Goal: Information Seeking & Learning: Compare options

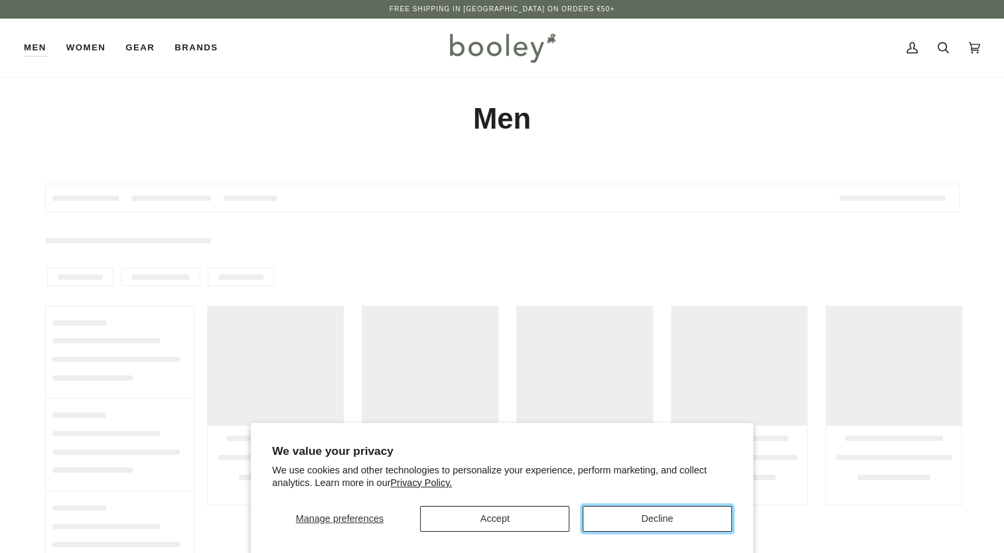
click at [630, 519] on button "Decline" at bounding box center [657, 519] width 149 height 26
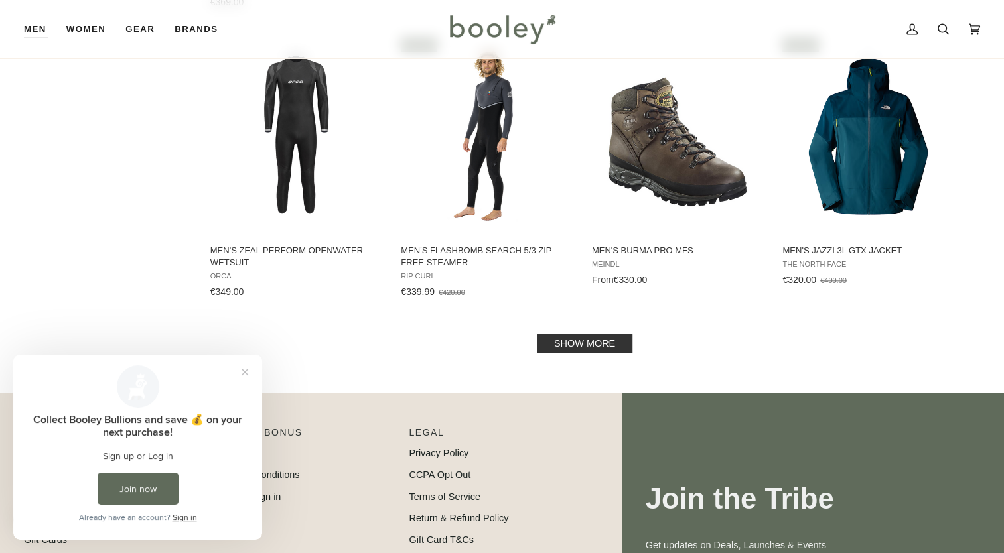
scroll to position [1362, 0]
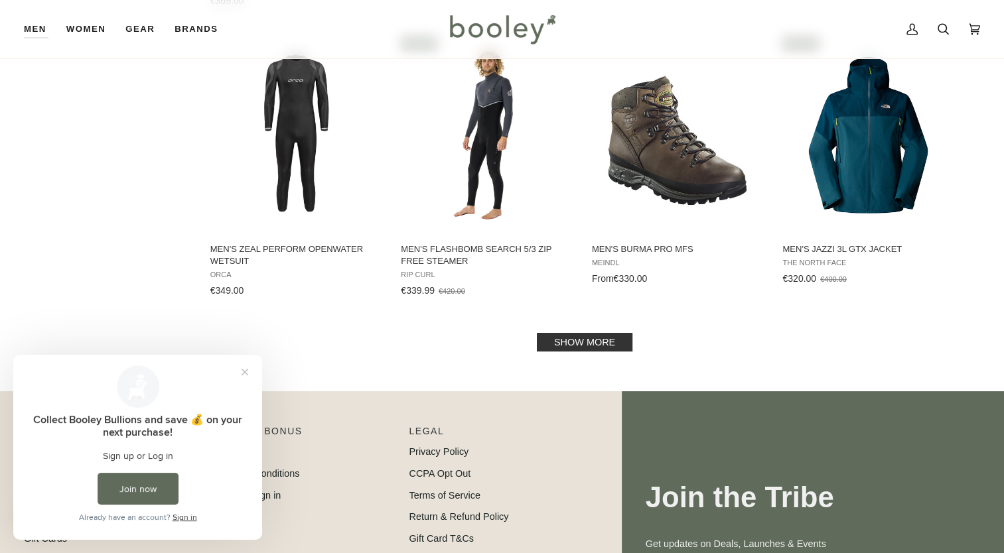
click at [592, 344] on link "Show more" at bounding box center [585, 342] width 96 height 19
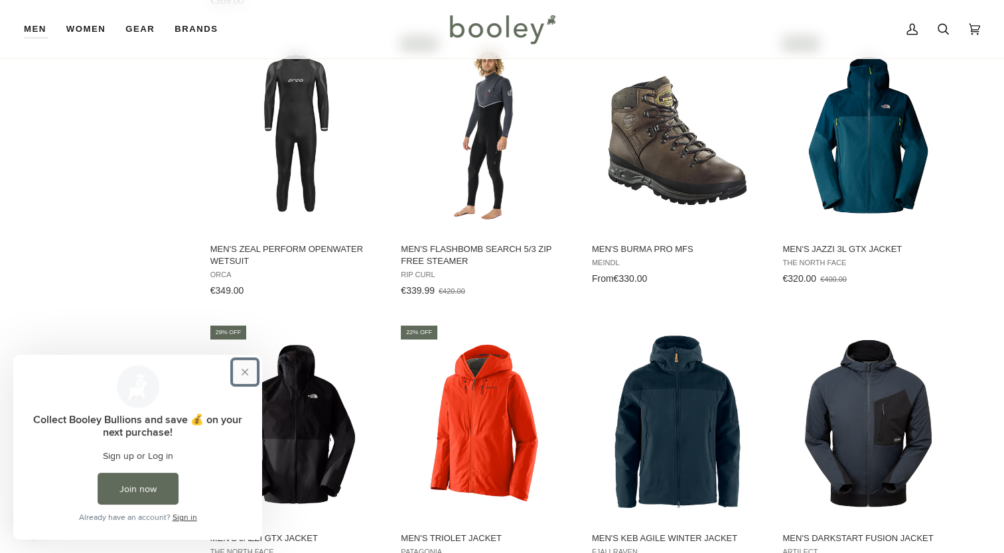
click at [245, 374] on button "Close prompt" at bounding box center [245, 372] width 24 height 24
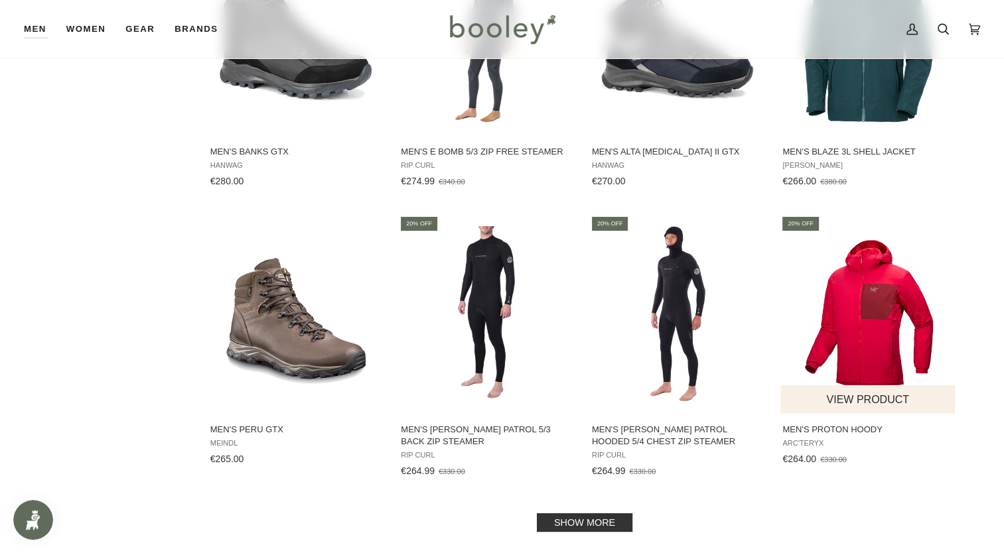
scroll to position [2606, 0]
click at [872, 317] on img "Men's Proton Hoody" at bounding box center [868, 314] width 176 height 176
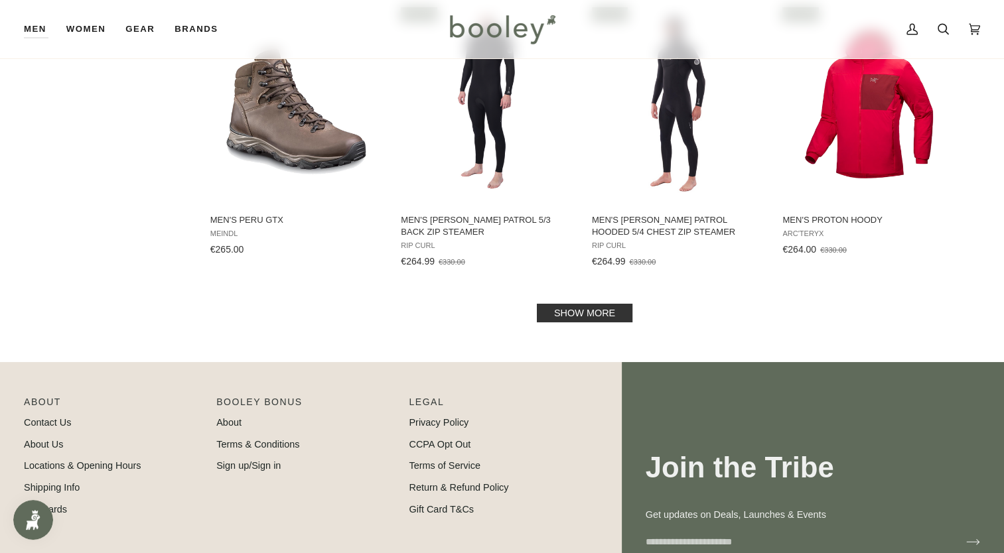
scroll to position [2816, 0]
click at [568, 317] on link "Show more" at bounding box center [585, 312] width 96 height 19
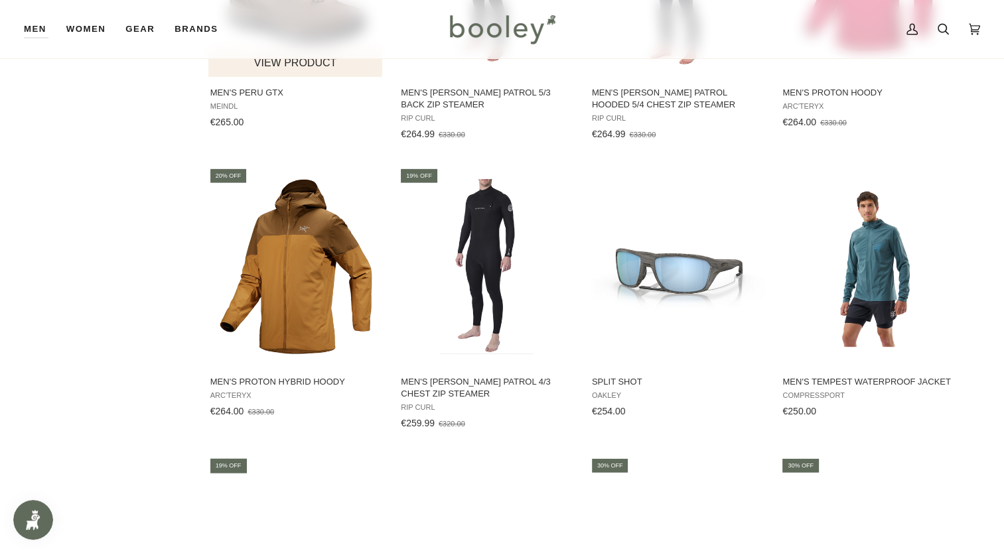
scroll to position [2944, 0]
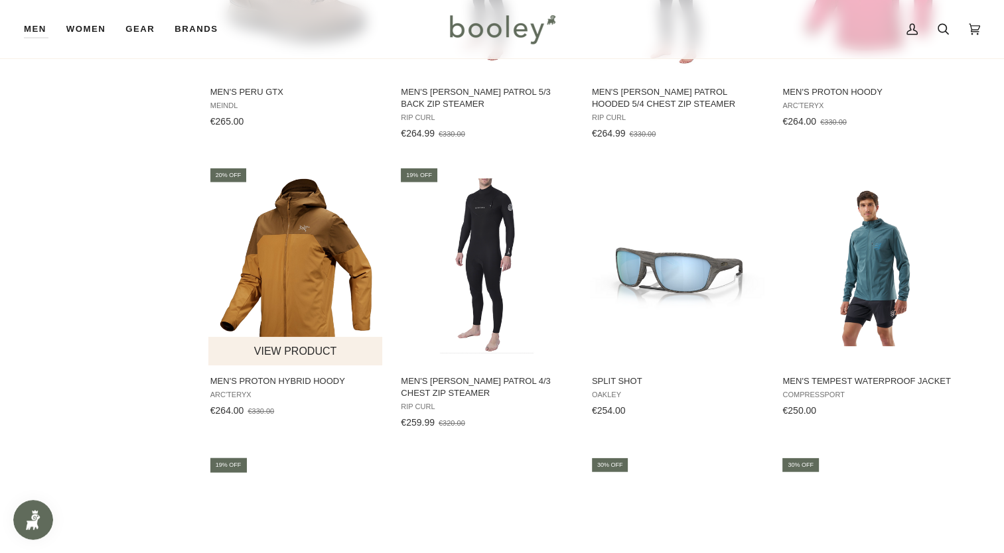
click at [287, 265] on img "Men's Proton Hybrid Hoody" at bounding box center [296, 266] width 176 height 176
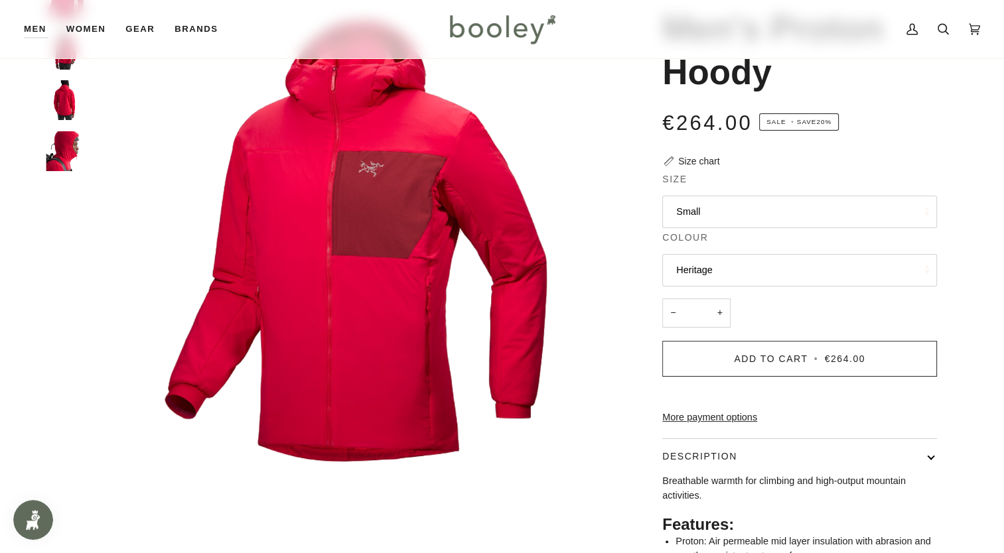
click at [730, 217] on button "Small" at bounding box center [799, 212] width 275 height 33
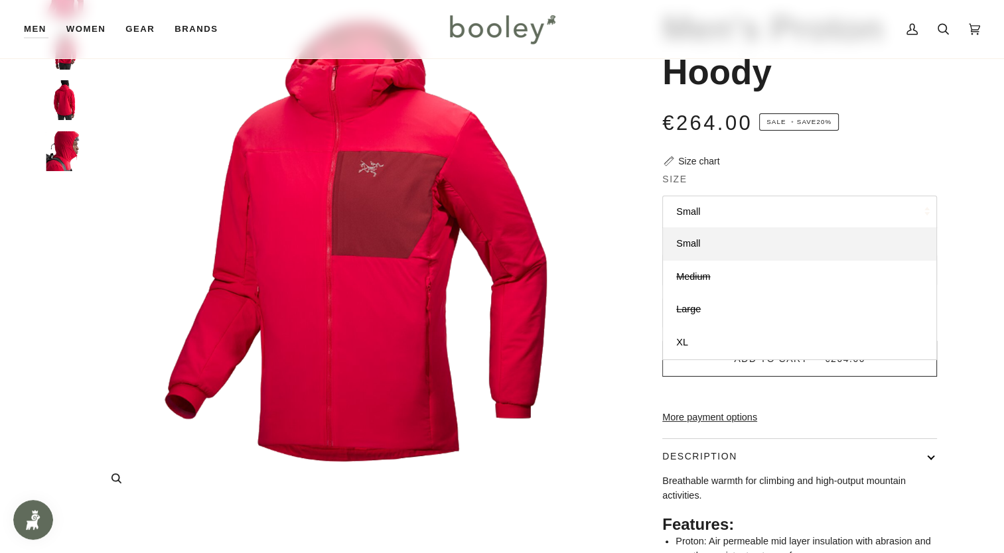
click at [517, 113] on img "Arc'teryx Men's Proton Hoody Heritage - Booley Galway" at bounding box center [354, 241] width 525 height 525
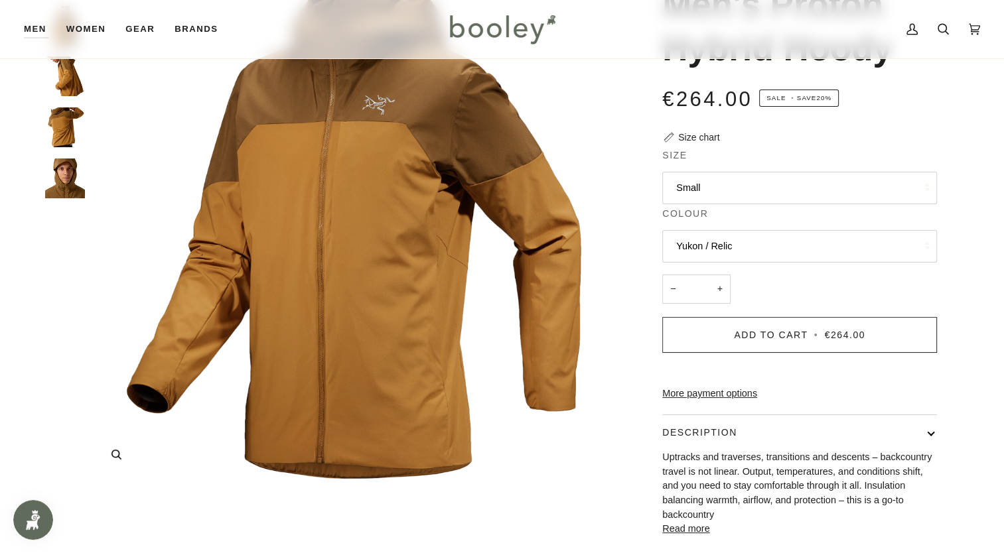
scroll to position [82, 0]
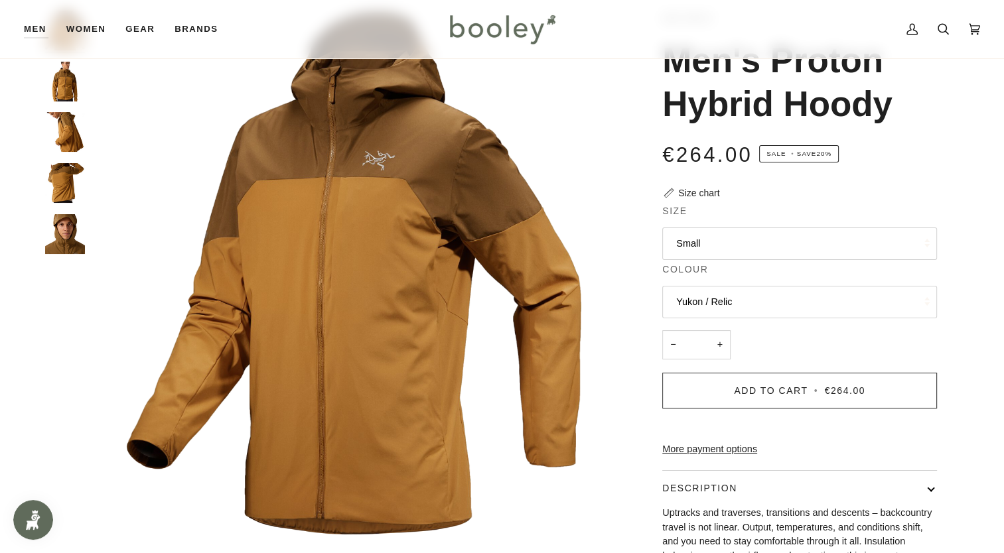
click at [67, 133] on img "Arc'teryx Men's Proton Hybrid Hoody - Booley Galway" at bounding box center [65, 132] width 40 height 40
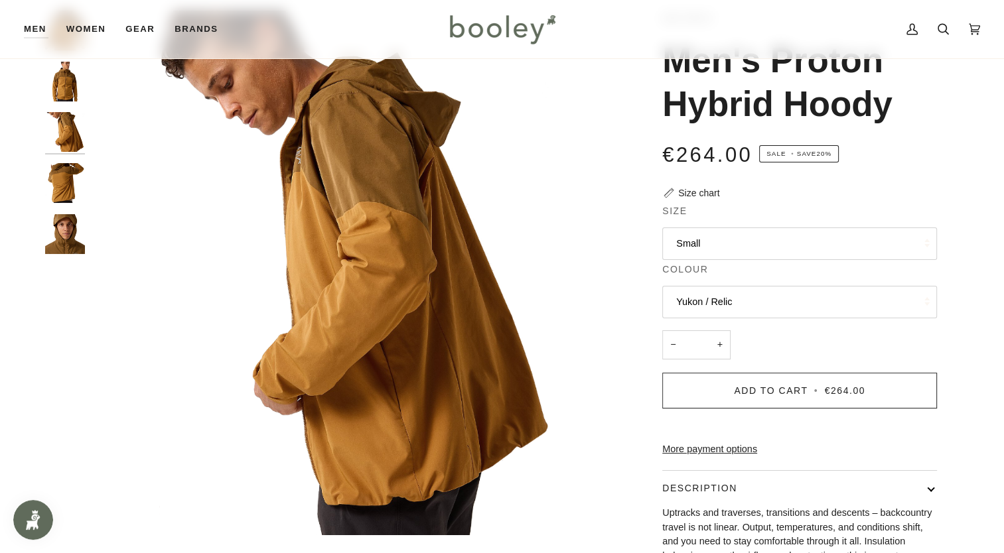
click at [67, 192] on img "Arc'teryx Men's Proton Hybrid Hoody - Booley Galway" at bounding box center [65, 183] width 40 height 40
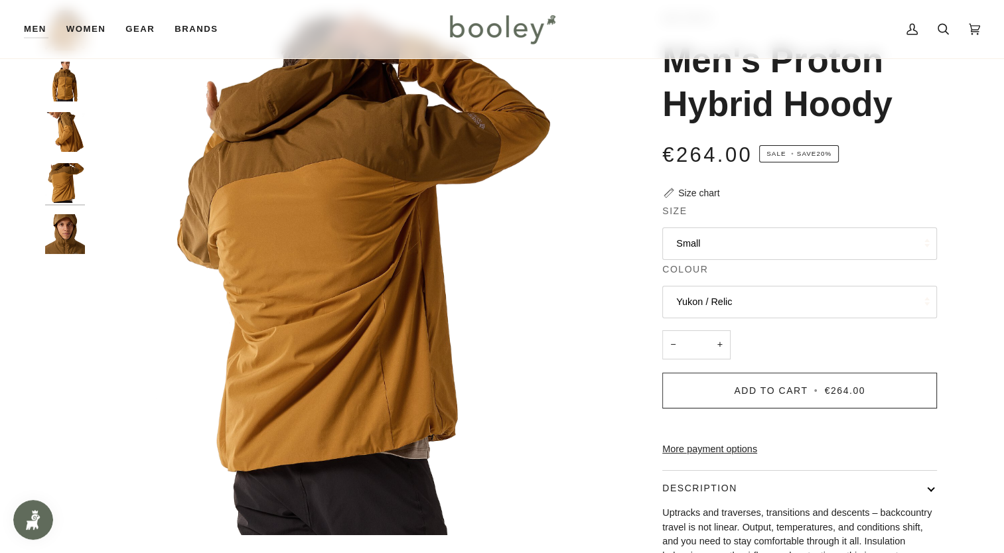
click at [66, 250] on img "Arc'teryx Men's Proton Hybrid Hoody - Booley Galway" at bounding box center [65, 234] width 40 height 40
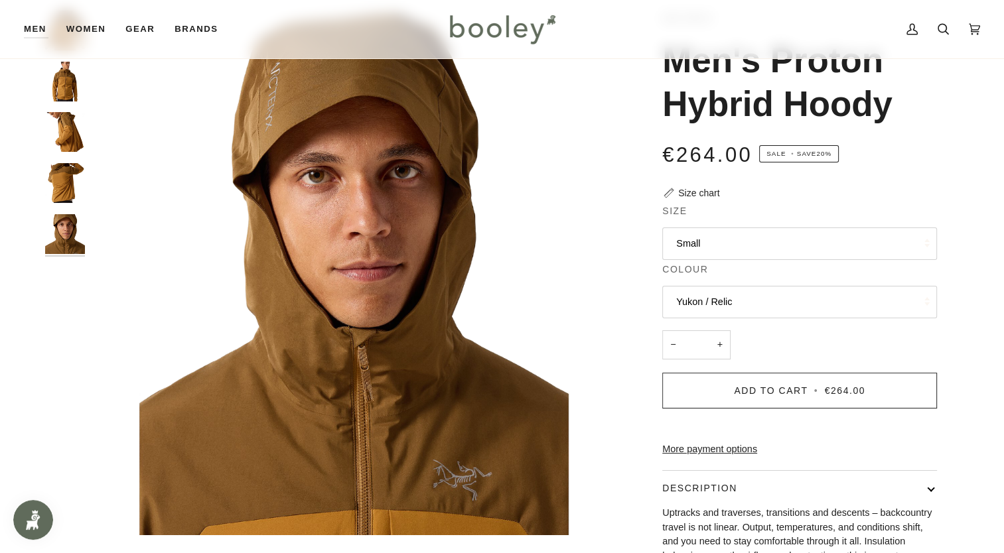
click at [64, 88] on img "Arc'teryx Men's Proton Hybrid Hoody - Booley Galway" at bounding box center [65, 82] width 40 height 40
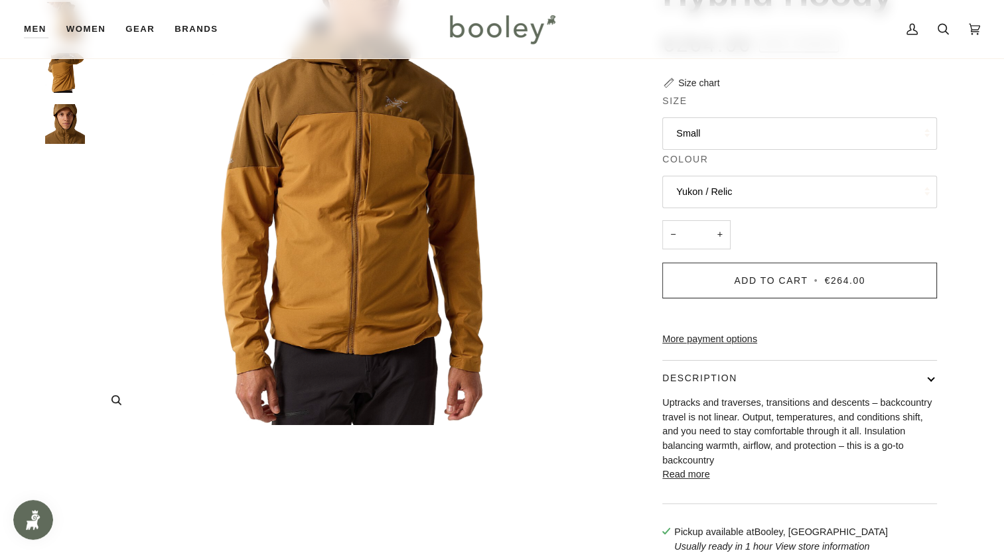
scroll to position [81, 0]
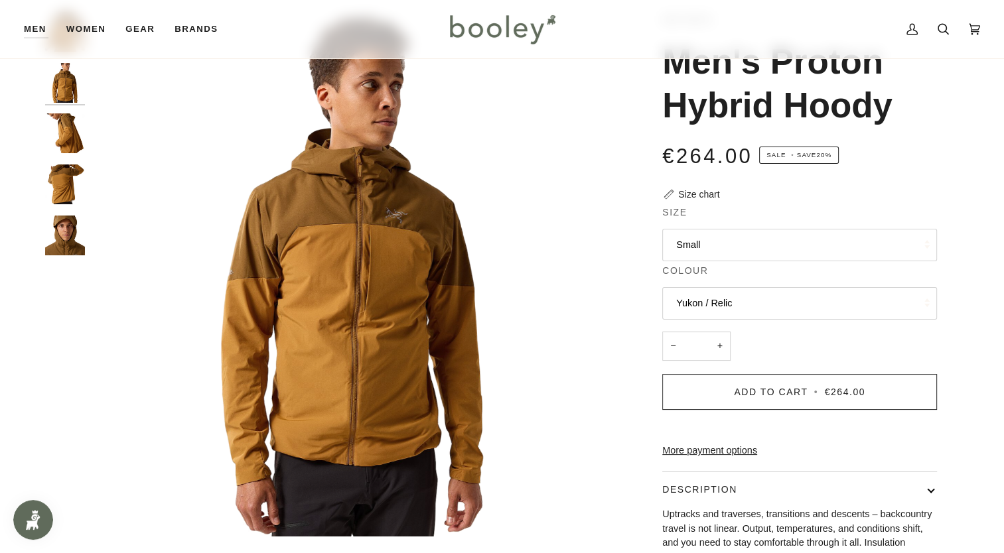
click at [727, 236] on button "Small" at bounding box center [799, 245] width 275 height 33
click at [600, 279] on img "Arc'teryx Men's Proton Hybrid Hoody - Booley Galway" at bounding box center [354, 274] width 525 height 525
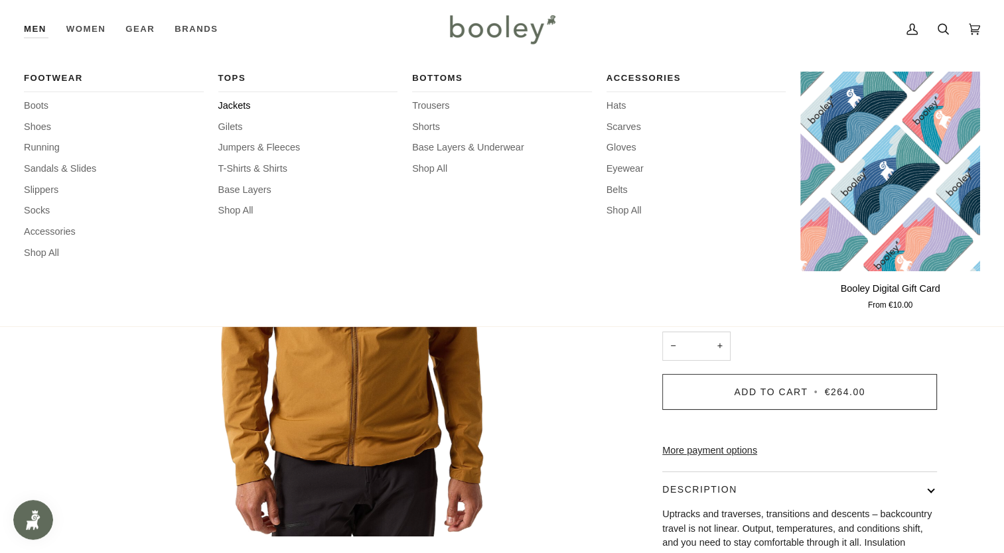
click at [236, 107] on span "Jackets" at bounding box center [308, 106] width 180 height 15
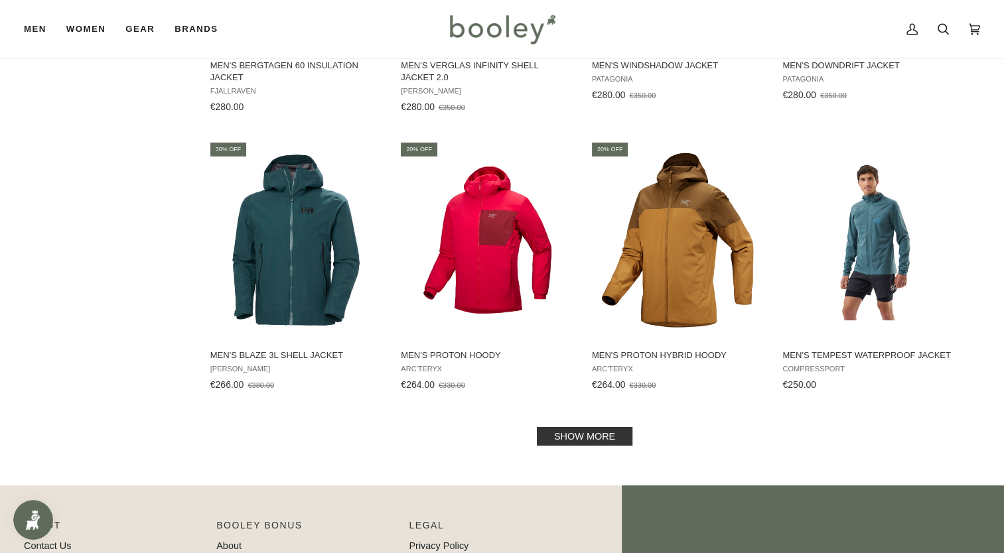
scroll to position [1232, 0]
click at [609, 434] on link "Show more" at bounding box center [585, 436] width 96 height 19
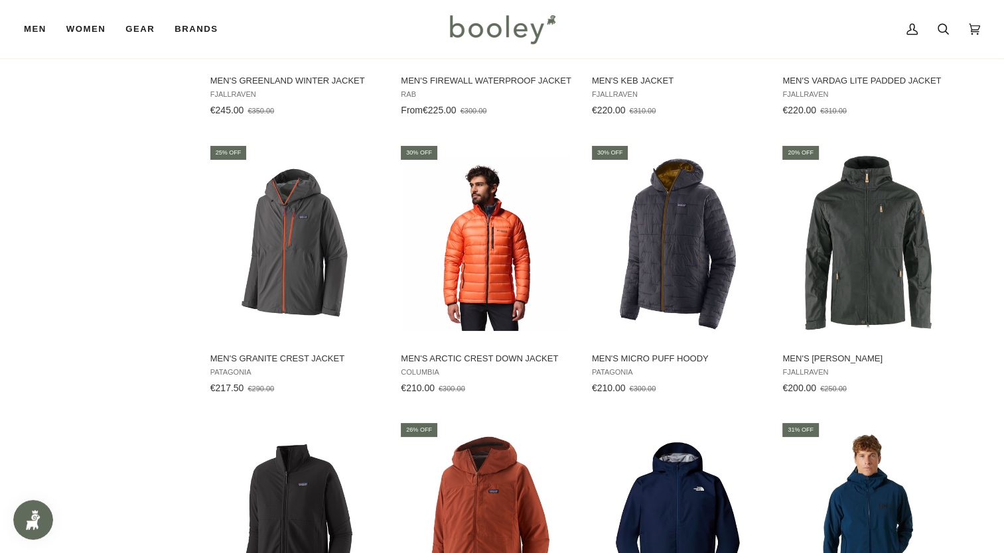
scroll to position [1788, 0]
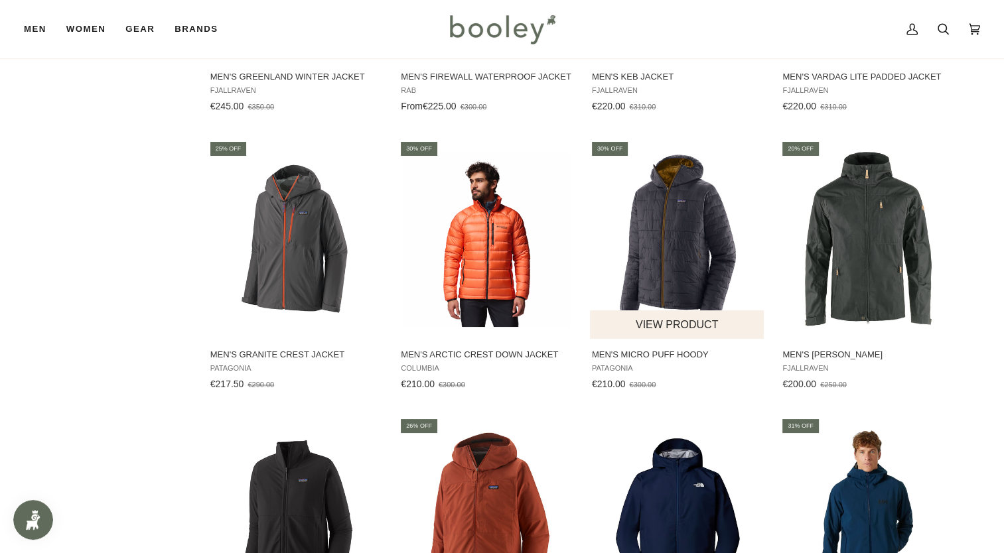
click at [676, 253] on img "Men's Micro Puff Hoody" at bounding box center [678, 240] width 176 height 176
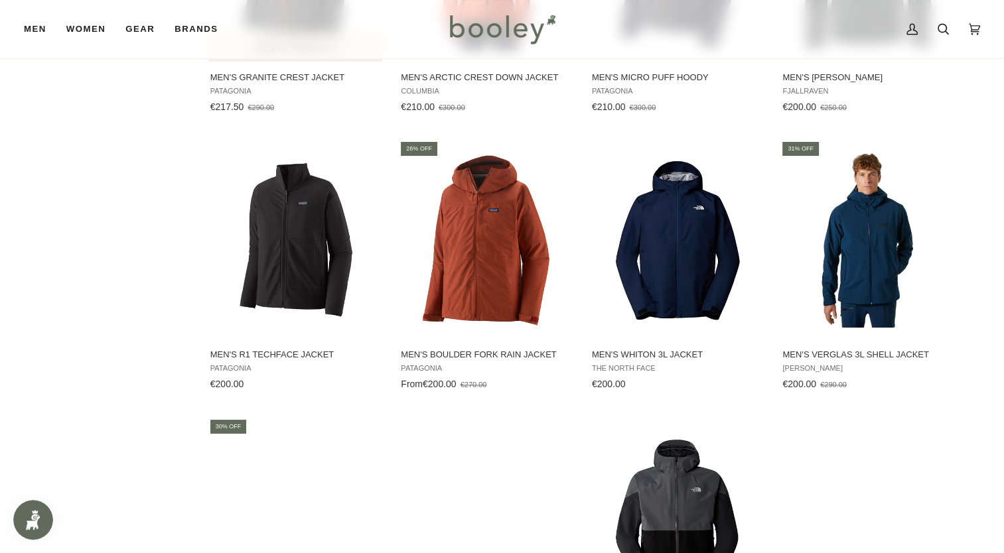
scroll to position [2066, 0]
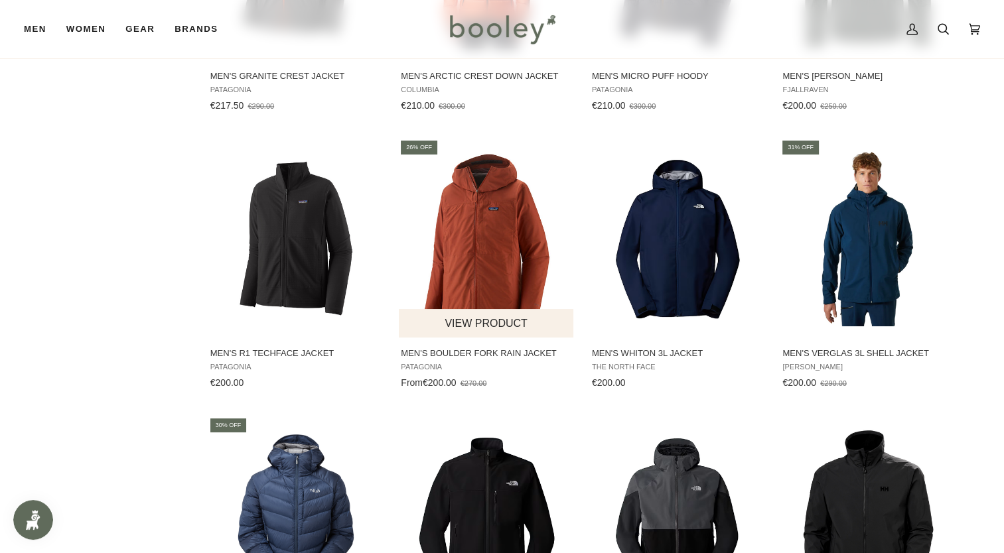
click at [467, 265] on img "Men's Boulder Fork Rain Jacket" at bounding box center [487, 239] width 176 height 176
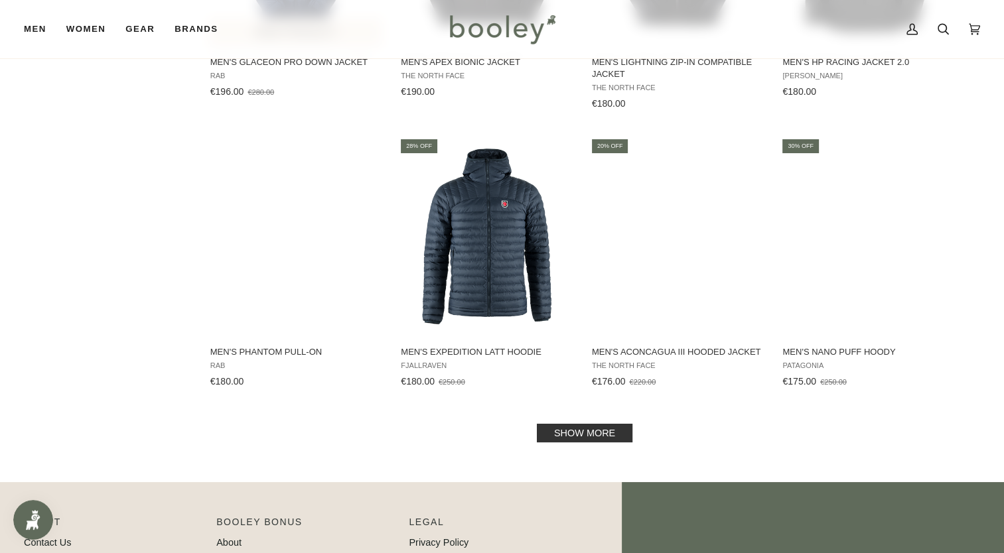
scroll to position [2361, 0]
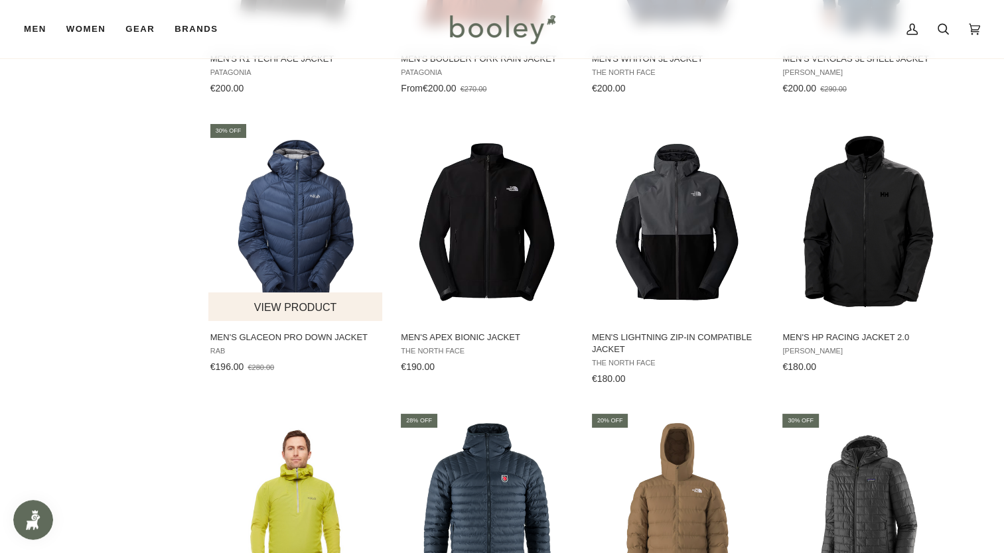
click at [311, 216] on img "Men's Glaceon Pro Down Jacket" at bounding box center [296, 222] width 176 height 176
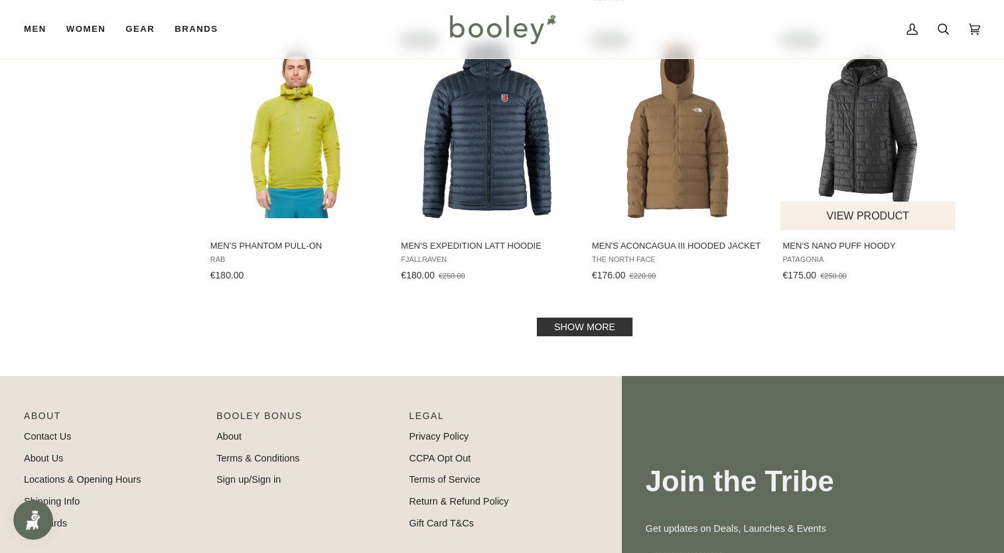
scroll to position [2763, 0]
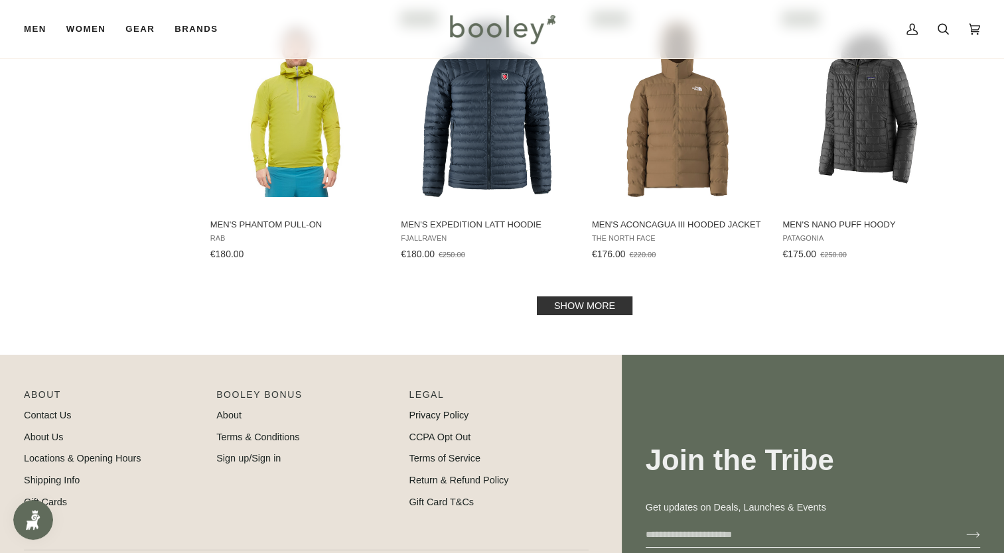
click at [591, 302] on link "Show more" at bounding box center [585, 306] width 96 height 19
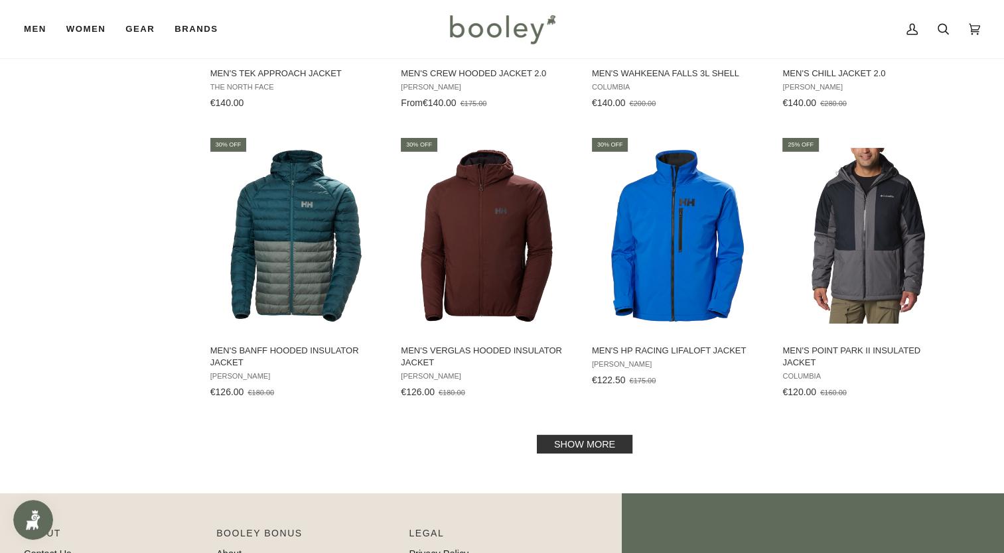
scroll to position [4048, 0]
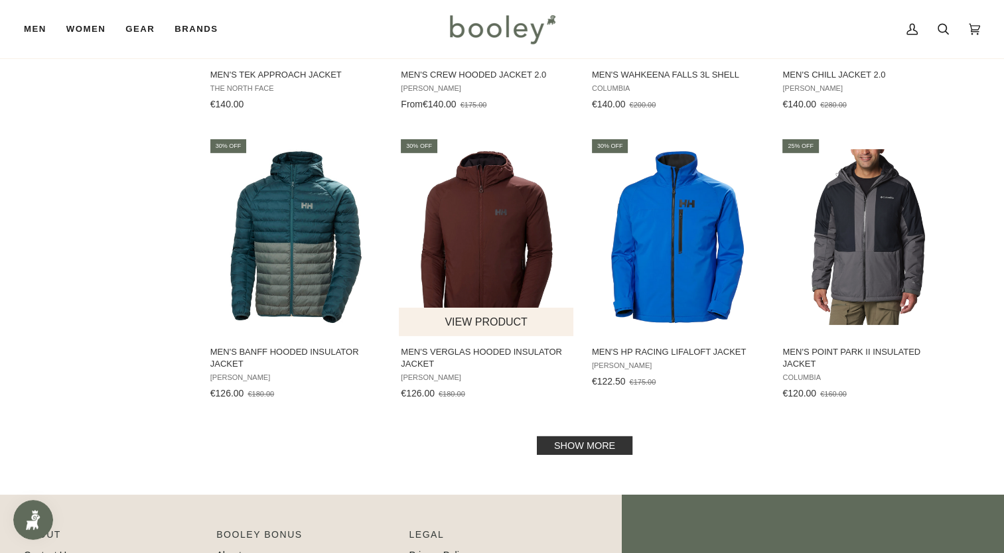
click at [480, 230] on img "Men's Verglas Hooded Insulator Jacket" at bounding box center [487, 237] width 176 height 176
click at [610, 442] on link "Show more" at bounding box center [585, 446] width 96 height 19
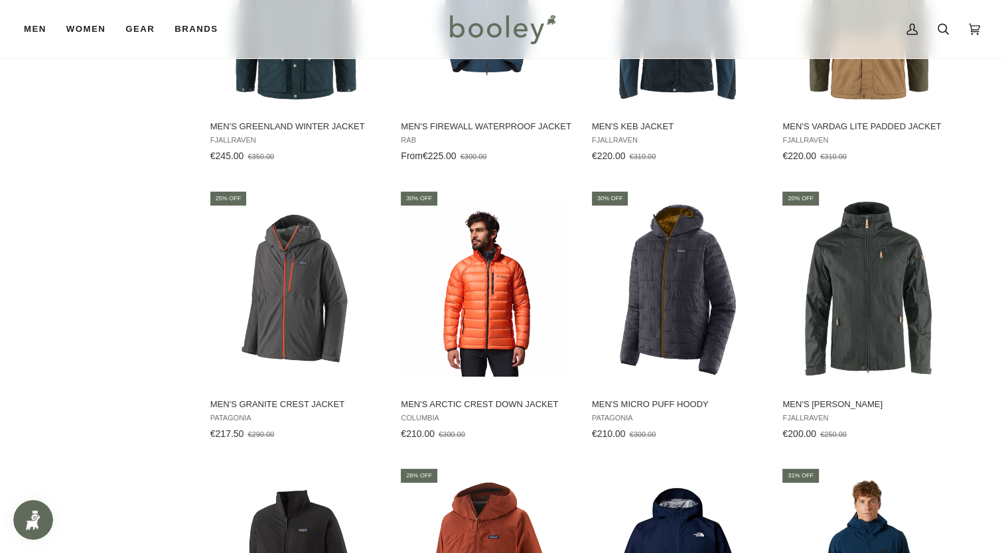
scroll to position [1739, 0]
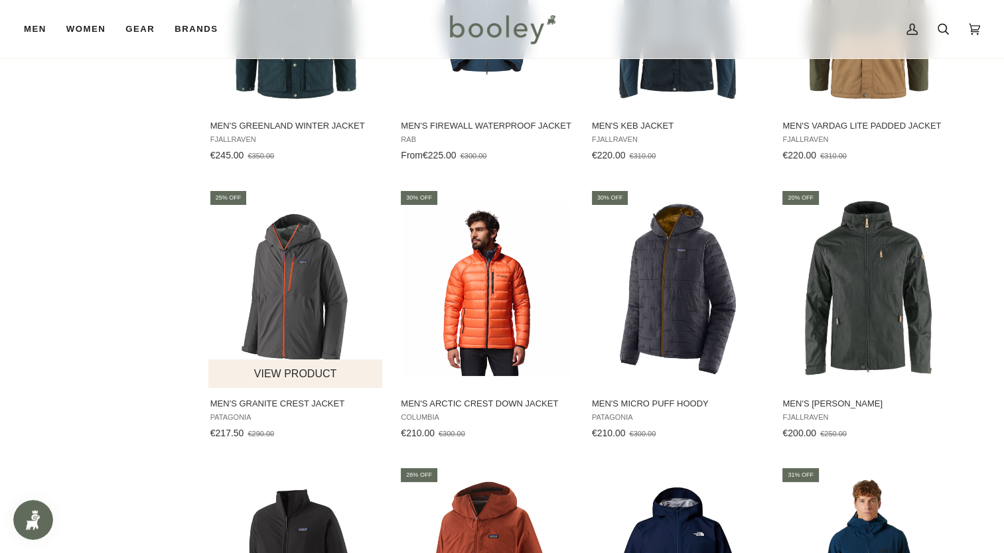
click at [287, 315] on img "Men's Granite Crest Jacket" at bounding box center [296, 289] width 176 height 176
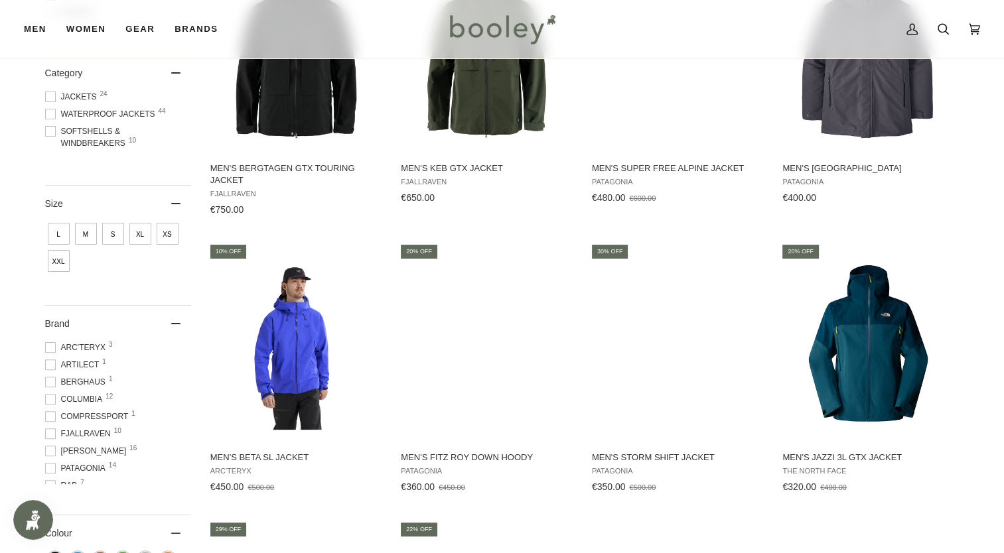
scroll to position [0, 0]
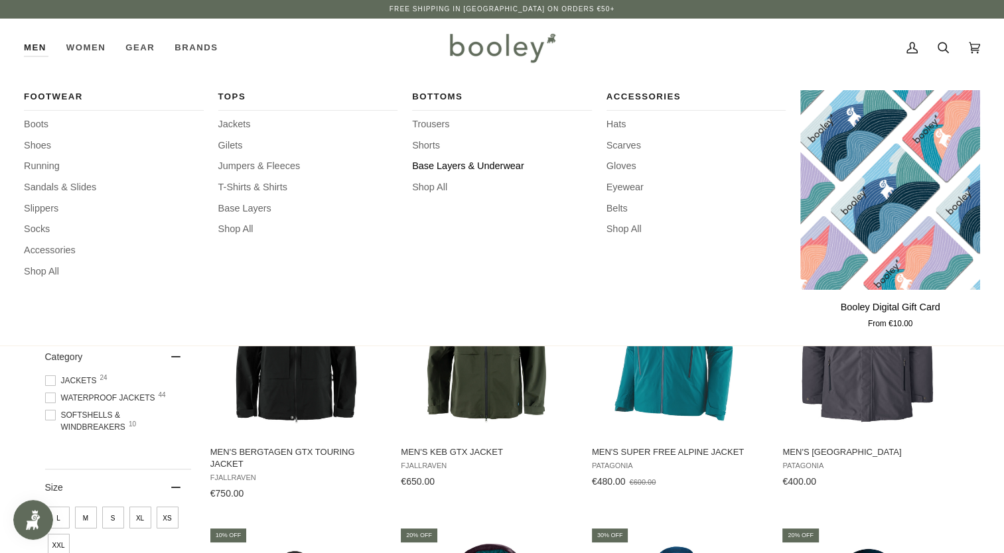
click at [429, 164] on span "Base Layers & Underwear" at bounding box center [502, 166] width 180 height 15
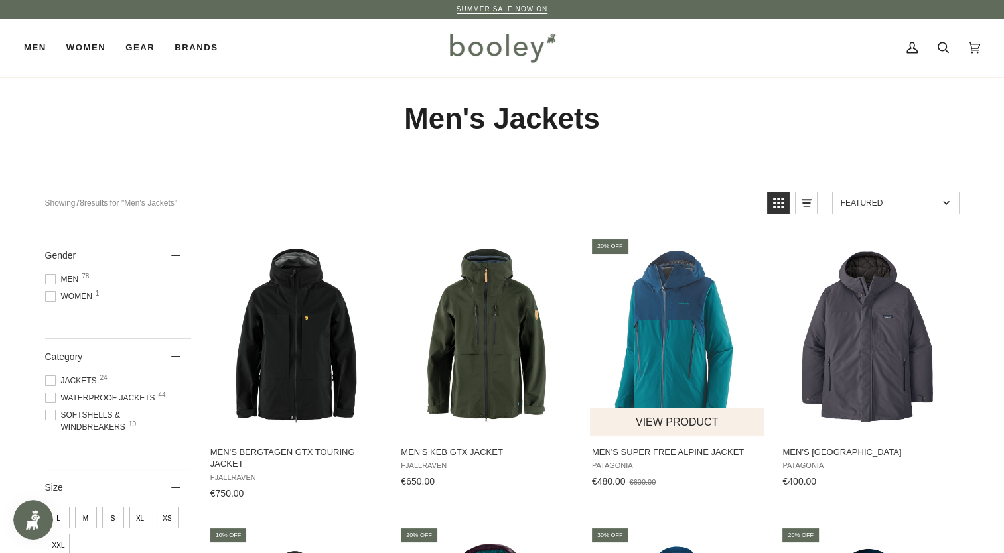
click at [652, 346] on img "Men's Super Free Alpine Jacket" at bounding box center [678, 337] width 176 height 176
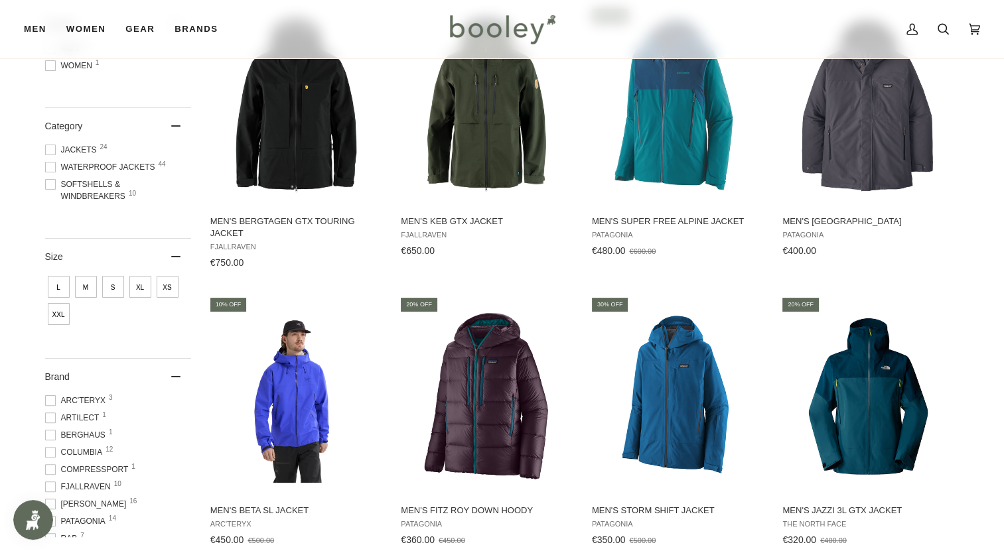
scroll to position [231, 0]
click at [86, 289] on span "M" at bounding box center [86, 287] width 22 height 22
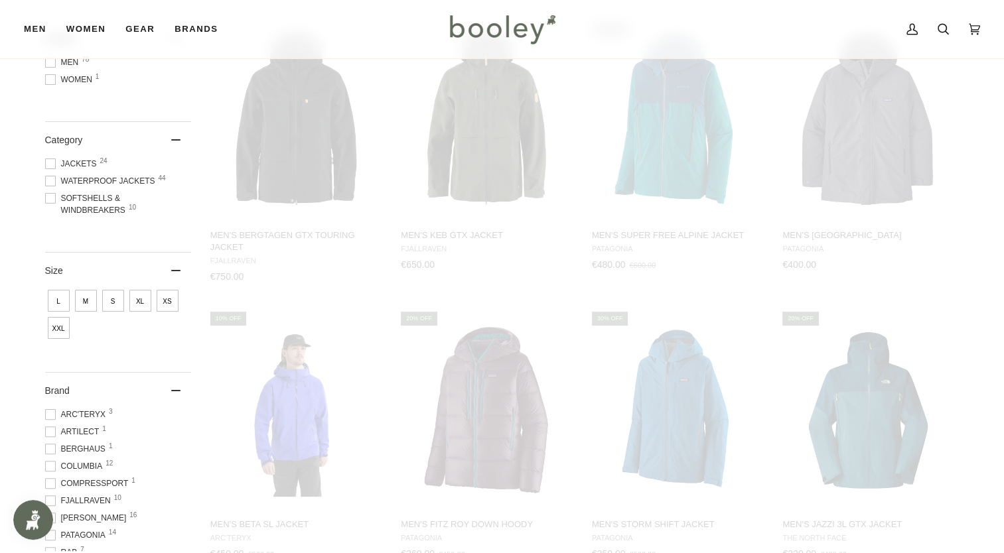
scroll to position [167, 0]
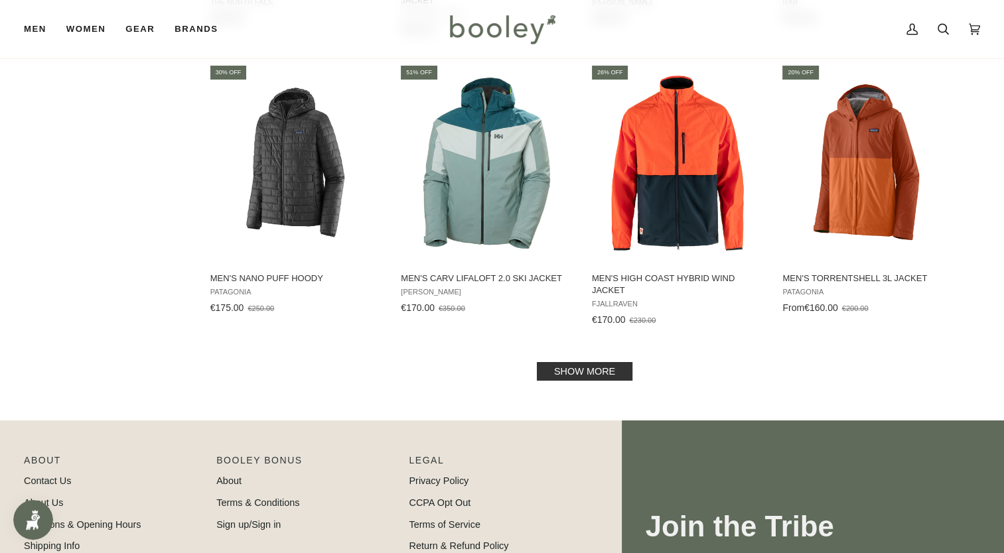
scroll to position [1310, 0]
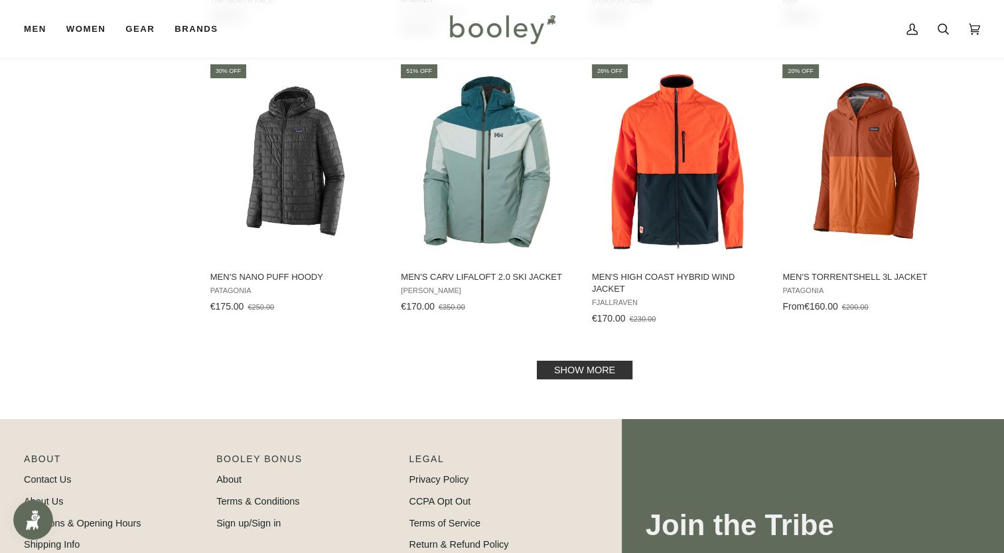
click at [597, 370] on link "Show more" at bounding box center [585, 370] width 96 height 19
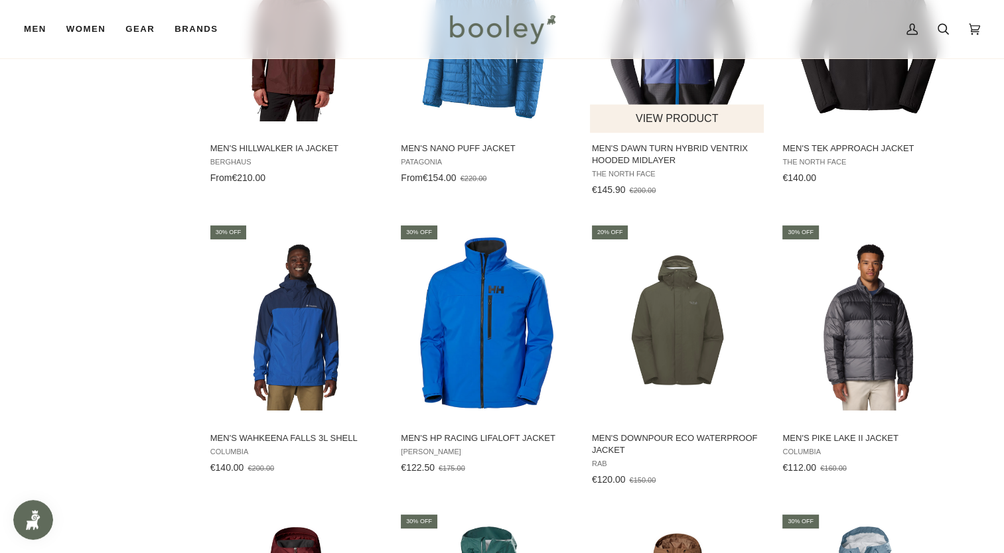
scroll to position [1729, 0]
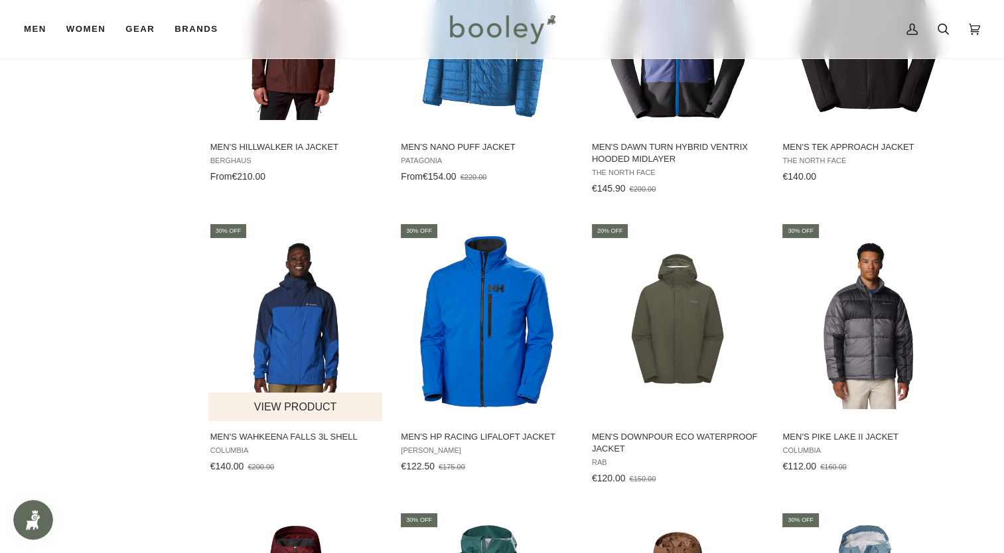
click at [287, 323] on img "Men's Wahkeena Falls 3L Shell" at bounding box center [296, 322] width 176 height 176
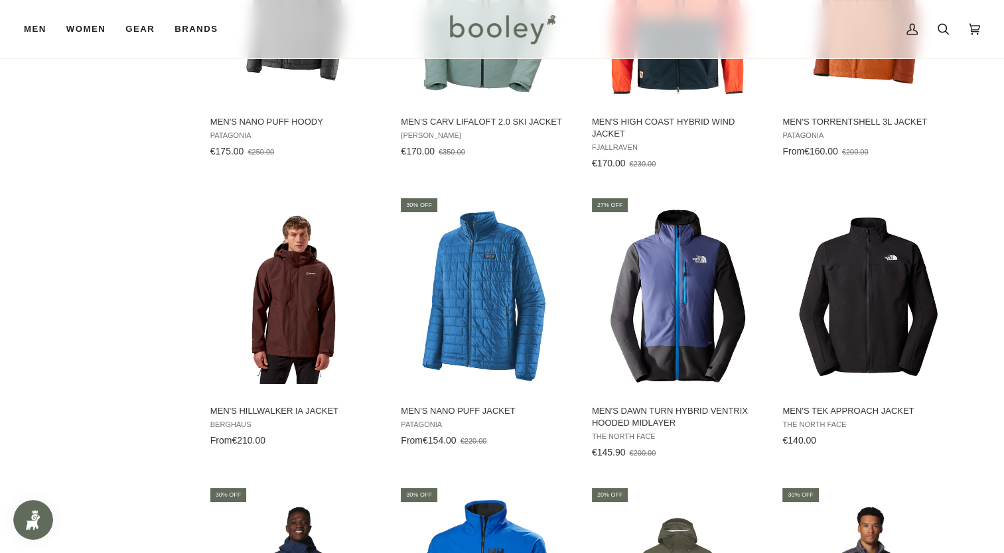
scroll to position [1454, 0]
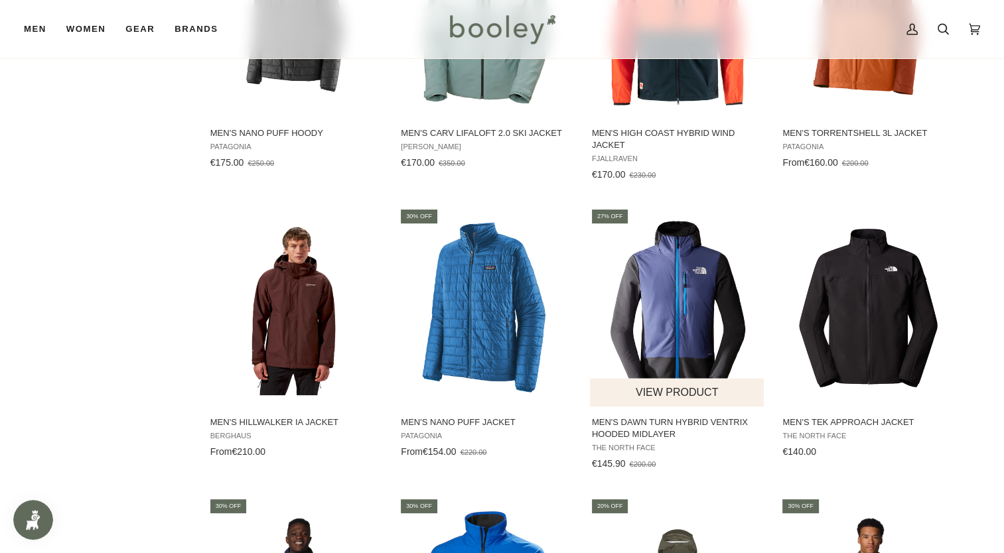
click at [686, 293] on img "Men's Dawn Turn Hybrid Ventrix Hooded Midlayer" at bounding box center [678, 308] width 176 height 176
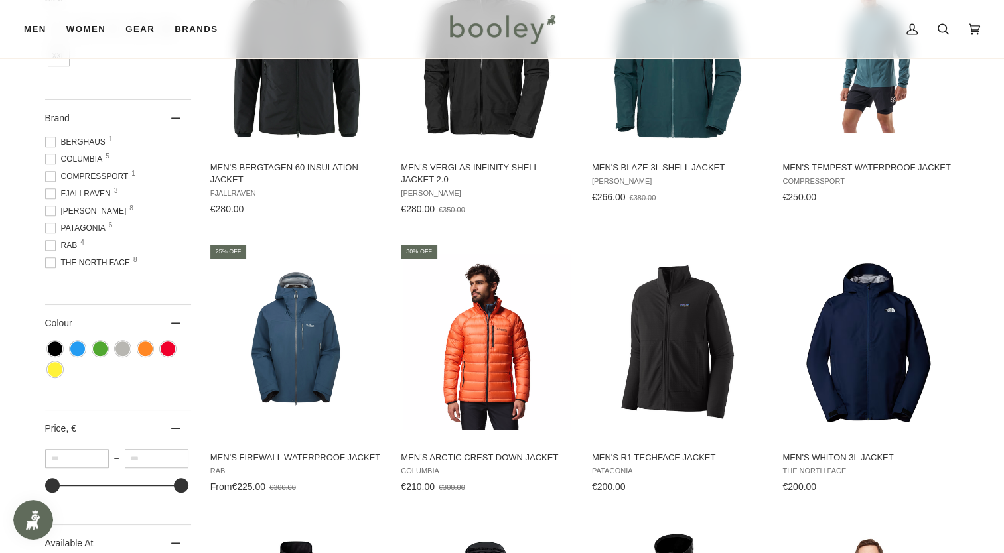
scroll to position [561, 0]
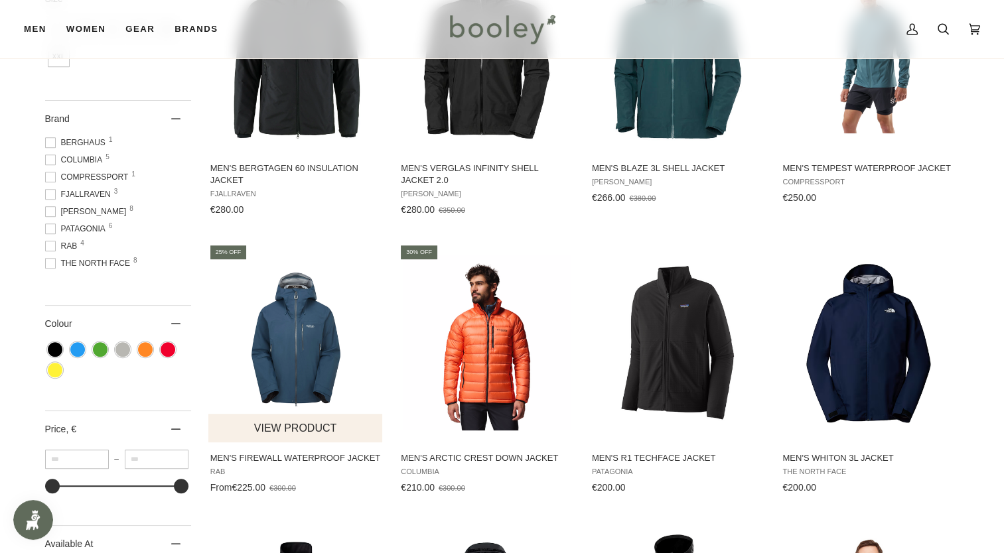
drag, startPoint x: 305, startPoint y: 346, endPoint x: 277, endPoint y: 349, distance: 28.0
click at [277, 349] on img "Men's Firewall Waterproof Jacket" at bounding box center [296, 343] width 176 height 176
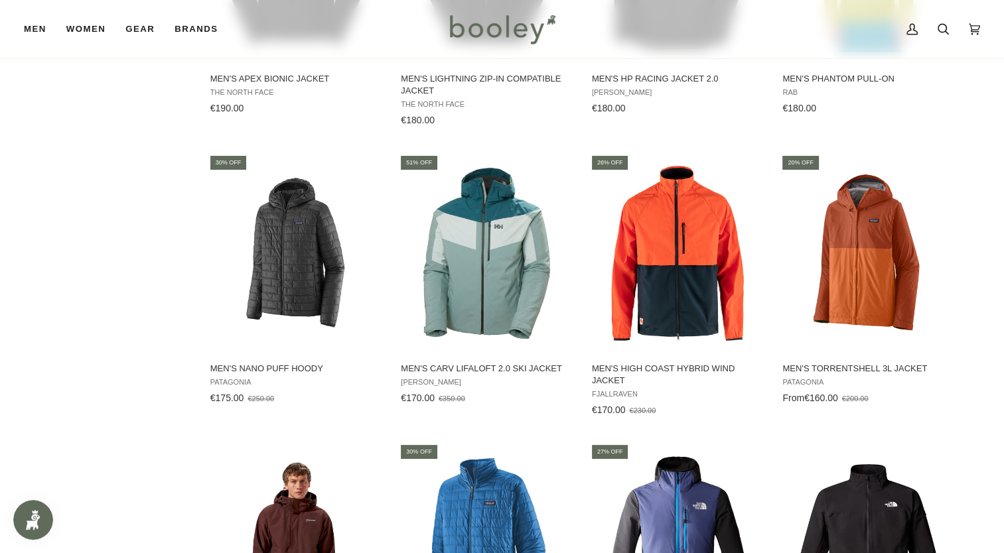
scroll to position [1228, 0]
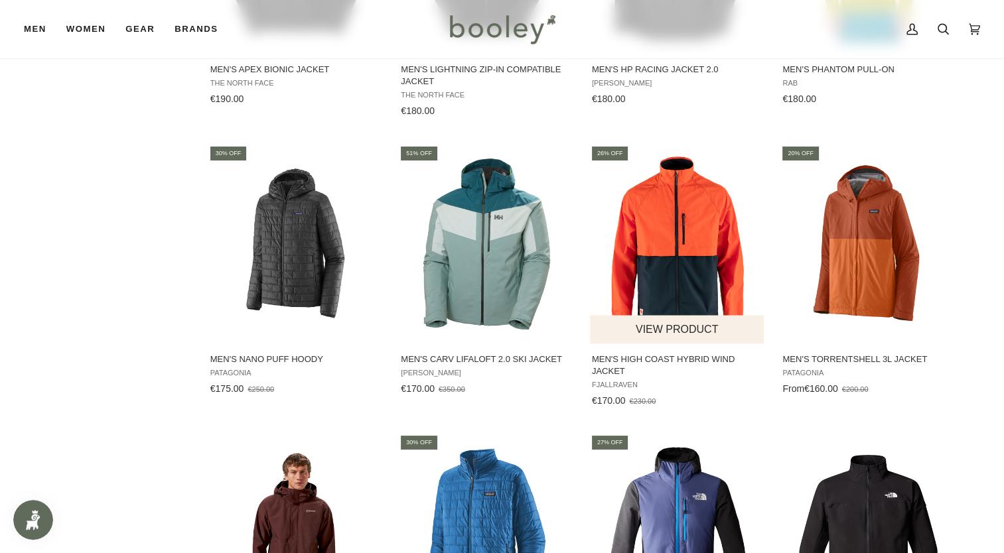
click at [687, 240] on img "Men's High Coast Hybrid Wind Jacket" at bounding box center [678, 245] width 176 height 176
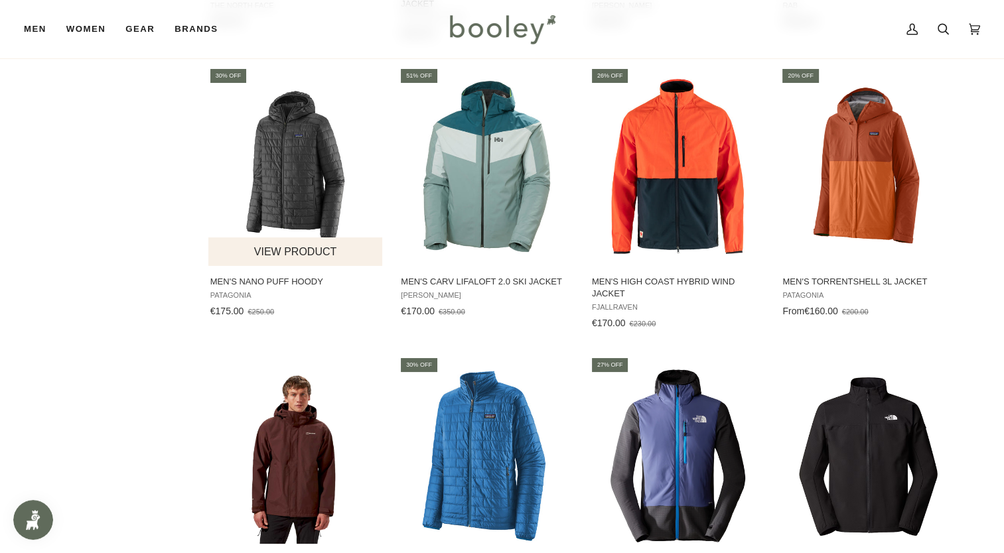
scroll to position [1305, 0]
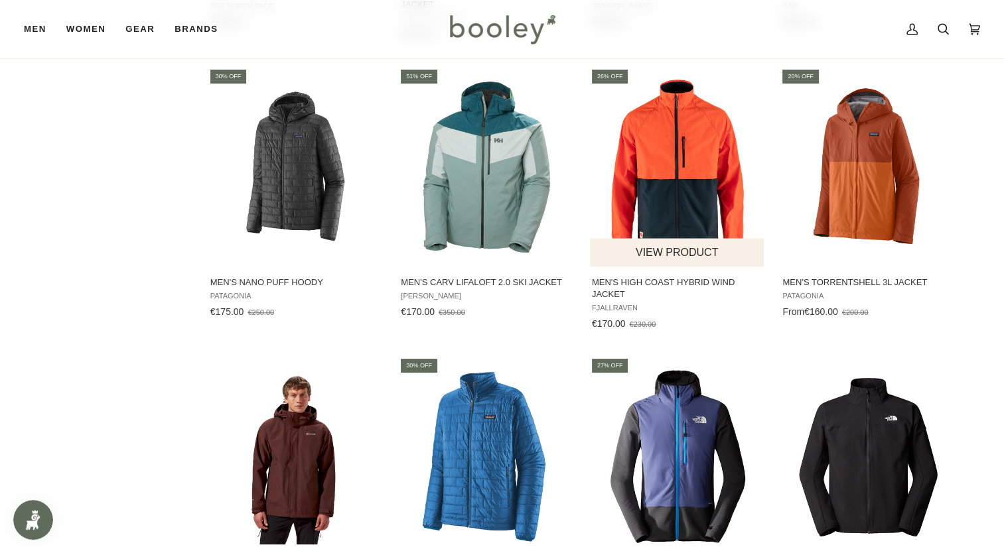
click at [676, 182] on img "Men's High Coast Hybrid Wind Jacket" at bounding box center [678, 168] width 176 height 176
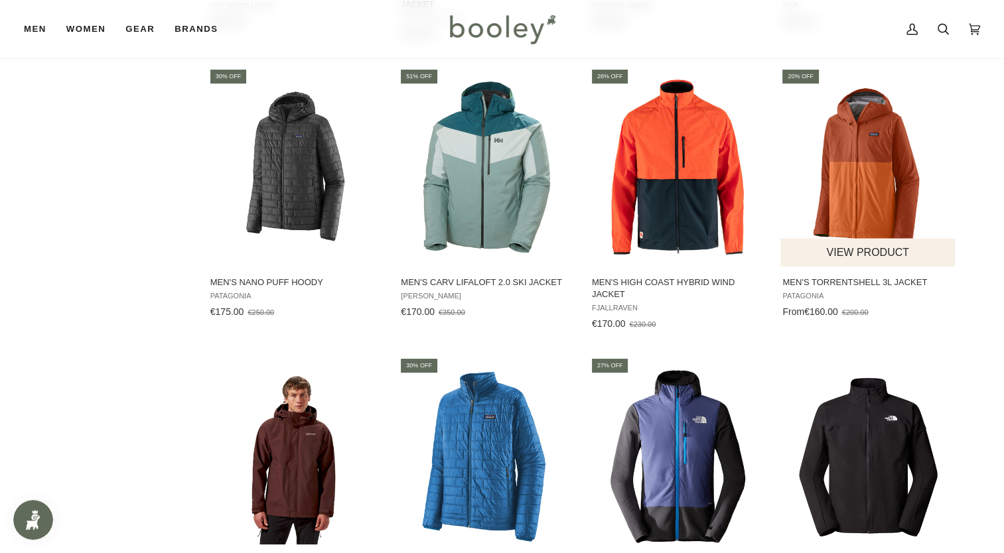
click at [841, 182] on img "Men's Torrentshell 3L Jacket" at bounding box center [868, 168] width 176 height 176
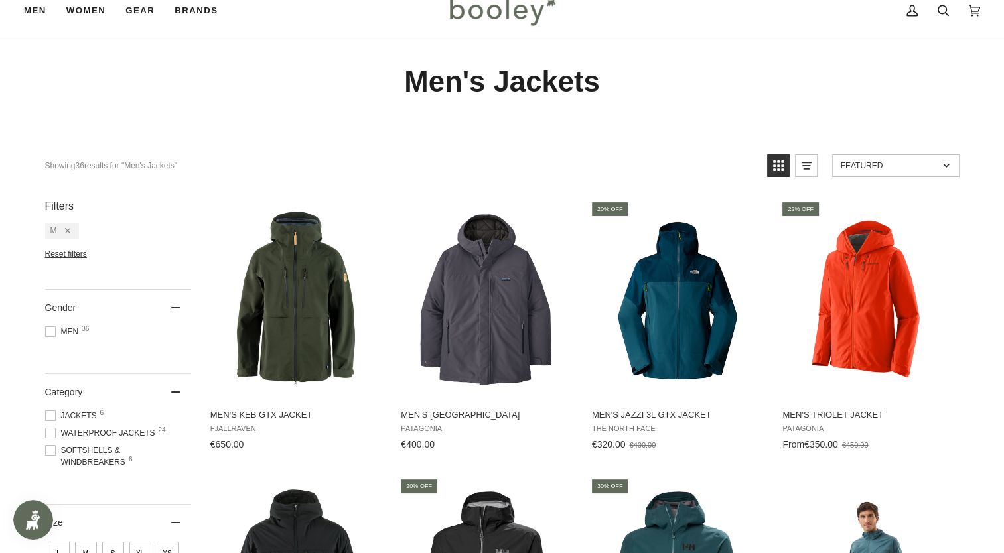
scroll to position [66, 0]
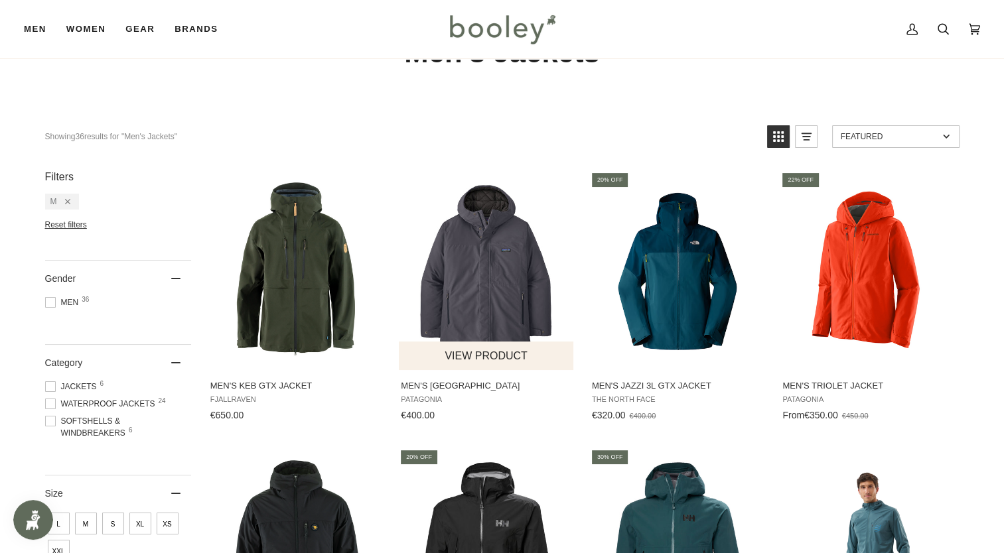
click at [467, 299] on img "Men's Windshadow Parka" at bounding box center [487, 270] width 176 height 176
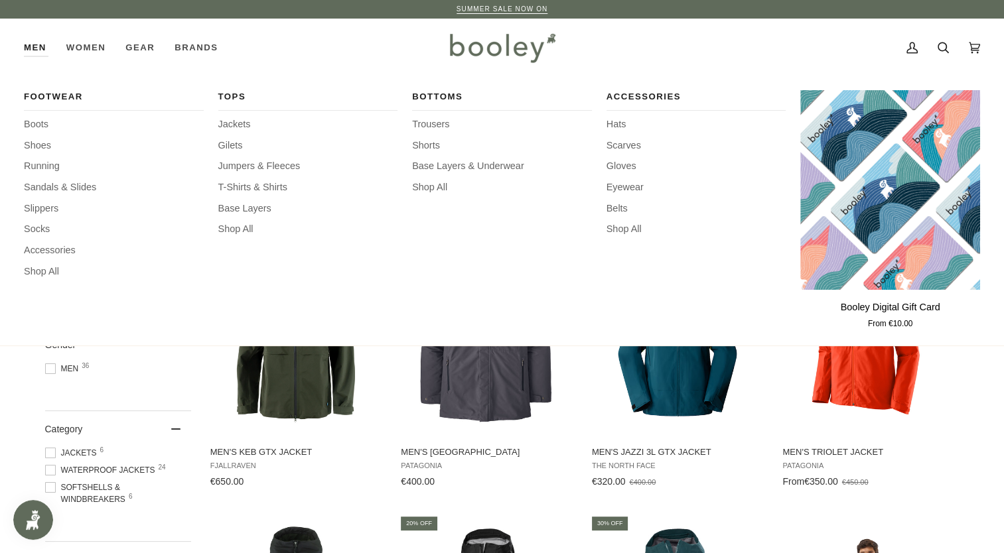
click at [32, 44] on link "Men" at bounding box center [40, 48] width 33 height 58
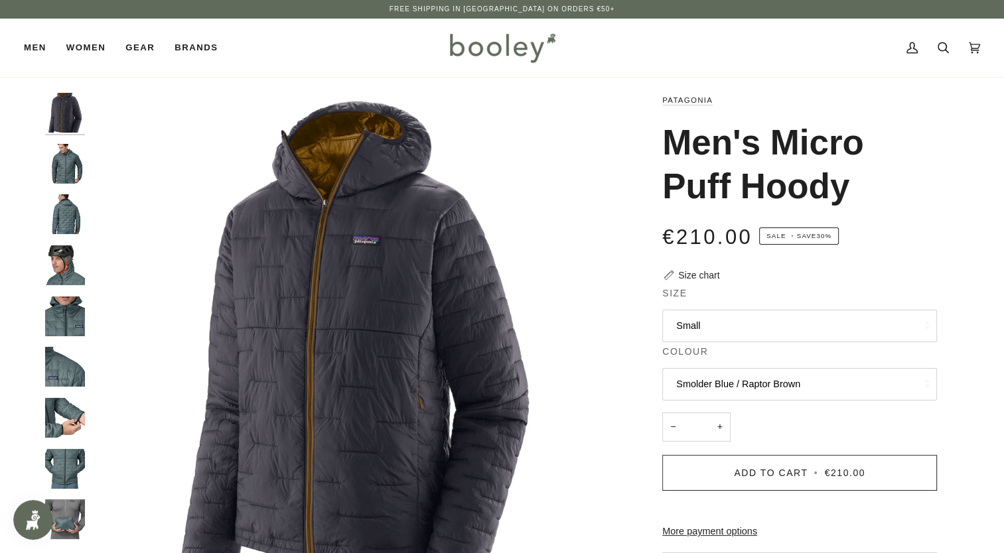
click at [736, 320] on button "Small" at bounding box center [799, 326] width 275 height 33
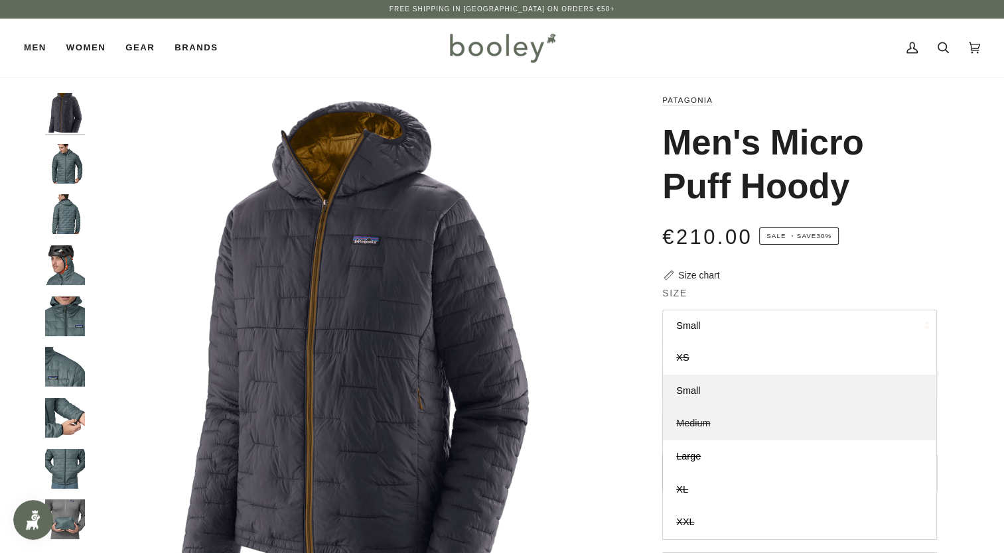
click at [691, 426] on span "Medium" at bounding box center [693, 423] width 34 height 11
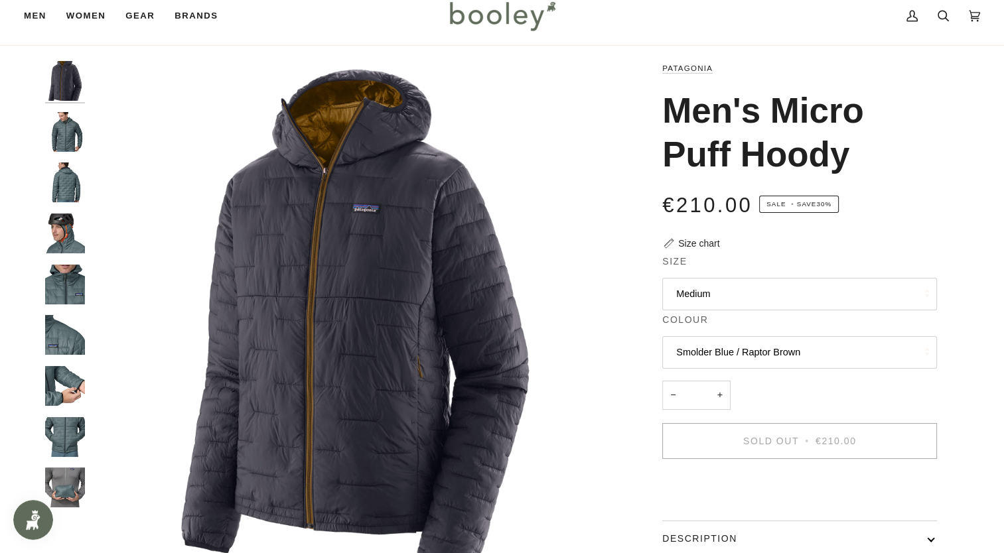
scroll to position [13, 0]
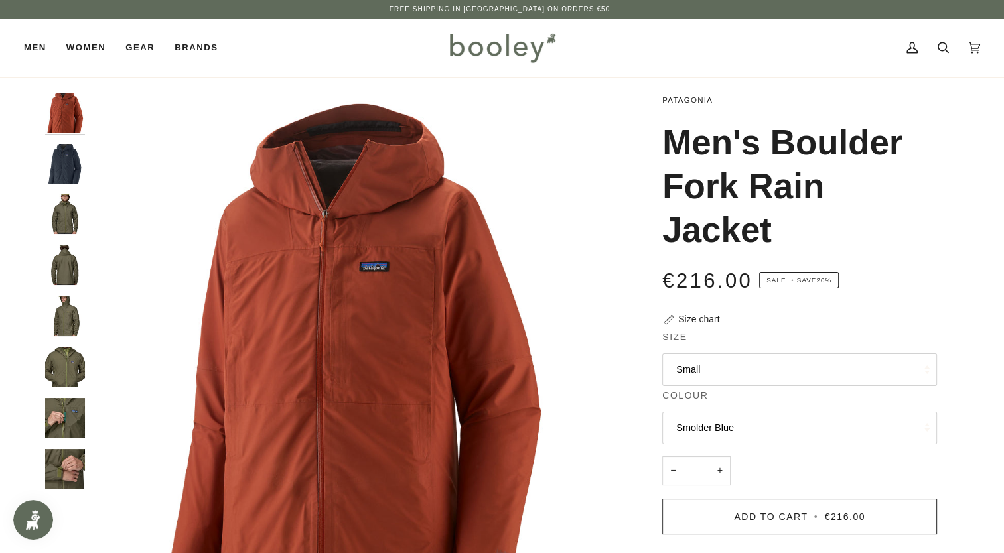
click at [59, 169] on img "Men's Boulder Fork Rain Jacket" at bounding box center [65, 164] width 40 height 40
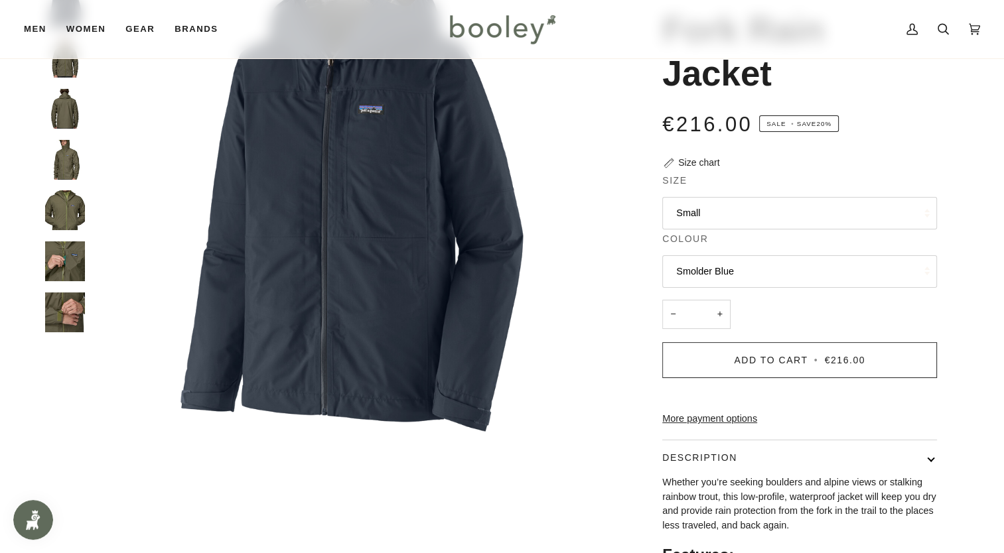
scroll to position [69, 0]
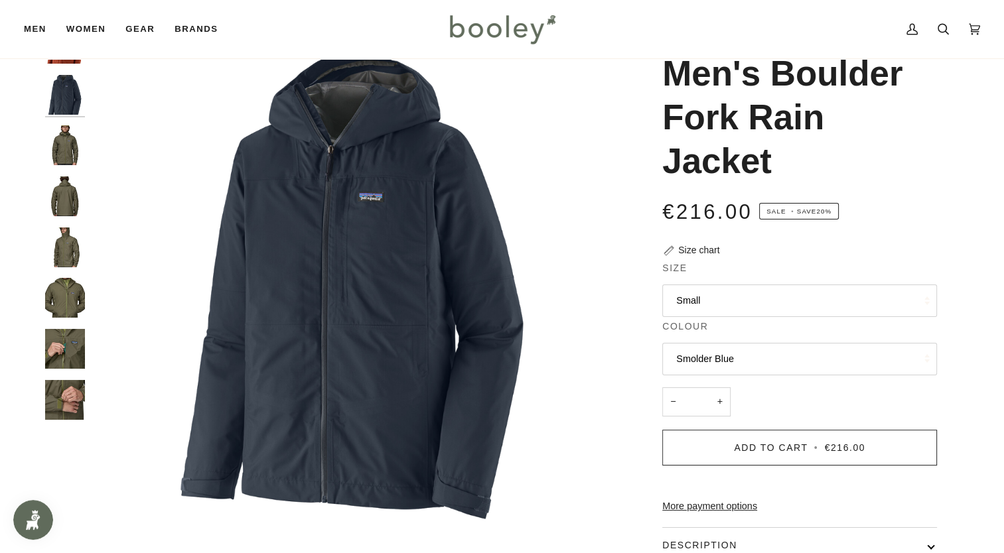
click at [62, 149] on img "Patagonia Men's Boulder Fork Rain Jacket - Booley Galway" at bounding box center [65, 145] width 40 height 40
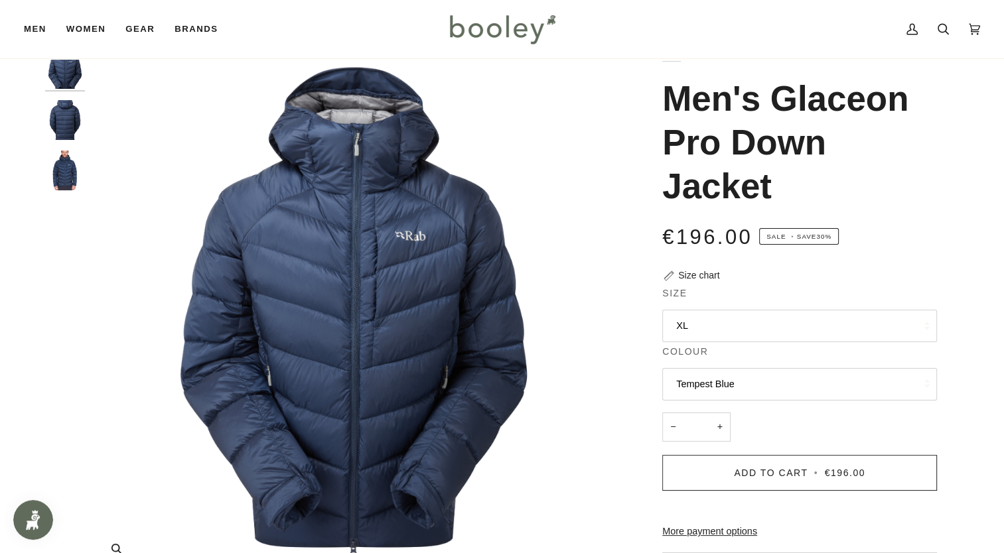
scroll to position [42, 0]
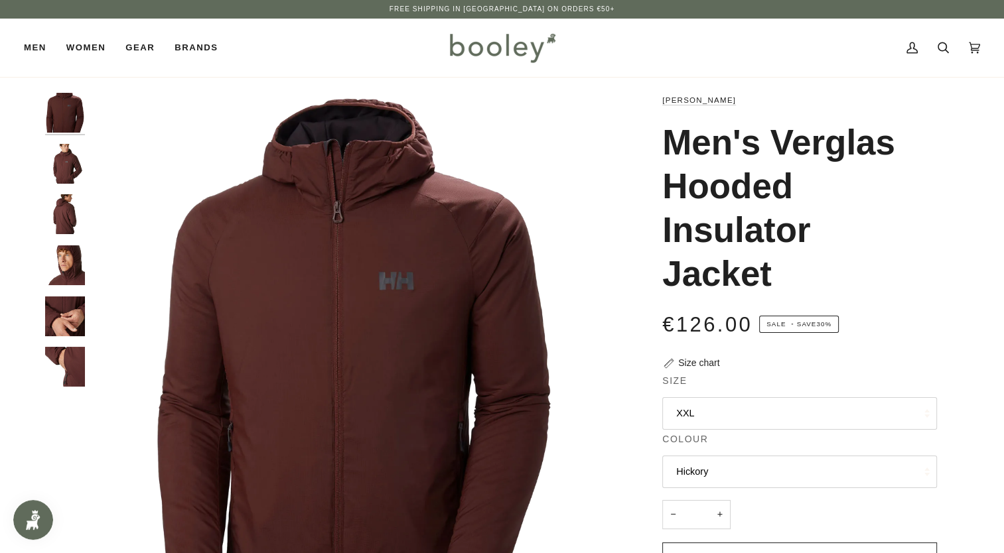
drag, startPoint x: 721, startPoint y: 413, endPoint x: 677, endPoint y: 422, distance: 44.8
click at [677, 422] on button "XXL" at bounding box center [799, 413] width 275 height 33
click at [618, 352] on div "Helly Hansen Men's Verglas Hooded Insulator Jacket €126.00 Sale • Save 30% Size…" at bounding box center [787, 495] width 343 height 805
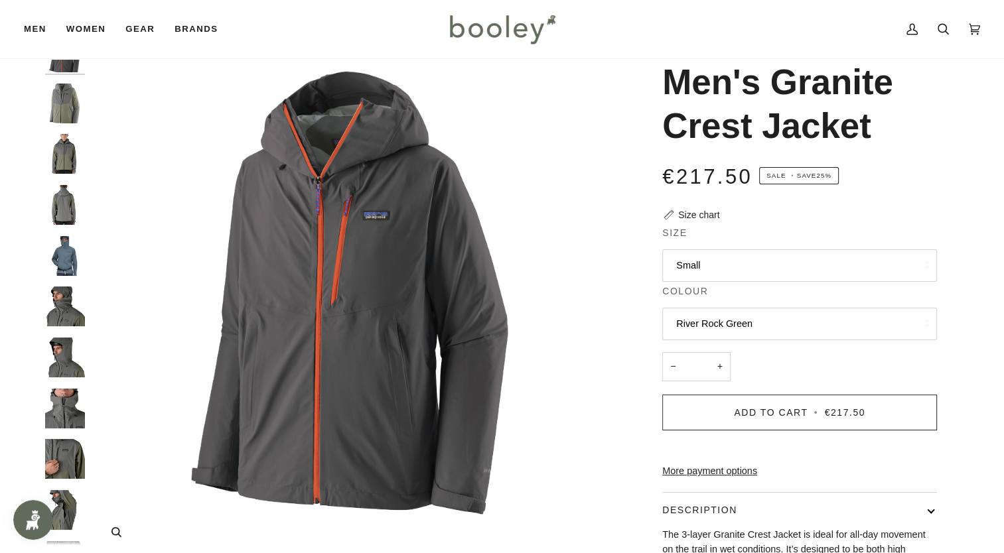
scroll to position [61, 0]
click at [60, 107] on img "Patagonia Men's Granite Crest Jacket River Rock Green - Booley Galway" at bounding box center [65, 103] width 40 height 40
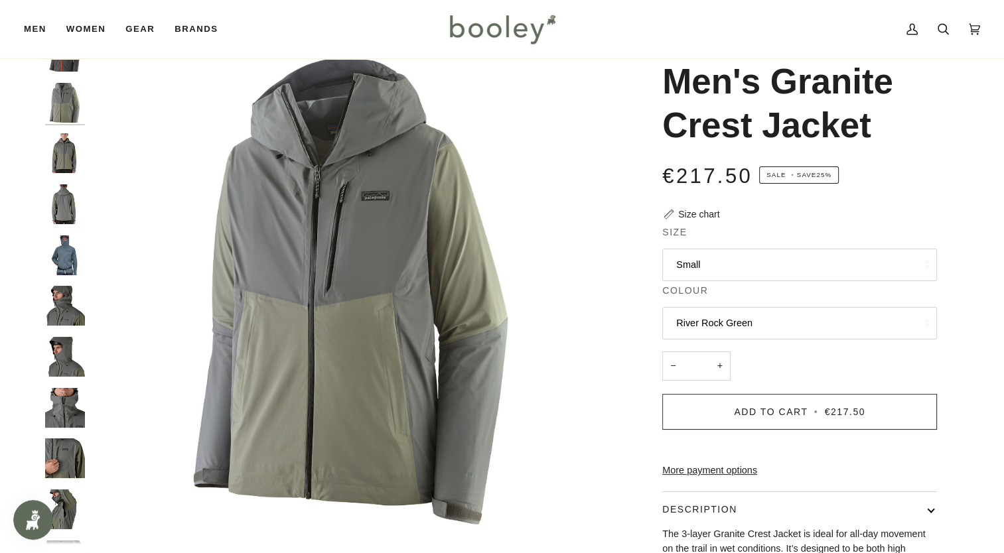
click at [56, 166] on img "Patagonia Men's Granite Crest Jacket River Rock Green - Booley Galway" at bounding box center [65, 153] width 40 height 40
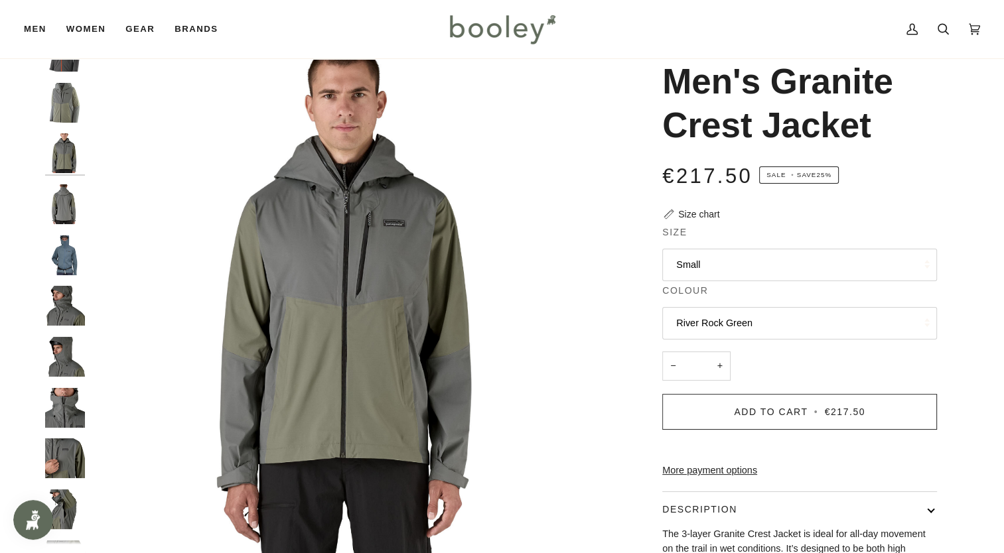
click at [58, 211] on img "Patagonia Men's Granite Crest Jacket River Rock Green - Booley Galway" at bounding box center [65, 204] width 40 height 40
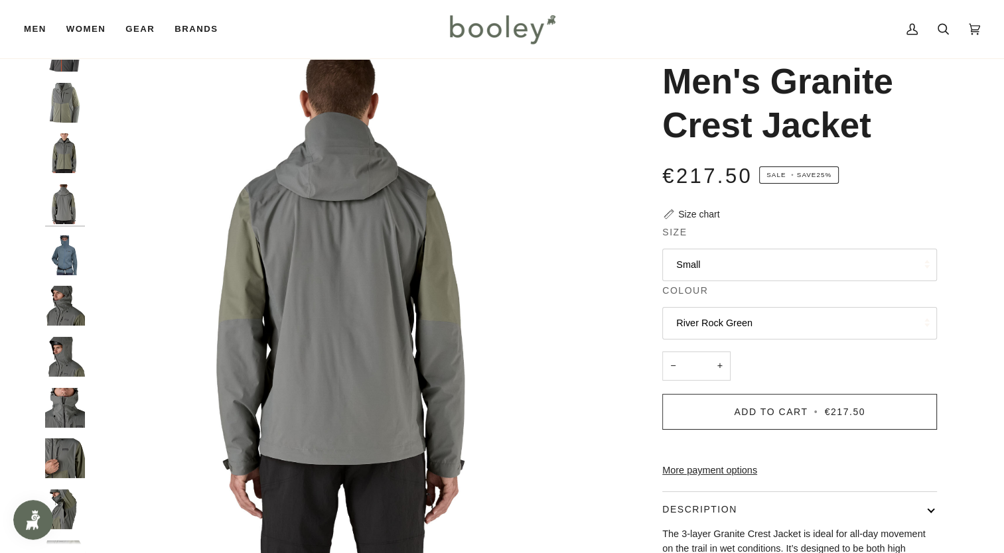
click at [56, 263] on img "Patagonia Men's Granite Crest Jacket - Booley Galway" at bounding box center [65, 256] width 40 height 40
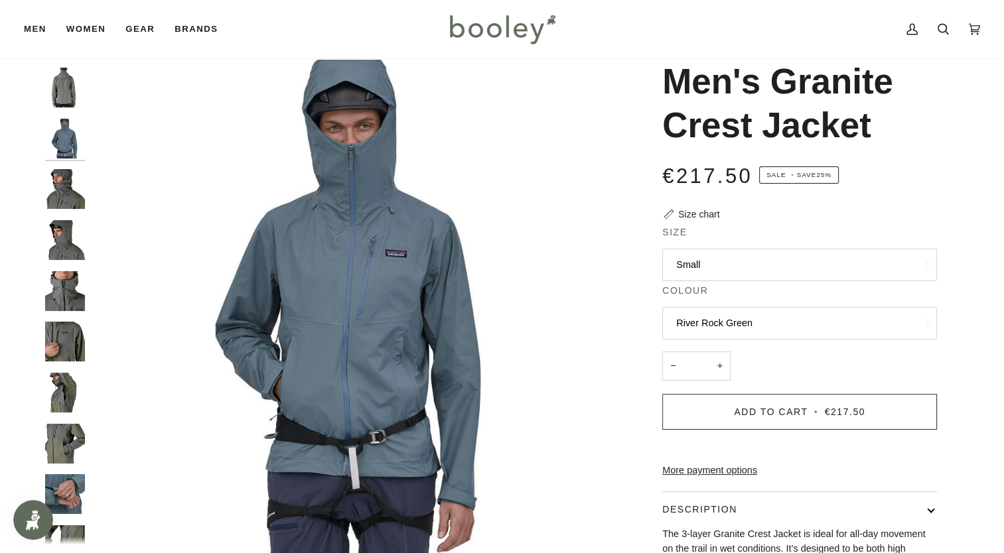
scroll to position [118, 0]
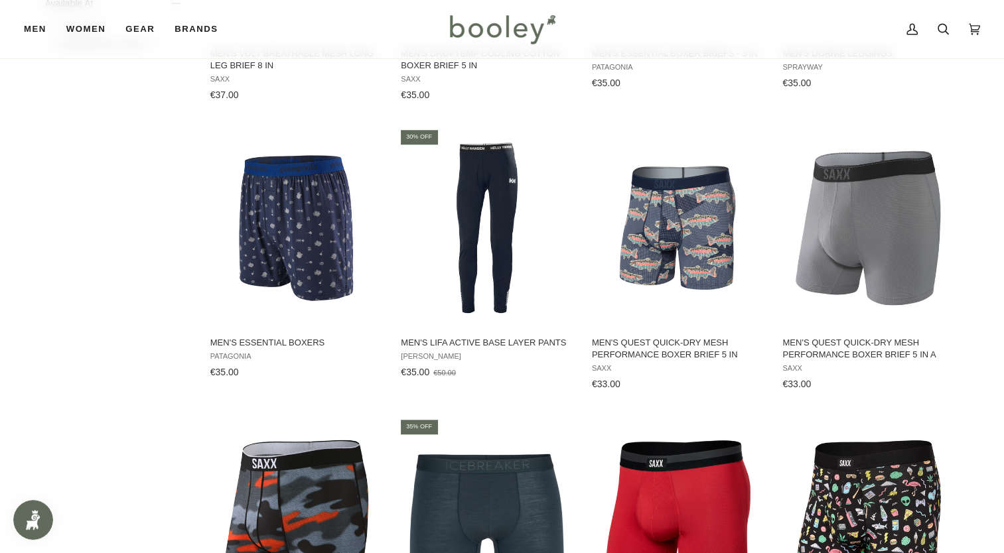
scroll to position [965, 0]
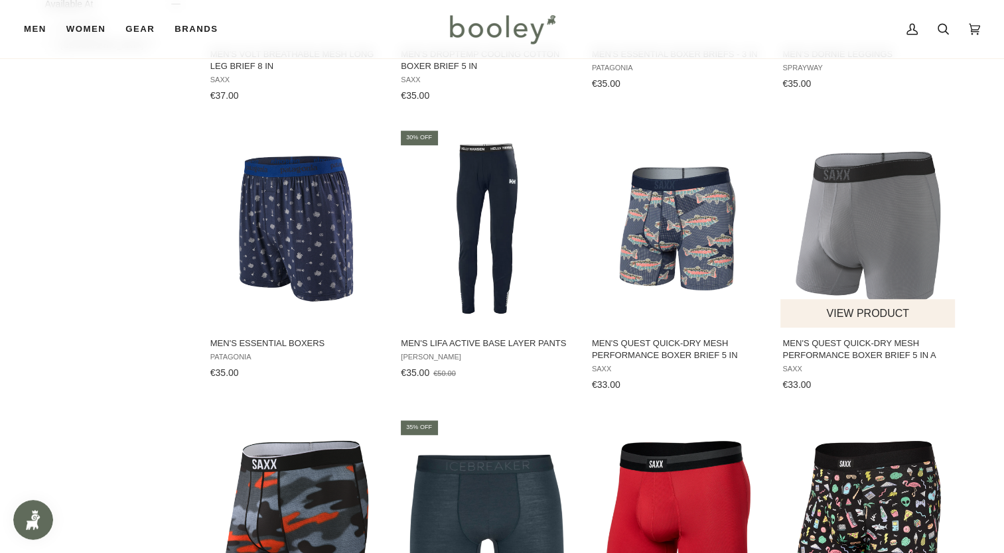
click at [832, 220] on img "Men's Quest Quick-Dry Mesh Performance Boxer Brief 5 in A" at bounding box center [868, 229] width 176 height 176
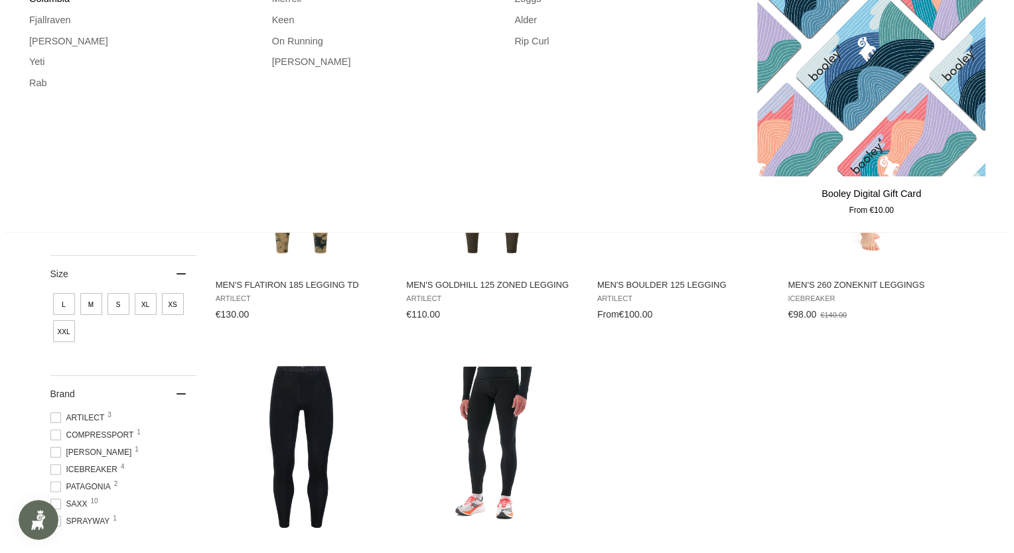
scroll to position [0, 0]
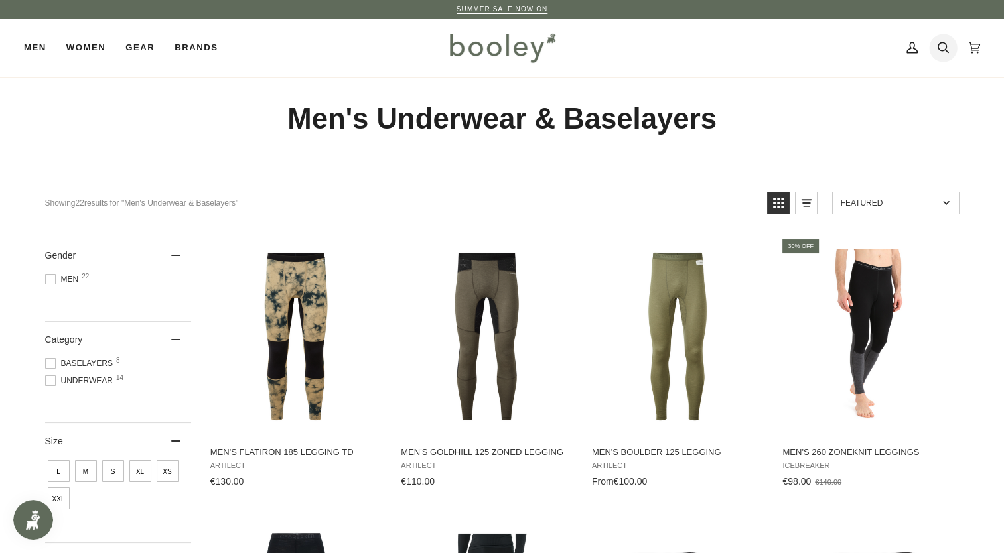
click at [949, 48] on link "Search" at bounding box center [943, 48] width 31 height 58
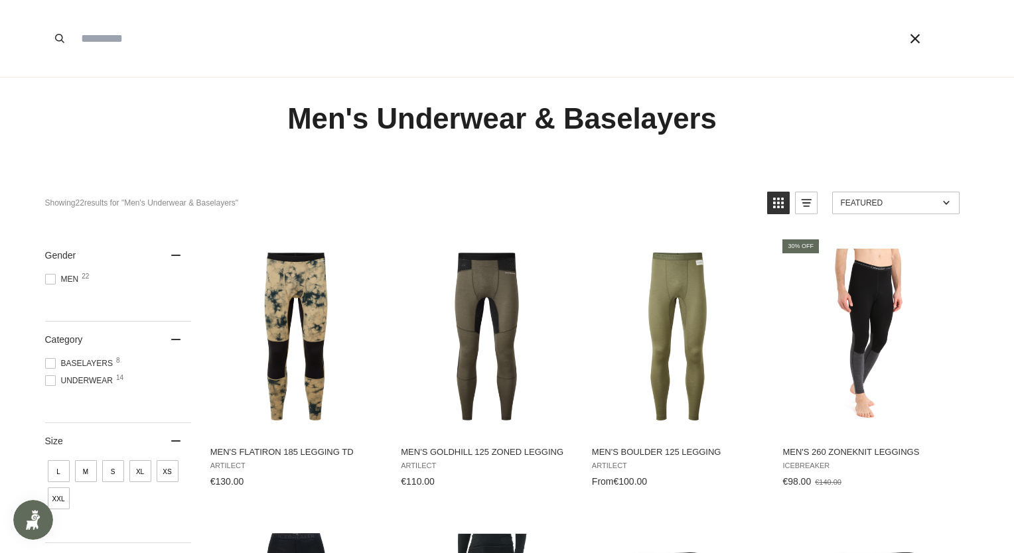
click at [949, 48] on div at bounding box center [931, 38] width 56 height 77
click at [108, 43] on input "Search our store" at bounding box center [470, 38] width 793 height 77
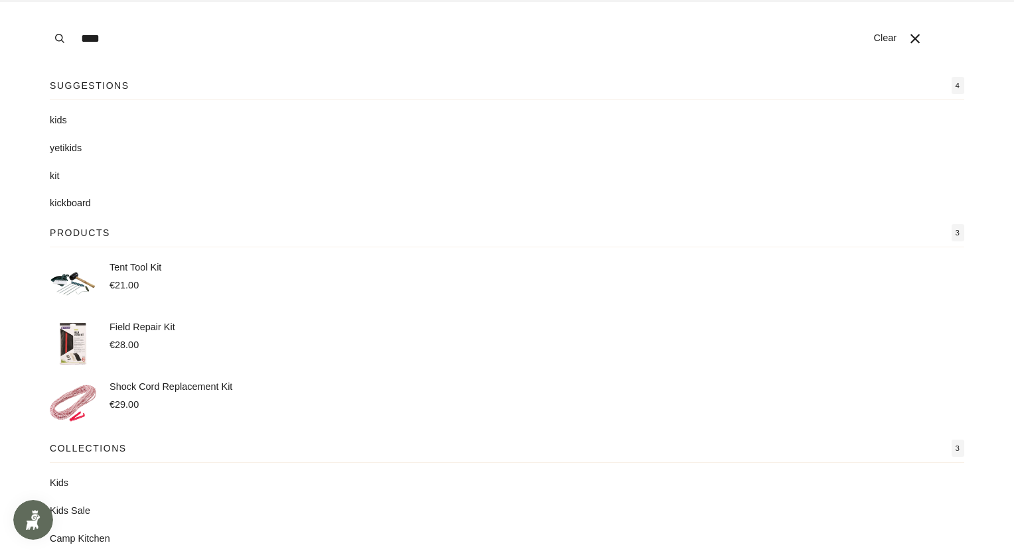
type input "****"
click at [45, 0] on button "Search" at bounding box center [59, 38] width 29 height 77
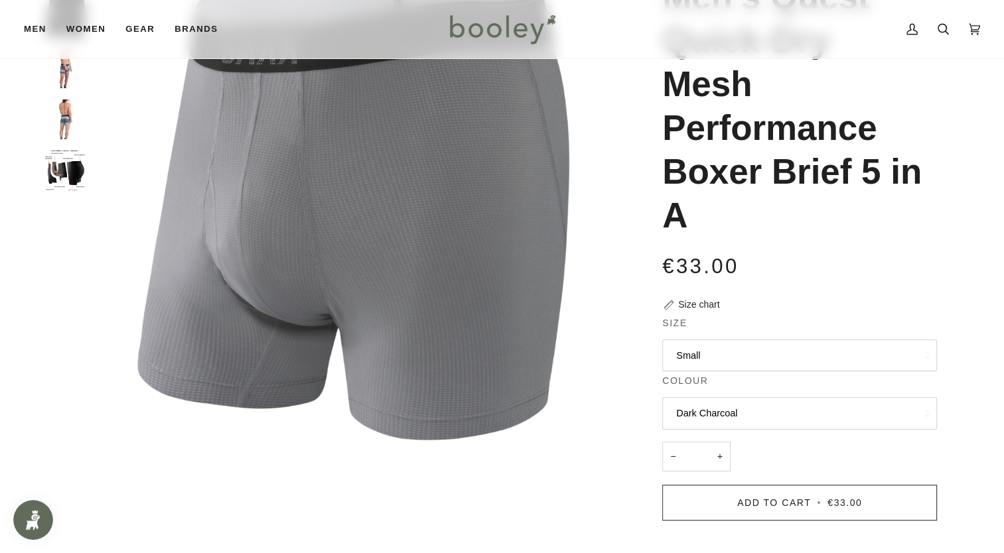
scroll to position [151, 0]
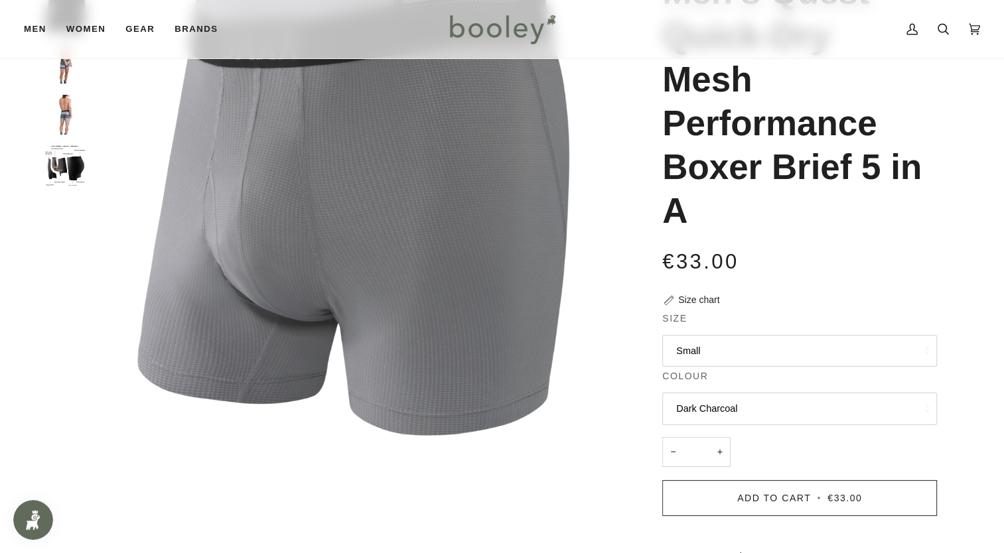
click at [722, 343] on button "Small" at bounding box center [799, 351] width 275 height 33
click at [597, 348] on img "Saxx Men's Quest Boxer Brief Fly Dark Charcoal - Booley Galway" at bounding box center [354, 204] width 525 height 525
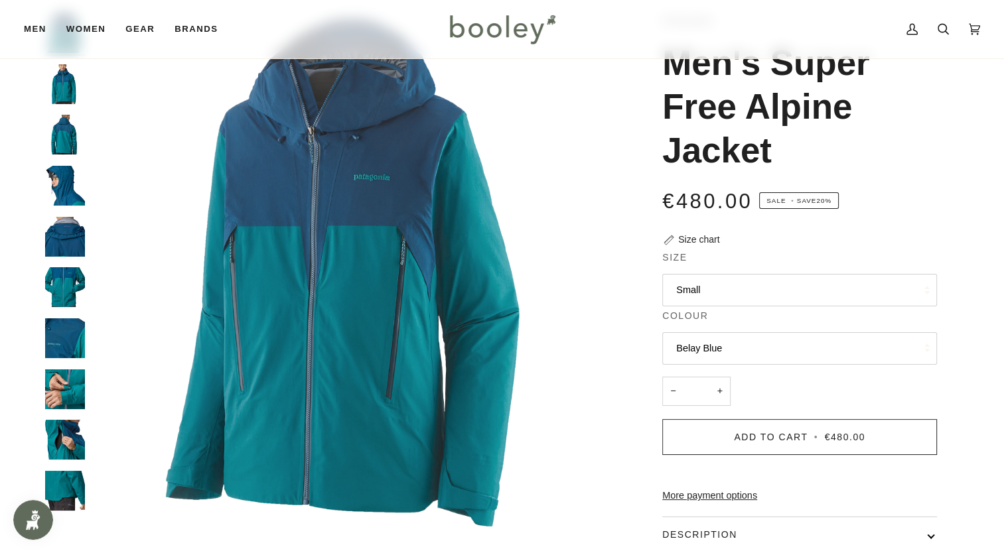
click at [807, 285] on button "Small" at bounding box center [799, 290] width 275 height 33
click at [572, 131] on img "Patagonia Men's Super Free Alpine Jacket - Booley Galway" at bounding box center [354, 275] width 525 height 525
click at [522, 173] on img "Patagonia Men's Super Free Alpine Jacket - Booley Galway" at bounding box center [354, 275] width 525 height 525
click at [844, 243] on div "Patagonia Men's Super Free Alpine Jacket €480.00 Sale • Save 20% Size chart Siz…" at bounding box center [787, 386] width 299 height 747
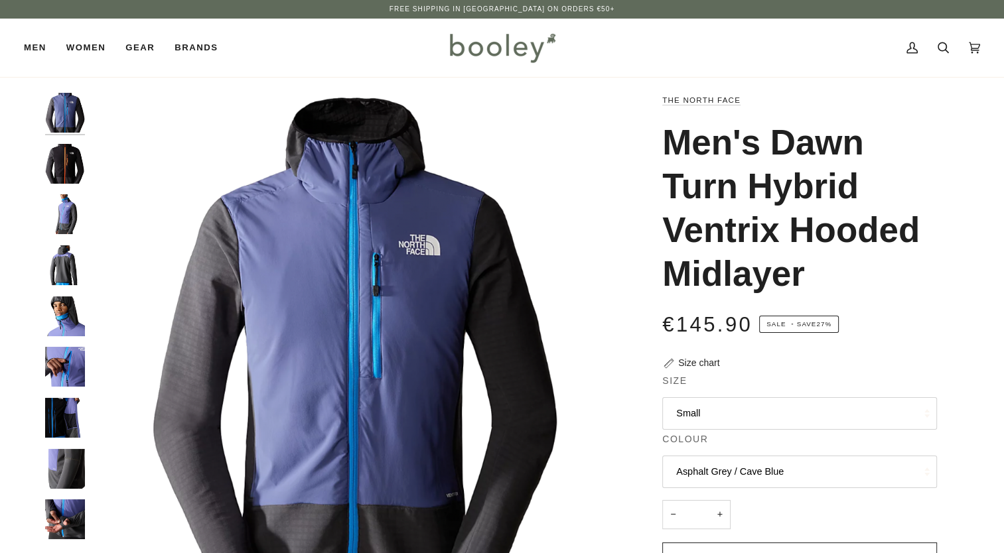
click at [718, 403] on button "Small" at bounding box center [799, 413] width 275 height 33
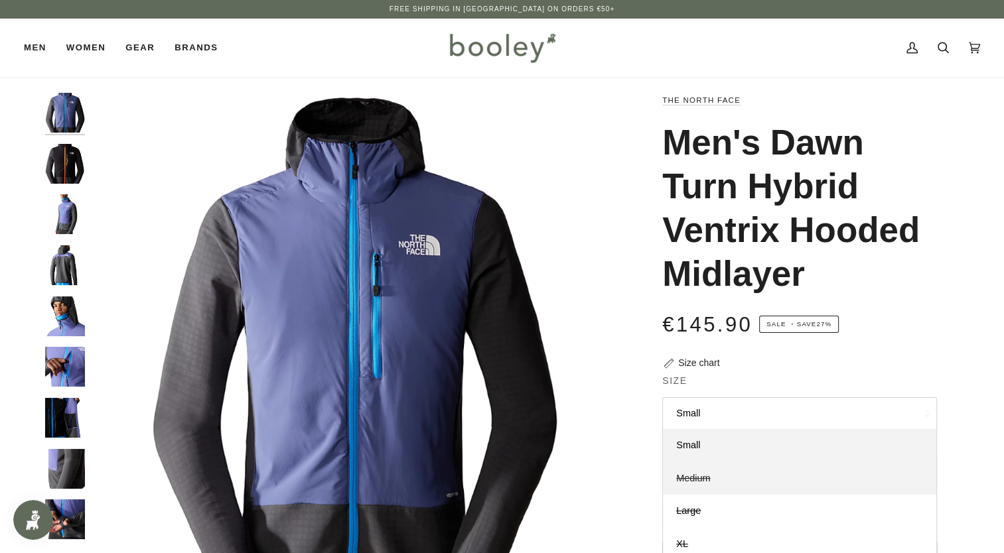
click at [697, 480] on span "Medium" at bounding box center [693, 478] width 34 height 11
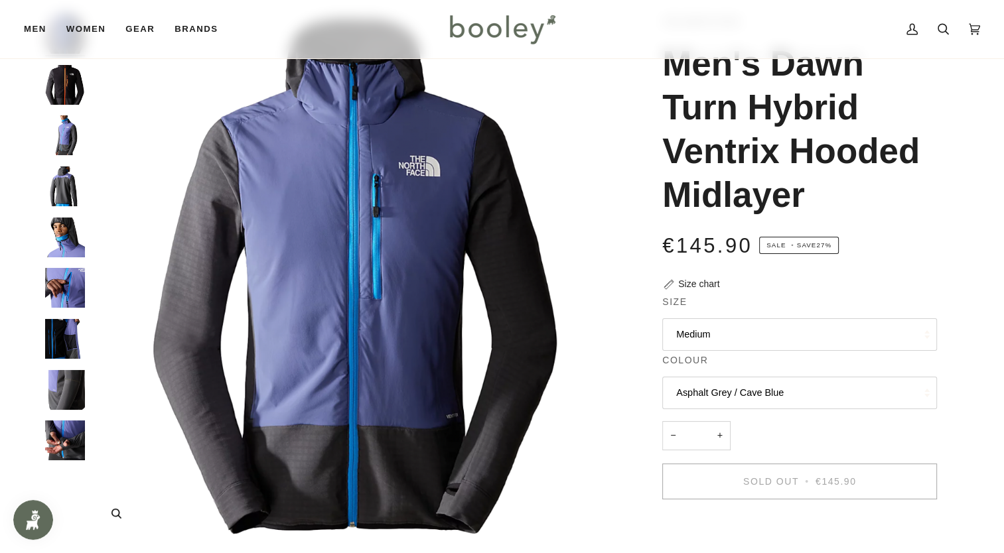
scroll to position [80, 0]
click at [60, 141] on img "The North Face Men's Dawn Turn Hybrid Ventrix Hooded Midlayer - Booley Galway" at bounding box center [65, 135] width 40 height 40
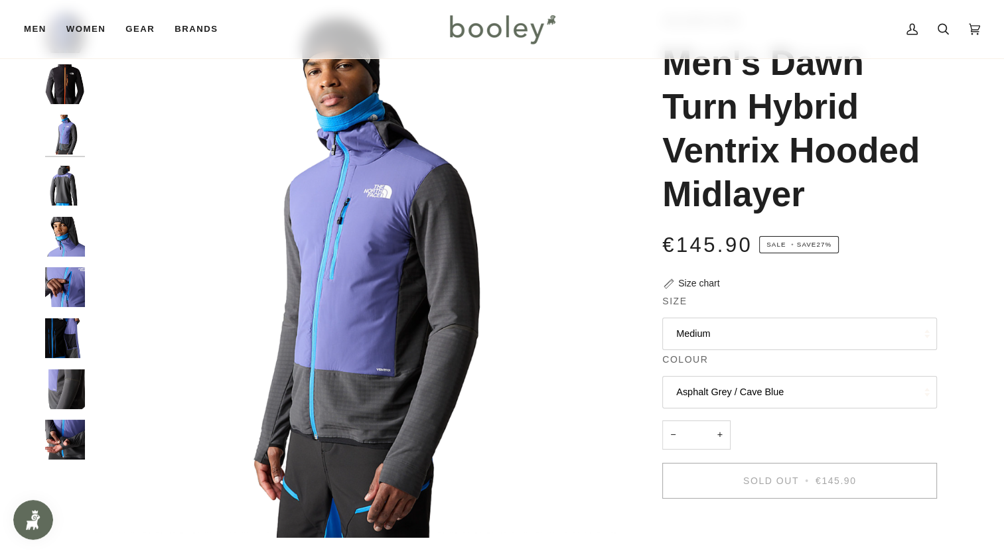
click at [54, 189] on img "The North Face Men's Dawn Turn Hybrid Ventrix Hooded Midlayer - Booley Galway" at bounding box center [65, 186] width 40 height 40
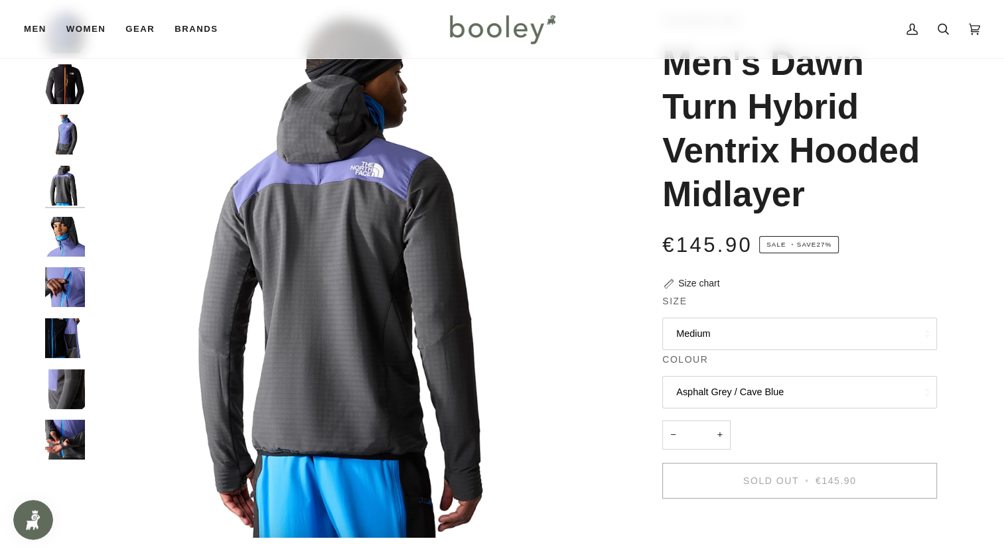
click at [61, 238] on img "The North Face Men's Dawn Turn Hybrid Ventrix Hooded Midlayer - Booley Galway" at bounding box center [65, 237] width 40 height 40
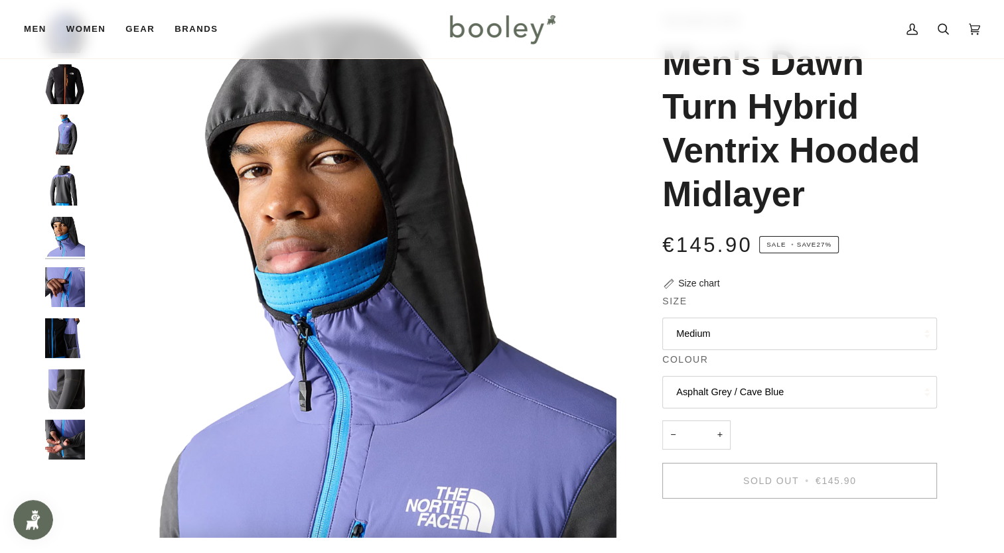
click at [63, 309] on div at bounding box center [68, 242] width 46 height 458
click at [60, 275] on img "The North Face Men's Dawn Turn Hybrid Ventrix Hooded Midlayer - Booley Galway" at bounding box center [65, 287] width 40 height 40
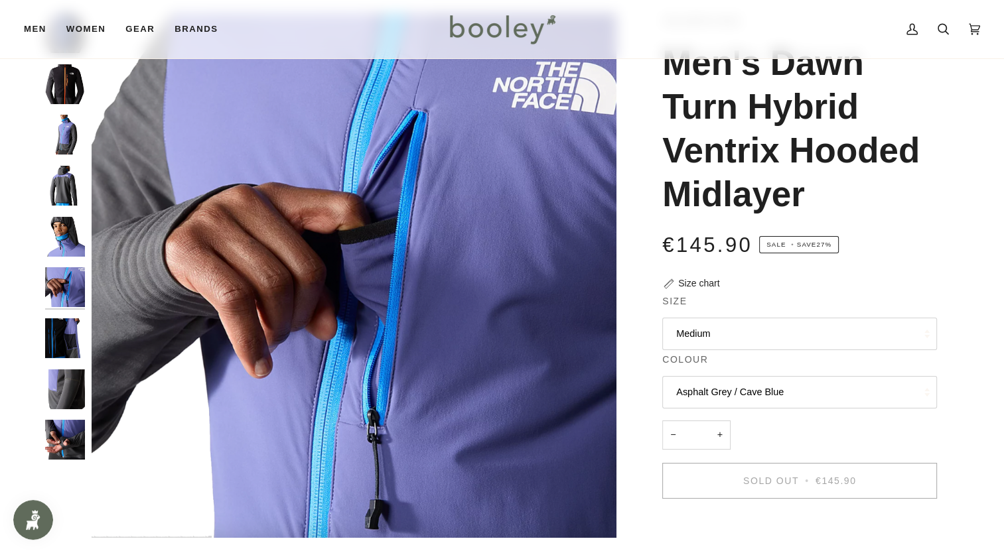
click at [54, 333] on img "The North Face Men's Dawn Turn Hybrid Ventrix Hooded Midlayer - Booley Galway" at bounding box center [65, 339] width 40 height 40
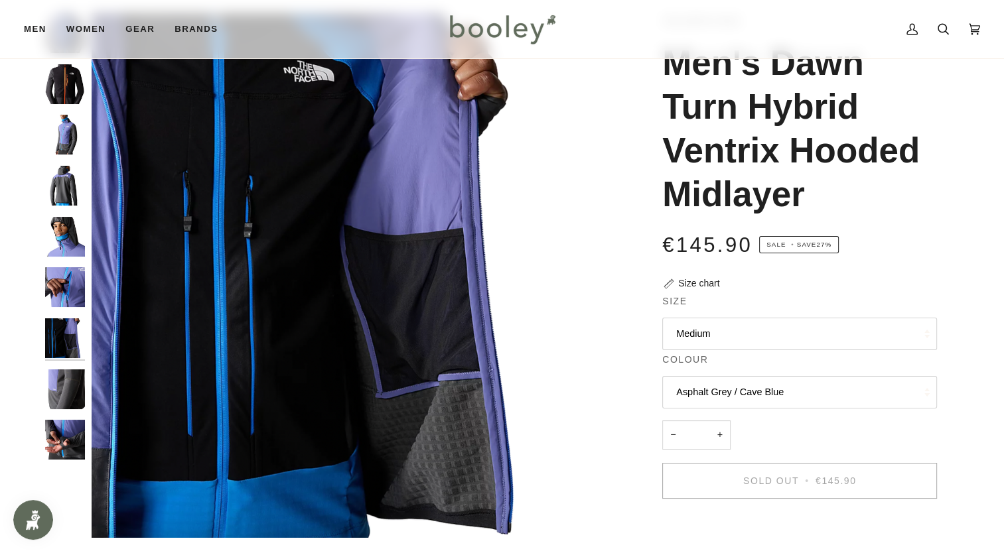
click at [73, 92] on img "The North Face Men's Dawn Turn Hybrid Ventrix Hooded Midlayer Asphalt Grey / TN…" at bounding box center [65, 84] width 40 height 40
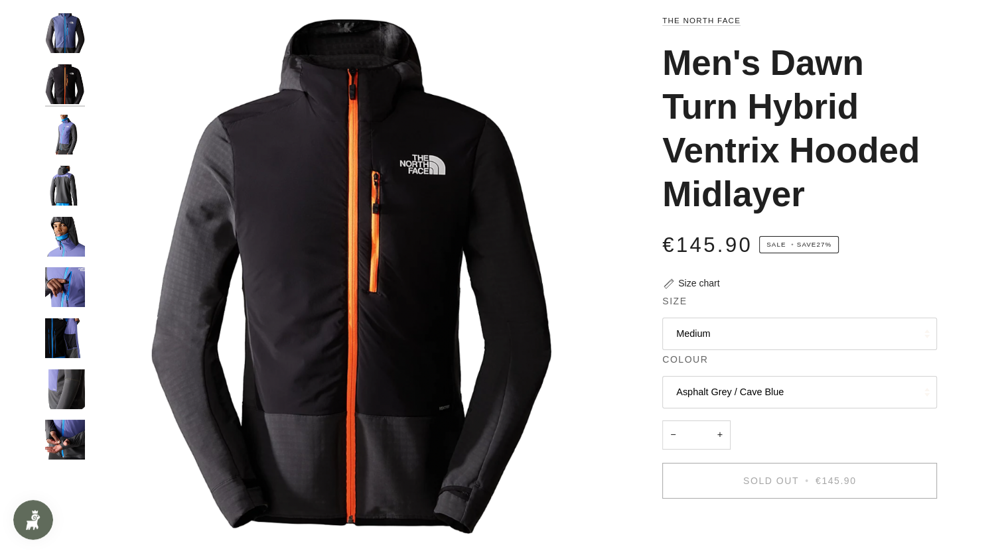
scroll to position [0, 0]
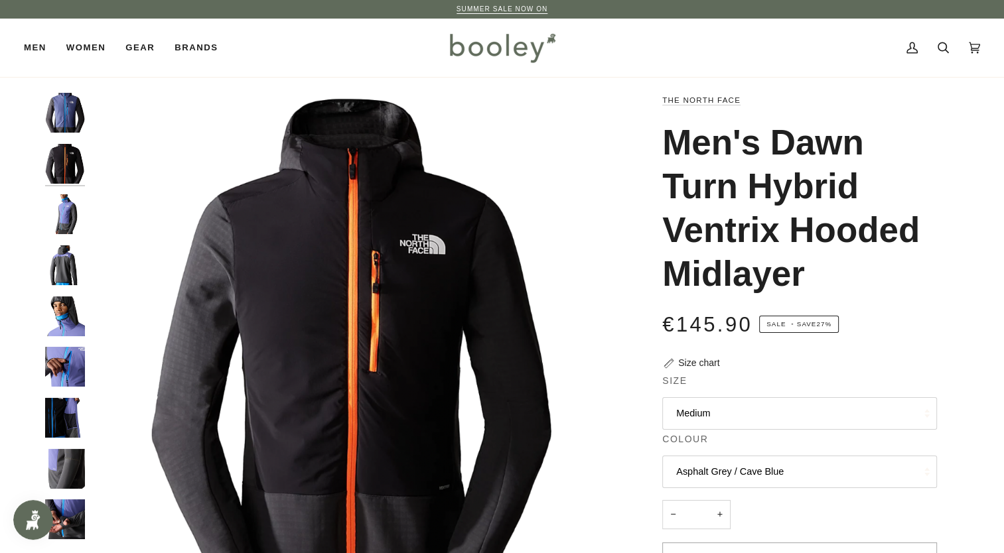
click at [70, 115] on img "The North Face Men's Dawn Turn Hybrid Ventrix Hooded Midlayer Asphalt Grey / Ca…" at bounding box center [65, 113] width 40 height 40
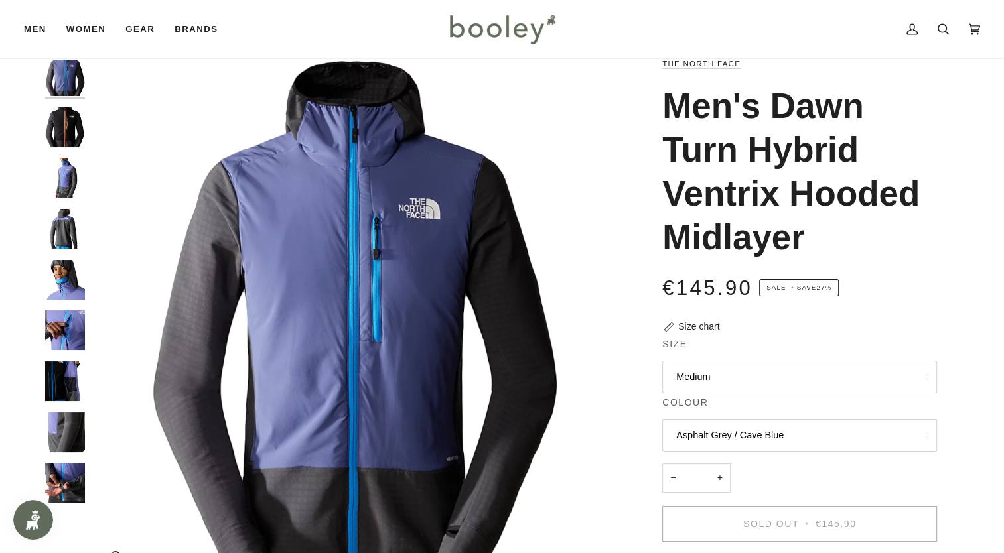
scroll to position [36, 0]
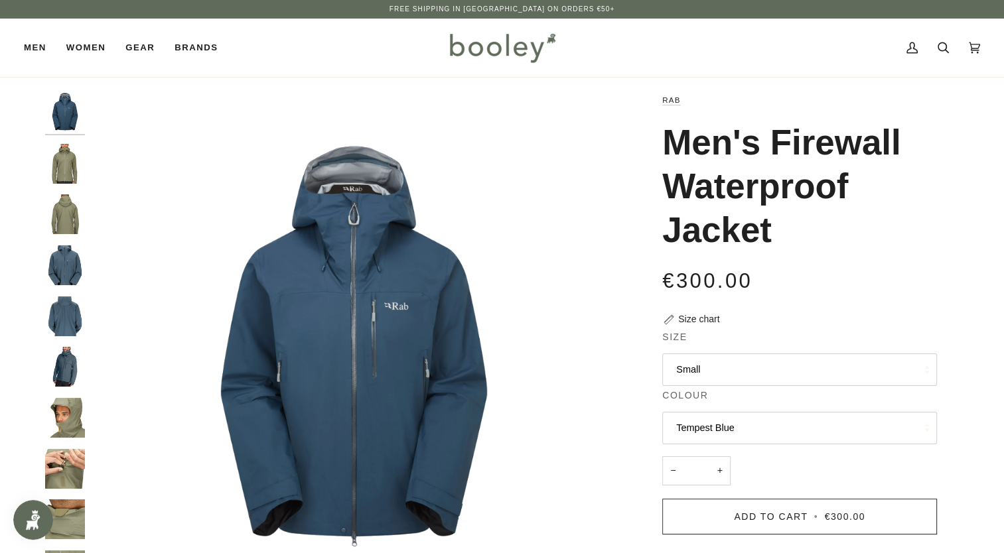
click at [66, 151] on img "Rab Men's Firewall Waterproof Jacket Light Khaki - Booley Galway" at bounding box center [65, 164] width 40 height 40
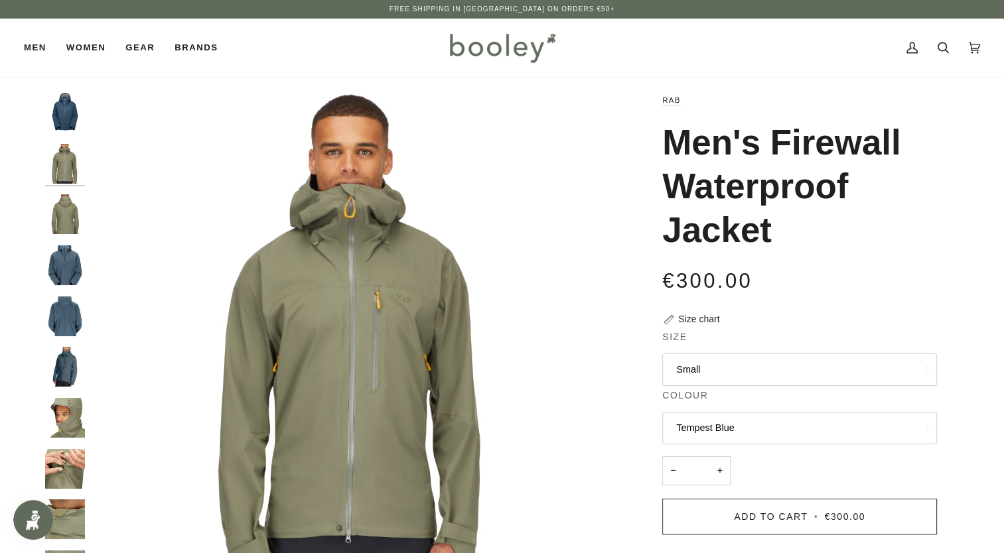
click at [56, 203] on img "Rab Men's Firewall Waterproof Jacket Light Khaki - Booley Galway" at bounding box center [65, 214] width 40 height 40
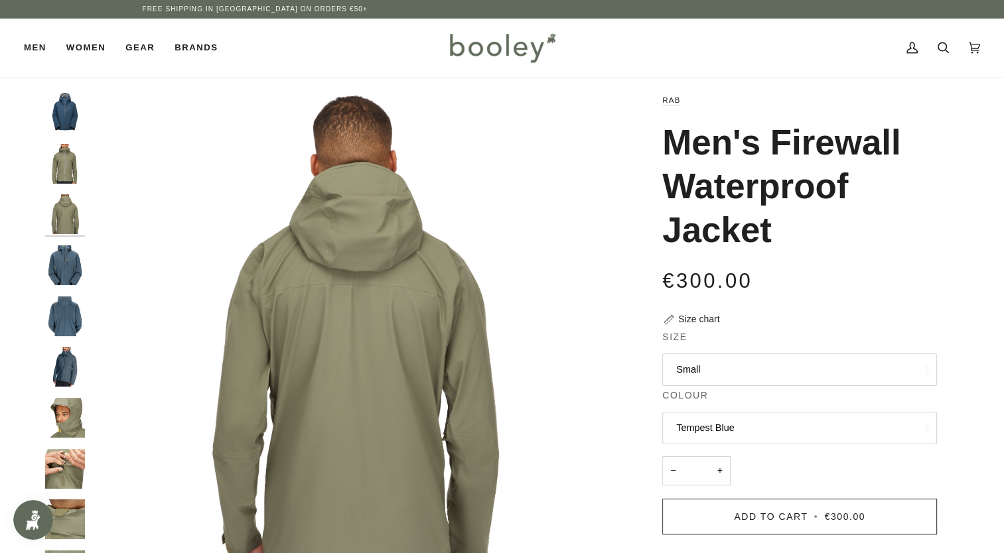
click at [53, 252] on img "Rab Men's Firewall Waterproof Jacket Orion Blue - Booley Galway" at bounding box center [65, 266] width 40 height 40
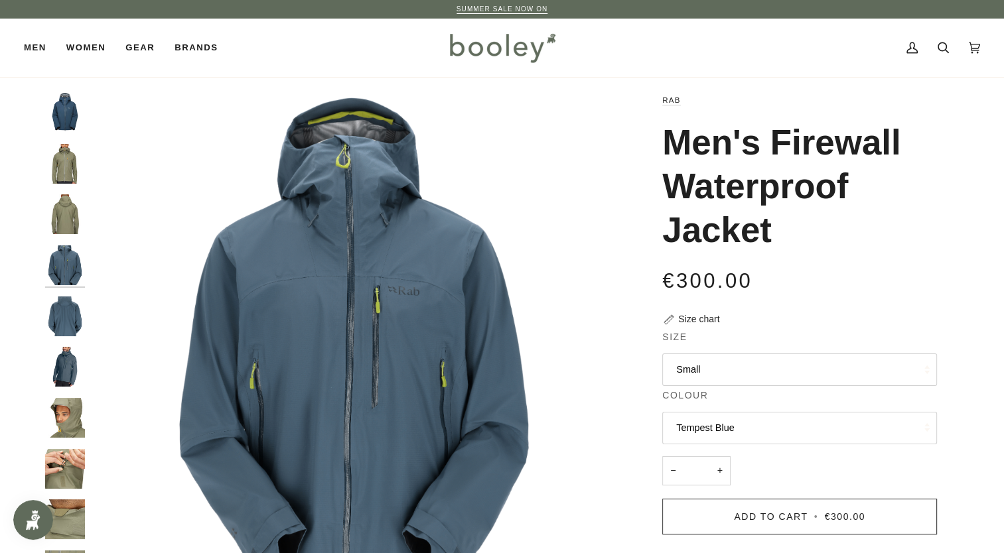
click at [60, 360] on img "Rab Men's Firewall Waterproof Jacket Orion Blue - Booley Galway" at bounding box center [65, 367] width 40 height 40
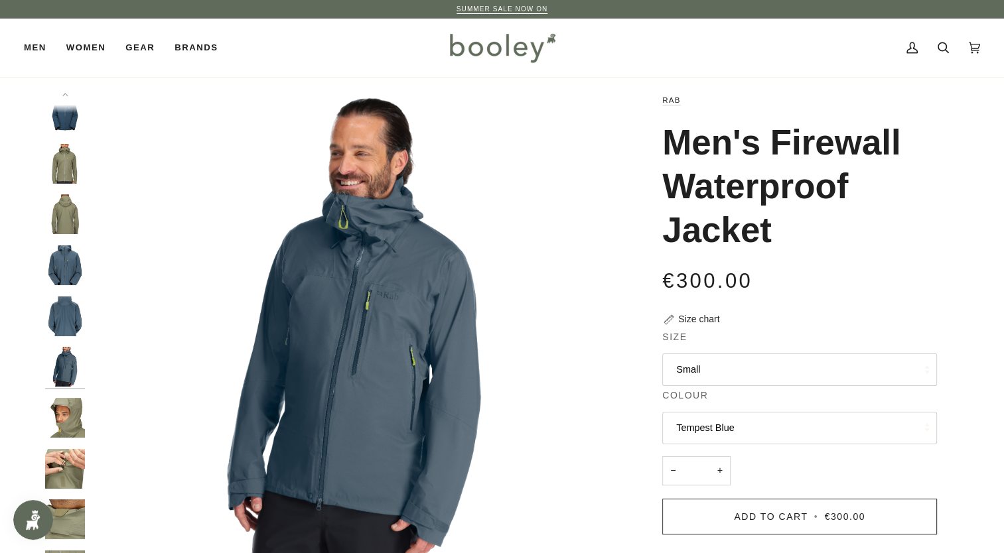
scroll to position [11, 0]
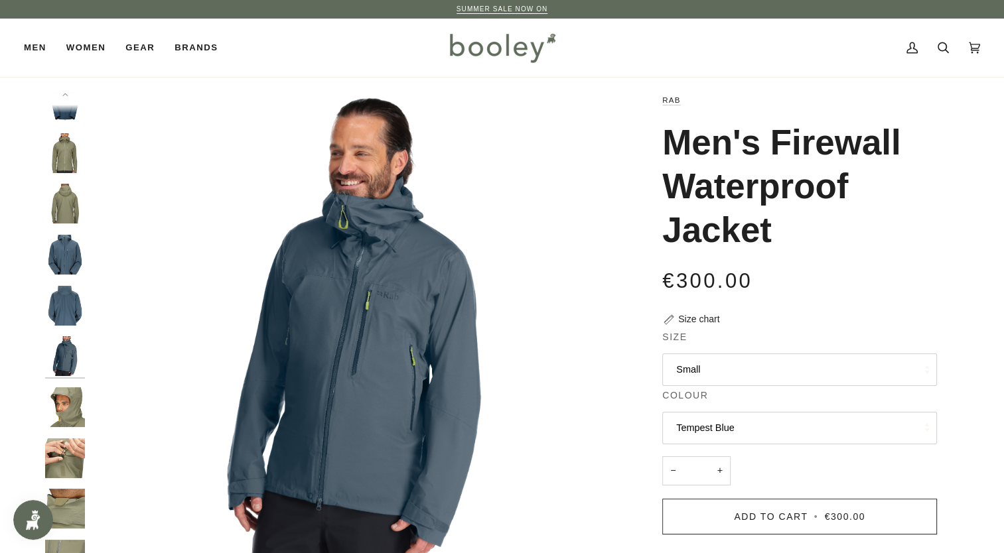
click at [60, 360] on img "Rab Men's Firewall Waterproof Jacket Orion Blue - Booley Galway" at bounding box center [65, 356] width 40 height 40
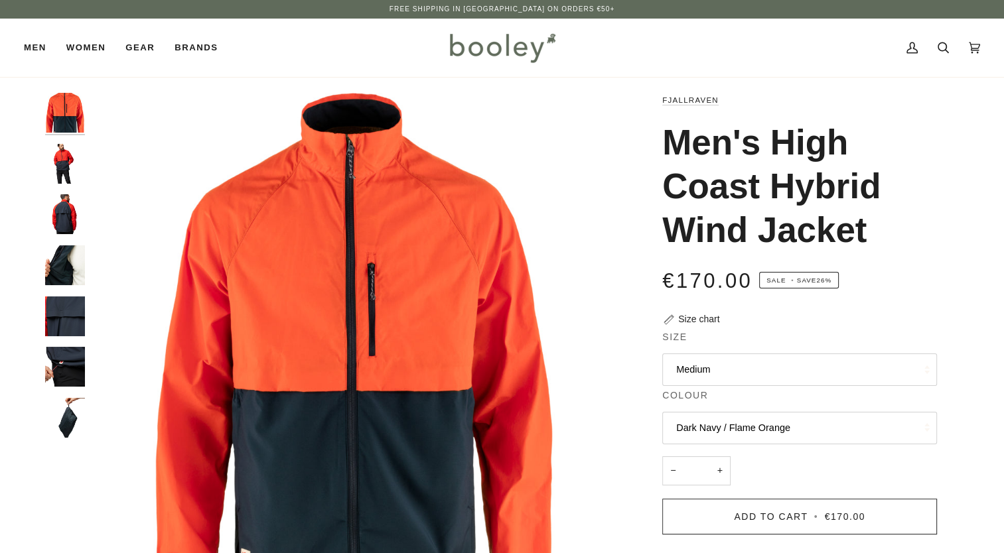
click at [59, 167] on img "Fjallraven Men's High Coast Hybrid Wind Jacket Dark Navy / Flame Orange - Boole…" at bounding box center [65, 164] width 40 height 40
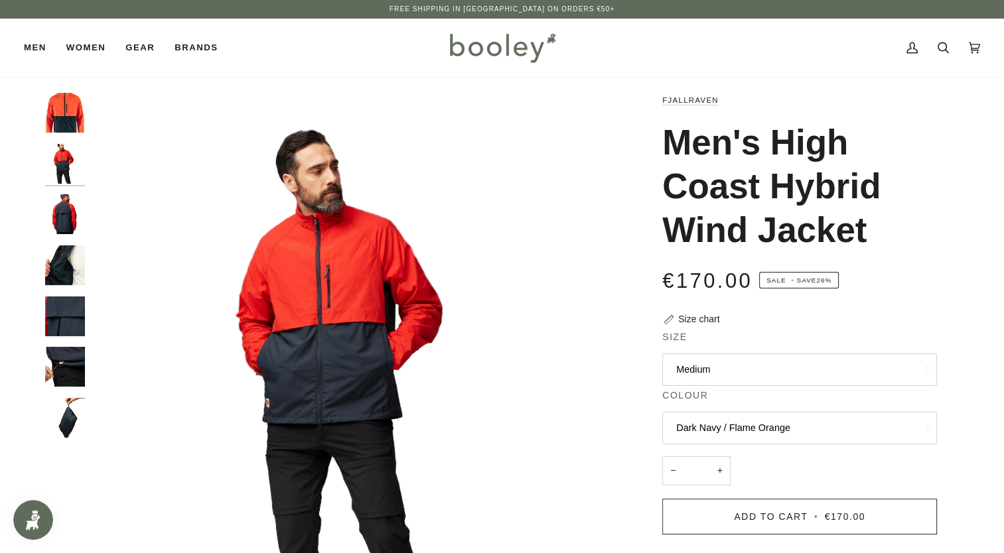
click at [56, 202] on img "Fjallraven Men's High Coast Hybrid Wind Jacket Dark Navy / Flame Orange - Boole…" at bounding box center [65, 214] width 40 height 40
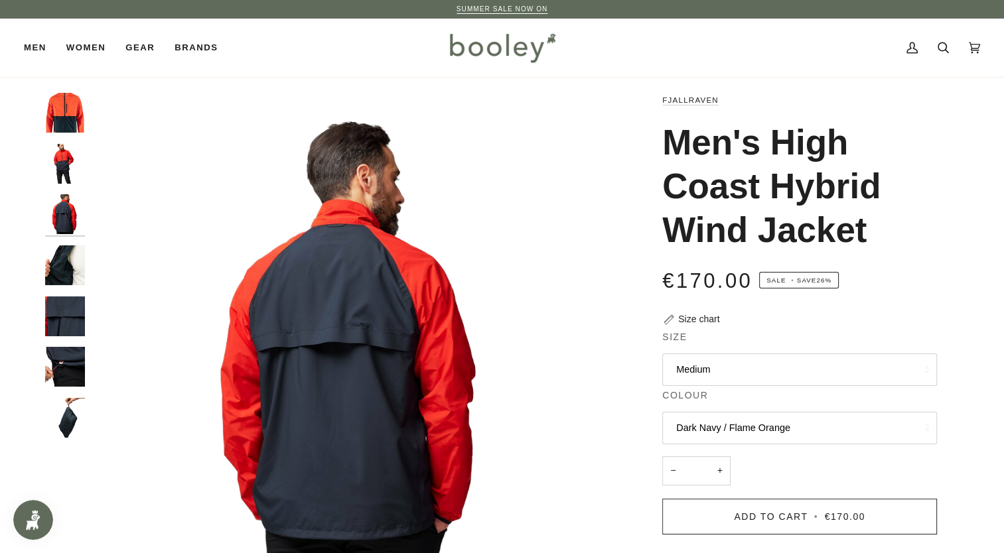
click at [55, 264] on img "Fjallraven Men's High Coast Hybrid Wind Jacket Dark Navy / Flame Orange - Boole…" at bounding box center [65, 266] width 40 height 40
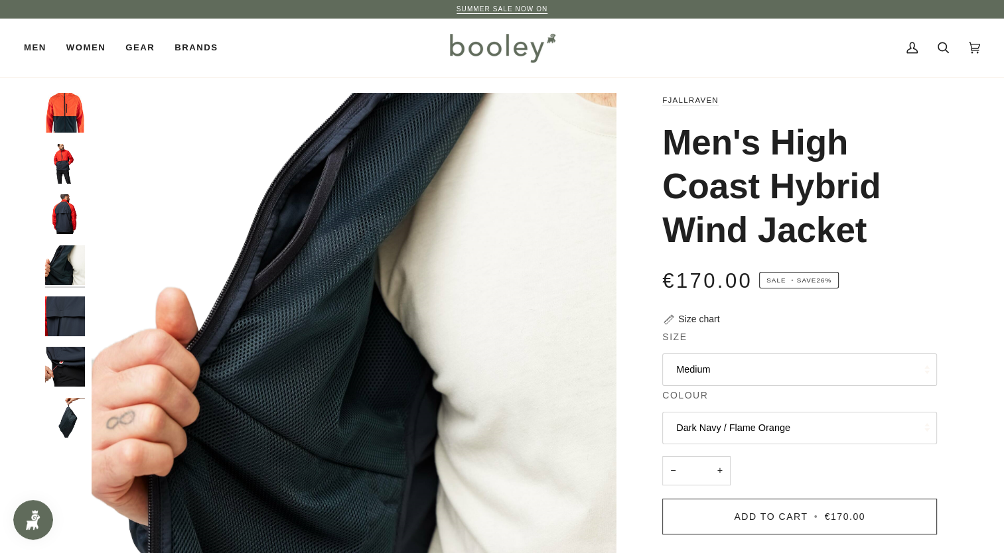
click at [64, 114] on img "Fjallraven Men's High Coast Hybrid Wind Jacket Dark Navy / Flame Orange - Boole…" at bounding box center [65, 113] width 40 height 40
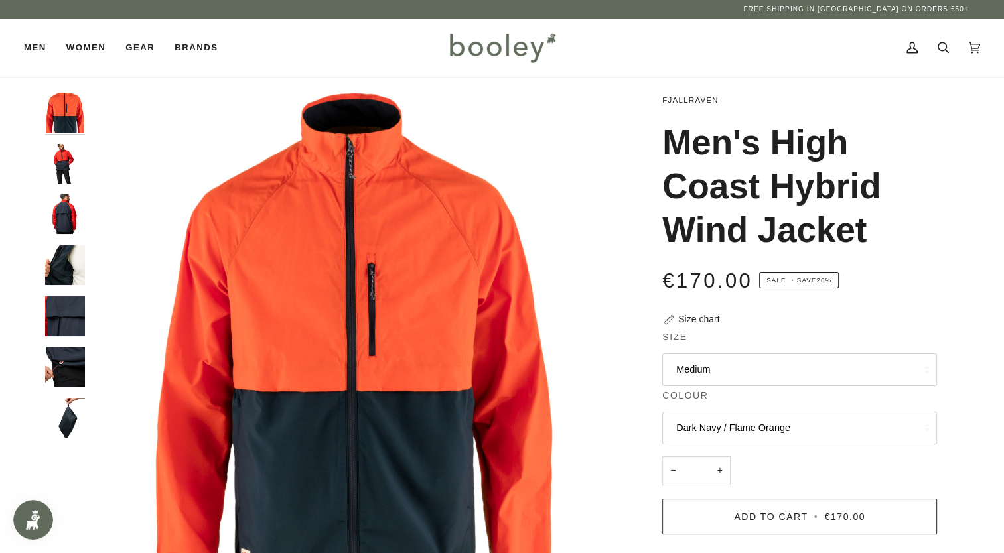
click at [58, 159] on img "Fjallraven Men's High Coast Hybrid Wind Jacket Dark Navy / Flame Orange - Boole…" at bounding box center [65, 164] width 40 height 40
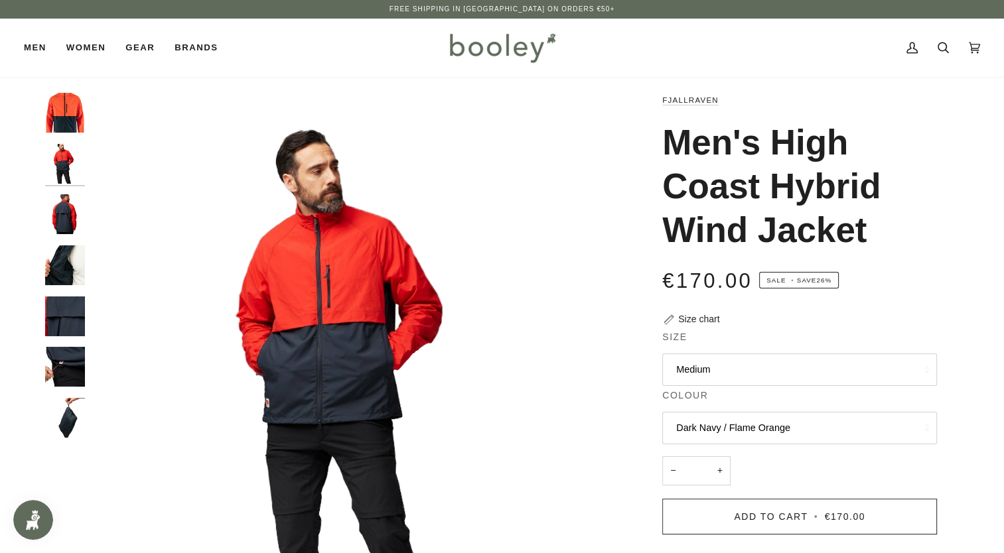
click at [60, 198] on img "Fjallraven Men's High Coast Hybrid Wind Jacket Dark Navy / Flame Orange - Boole…" at bounding box center [65, 214] width 40 height 40
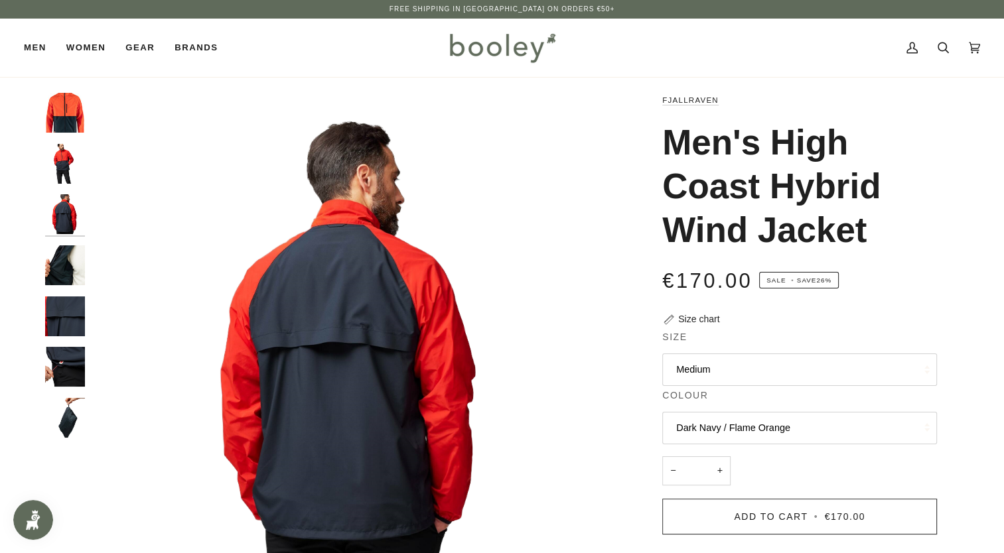
click at [54, 256] on img "Fjallraven Men's High Coast Hybrid Wind Jacket Dark Navy / Flame Orange - Boole…" at bounding box center [65, 266] width 40 height 40
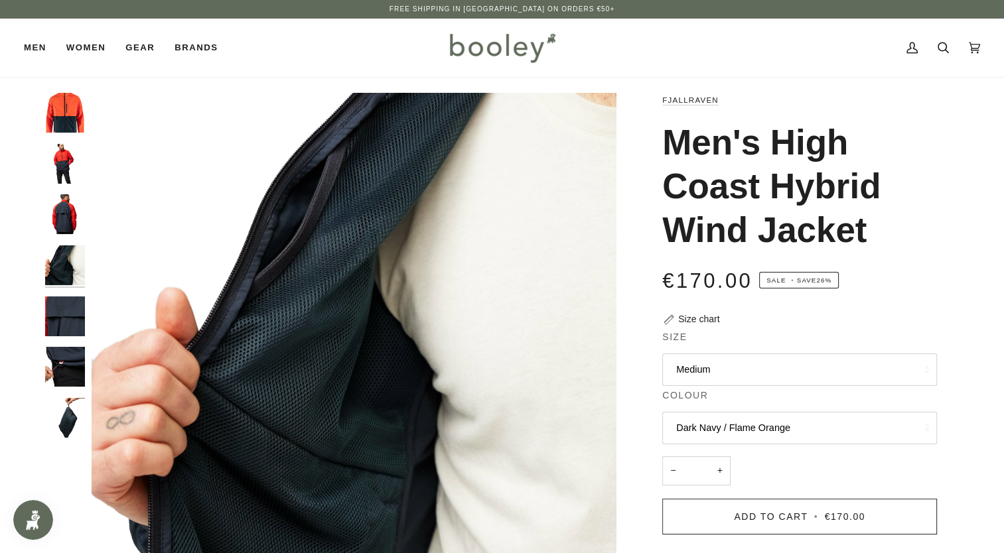
click at [61, 319] on img "Fjallraven Men's High Coast Hybrid Wind Jacket Dark Navy / Flame Orange - Boole…" at bounding box center [65, 317] width 40 height 40
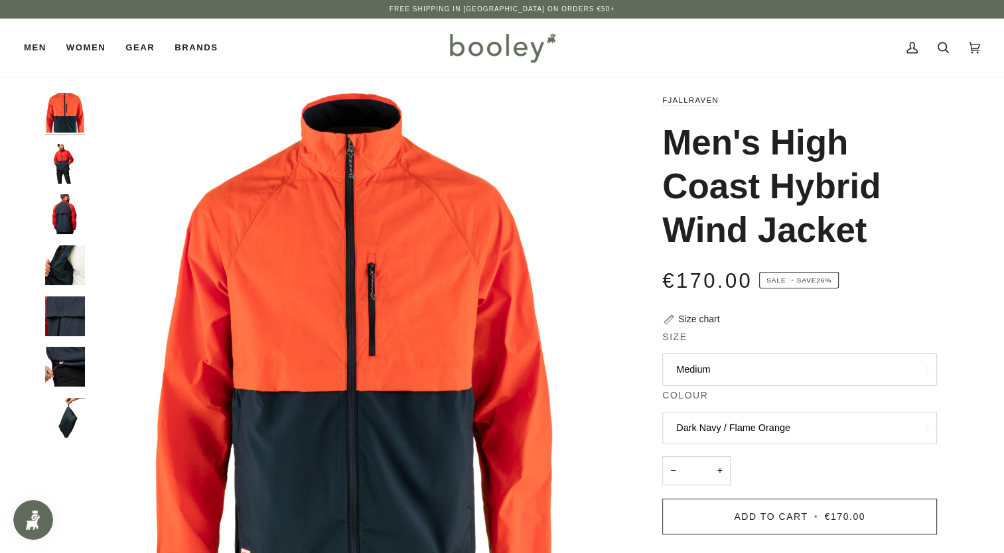
click at [61, 163] on img "Fjallraven Men's High Coast Hybrid Wind Jacket Dark Navy / Flame Orange - Boole…" at bounding box center [65, 164] width 40 height 40
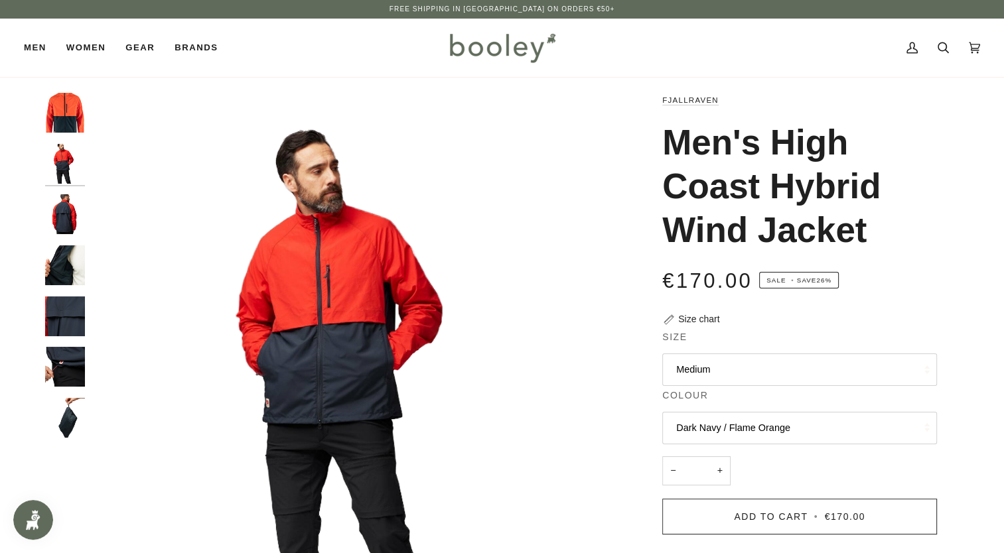
click at [61, 226] on img "Fjallraven Men's High Coast Hybrid Wind Jacket Dark Navy / Flame Orange - Boole…" at bounding box center [65, 214] width 40 height 40
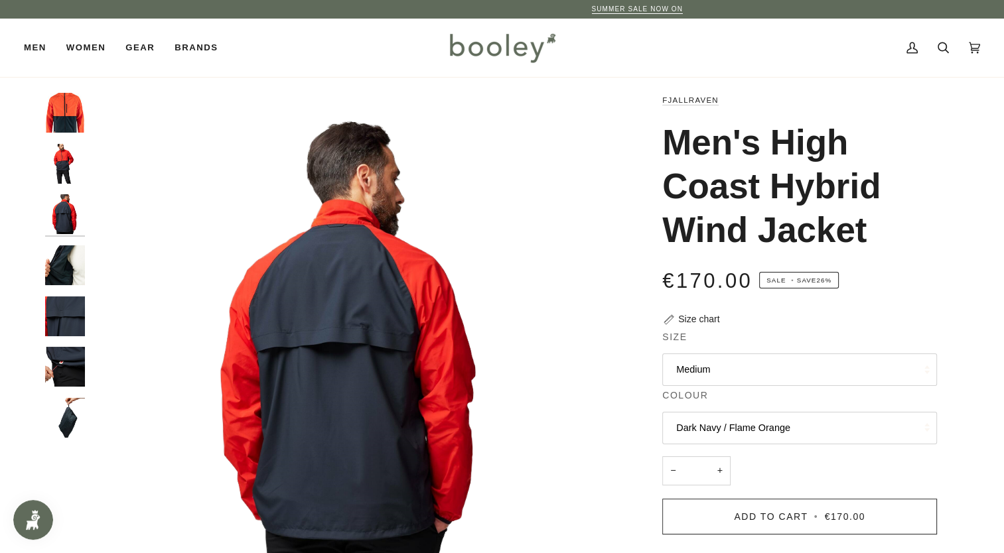
click at [59, 267] on img "Fjallraven Men's High Coast Hybrid Wind Jacket Dark Navy / Flame Orange - Boole…" at bounding box center [65, 266] width 40 height 40
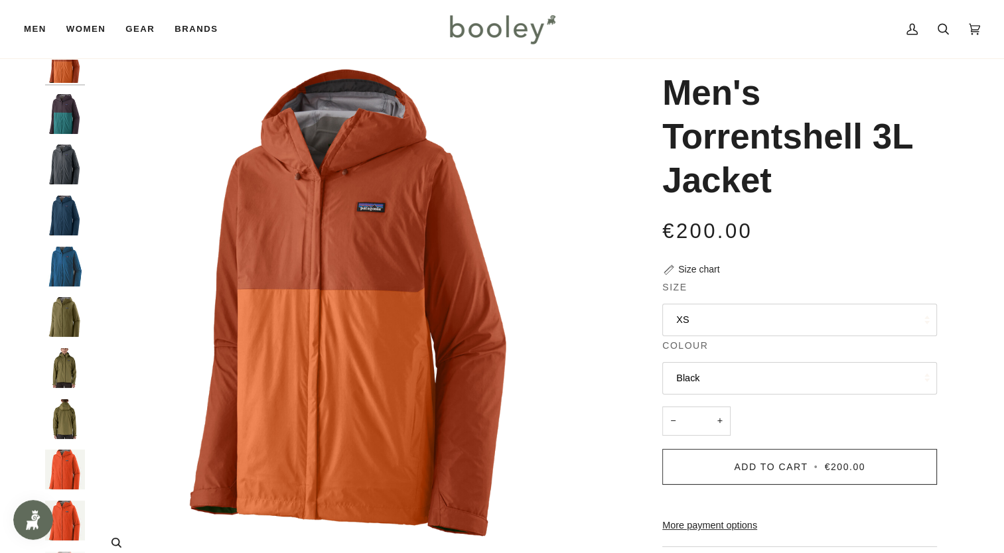
scroll to position [50, 0]
click at [65, 118] on img "Patagonia Men's Torrentshell 3L Jacket Obsidian Plum - Booley Galway" at bounding box center [65, 114] width 40 height 40
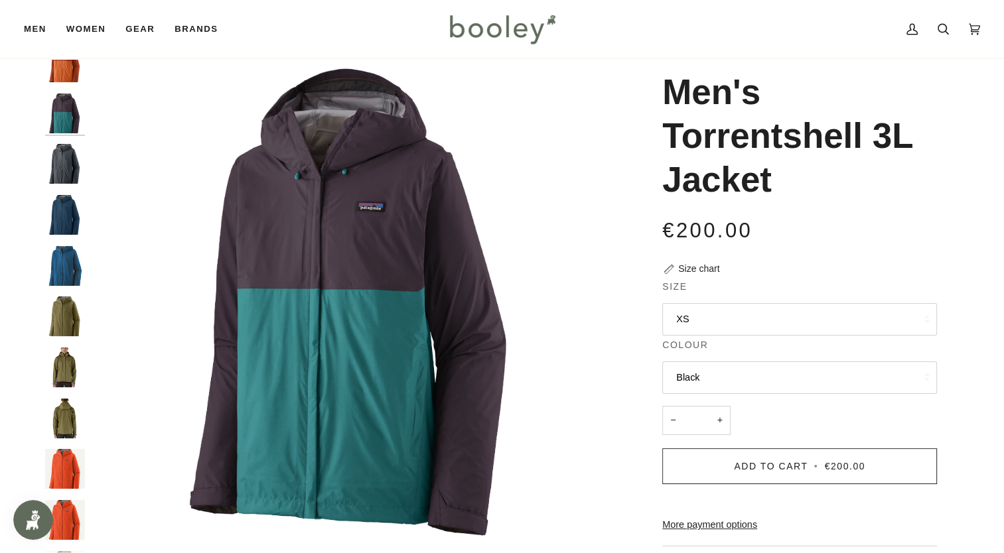
click at [56, 171] on img "Patagonia Men's Torrentshell 3L Jacket Smolder Blue - Booley Galway" at bounding box center [65, 164] width 40 height 40
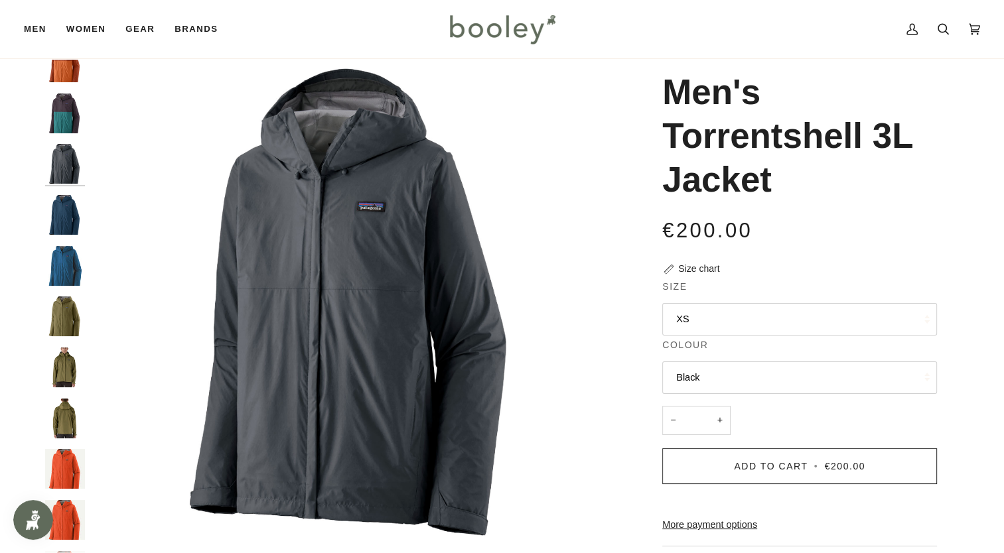
click at [55, 214] on img "Patagonia Men's Torrentshell 3L Jacket Lagom Blue - Booley Galway" at bounding box center [65, 215] width 40 height 40
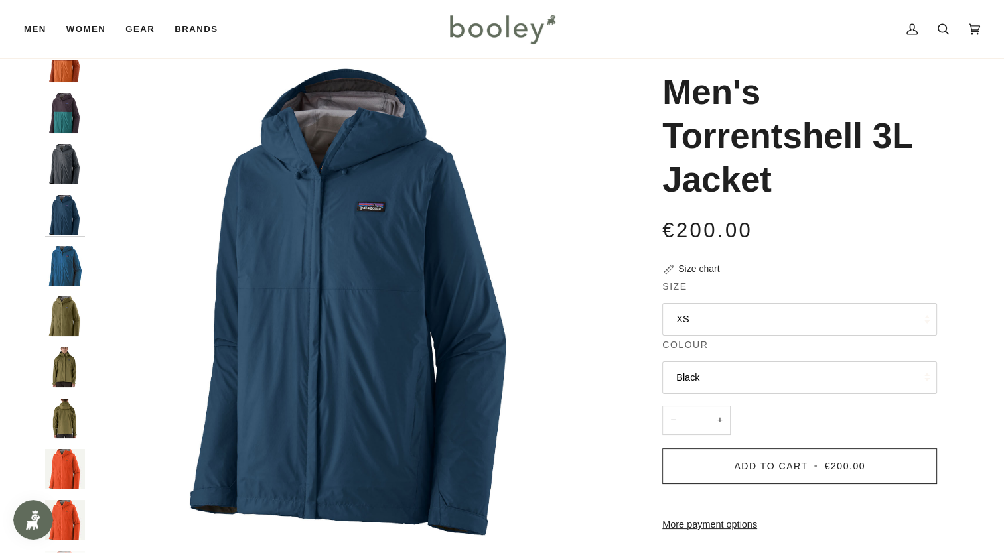
click at [64, 275] on img "Men's Torrentshell 3L Jacket" at bounding box center [65, 266] width 40 height 40
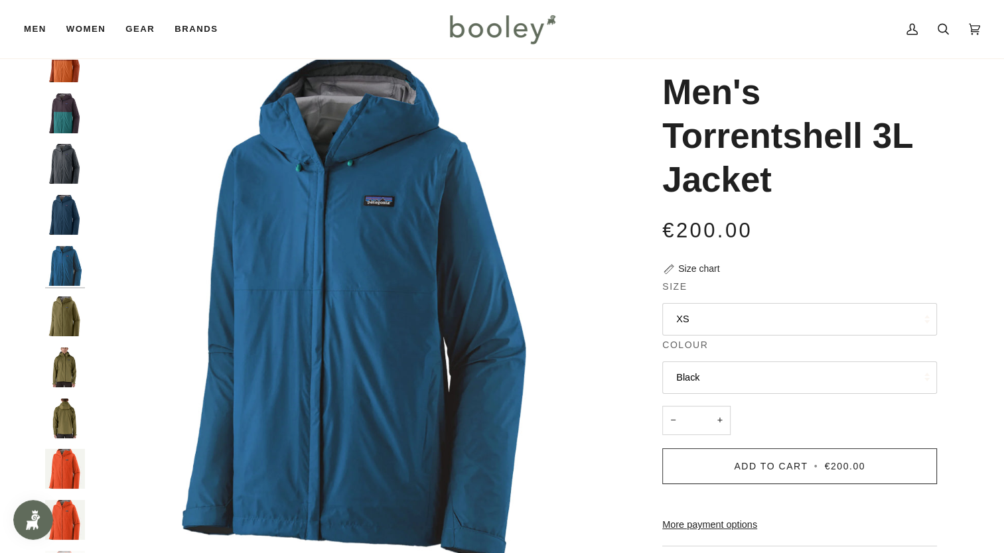
click at [69, 206] on img "Patagonia Men's Torrentshell 3L Jacket Lagom Blue - Booley Galway" at bounding box center [65, 215] width 40 height 40
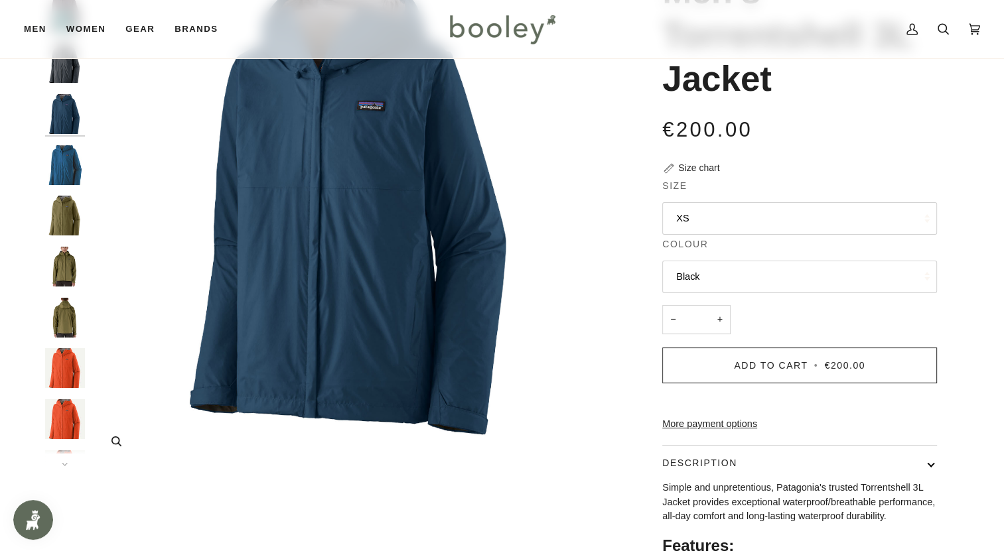
scroll to position [151, 0]
click at [66, 212] on img "Patagonia Men's Torrentshell 3L Jacket Endless Green - Booley Galway" at bounding box center [65, 216] width 40 height 40
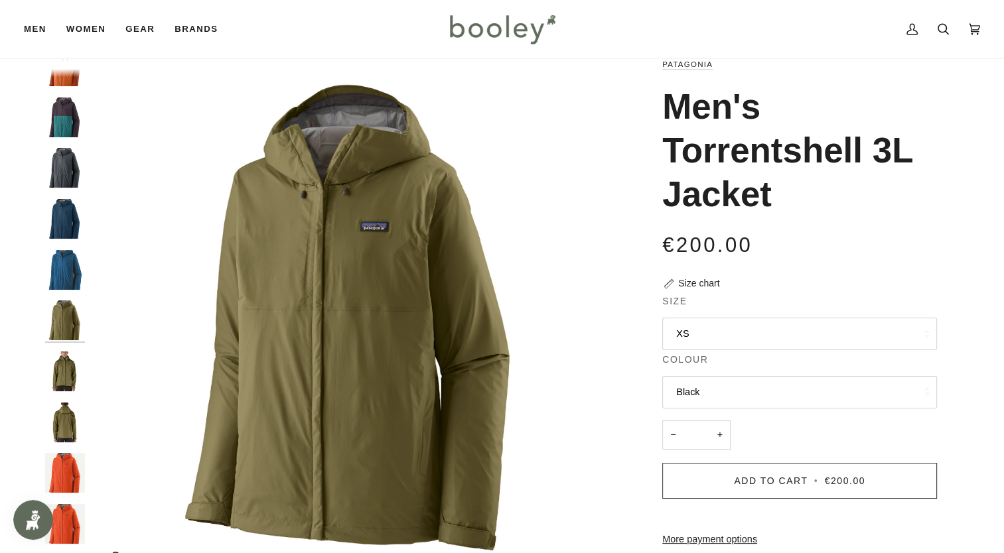
scroll to position [35, 0]
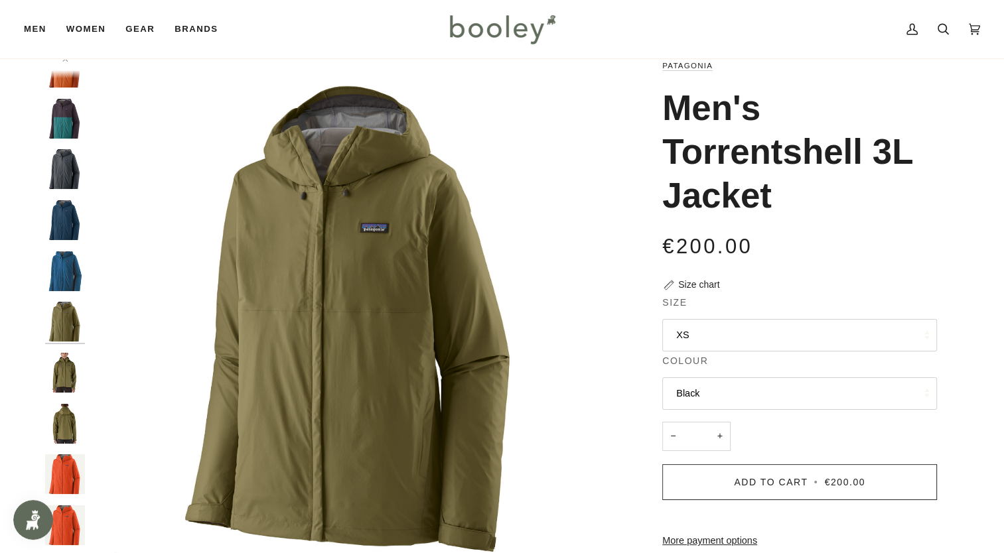
click at [299, 356] on img "Patagonia Men's Torrentshell 3L Jacket Endless Green - Booley Galway" at bounding box center [354, 320] width 525 height 525
click at [69, 368] on img "Patagonia Men's Torrentshell 3L Jacket Endless Green - Booley Galway" at bounding box center [65, 373] width 40 height 40
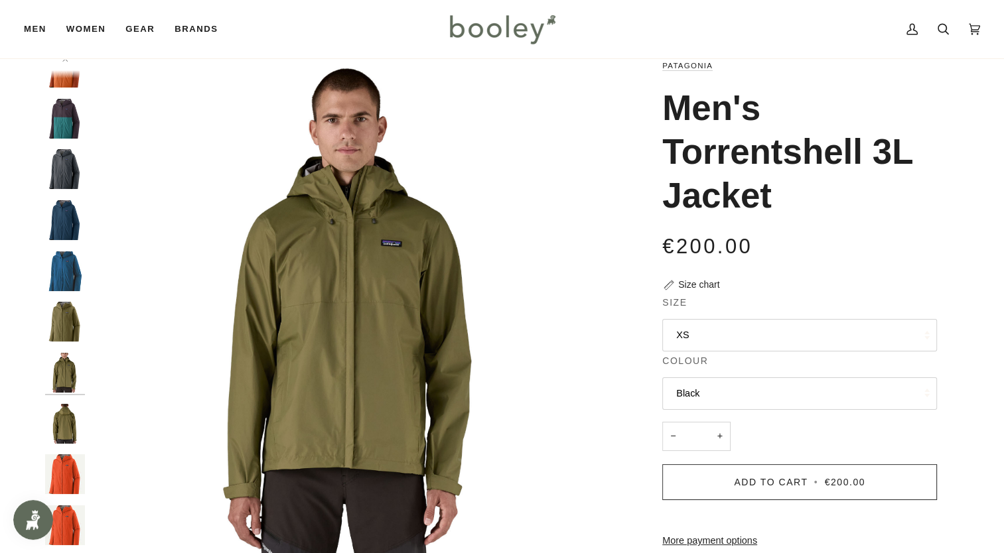
scroll to position [62, 0]
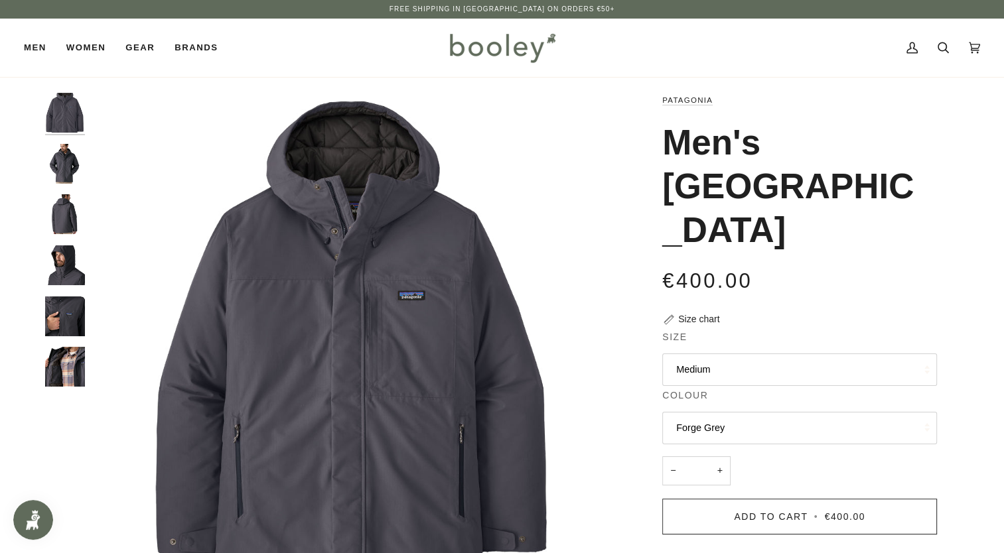
click at [64, 161] on img "Patagonia Men's Windshadow Parka Forge Grey - Booley Galway" at bounding box center [65, 164] width 40 height 40
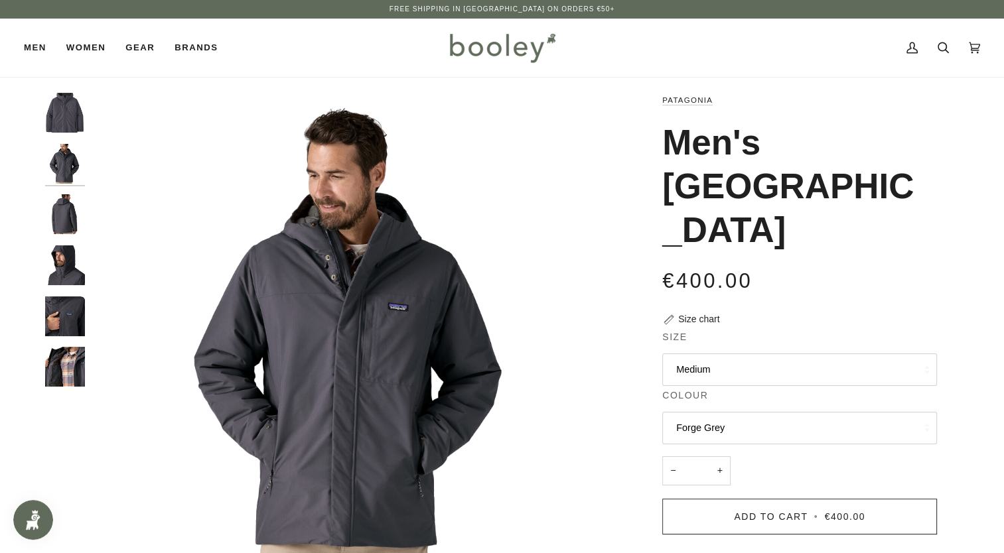
click at [62, 206] on img "Patagonia Men's Windshadow Parka Forge Grey - Booley Galway" at bounding box center [65, 214] width 40 height 40
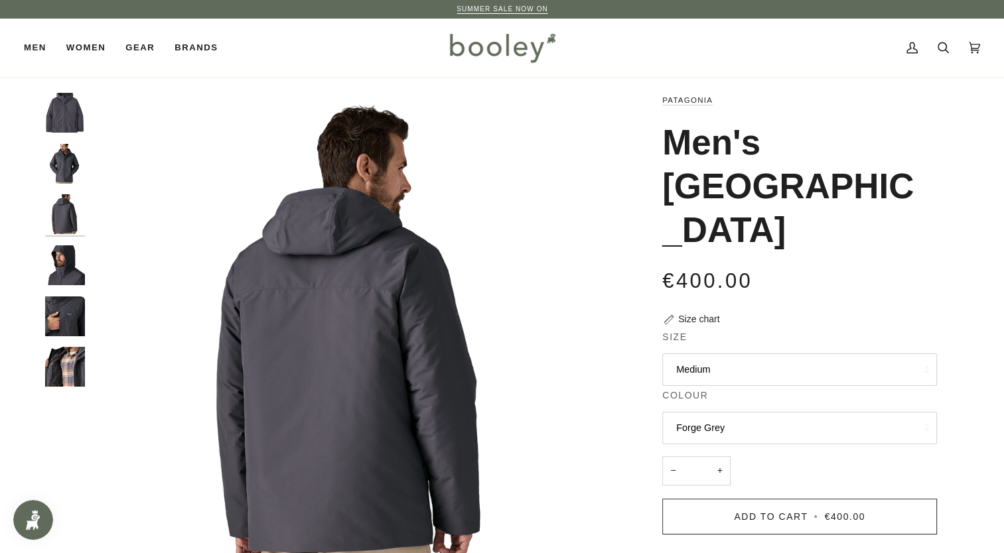
click at [58, 253] on img "Patagonia Men's Windshadow Parka Forge Grey - Booley Galway" at bounding box center [65, 266] width 40 height 40
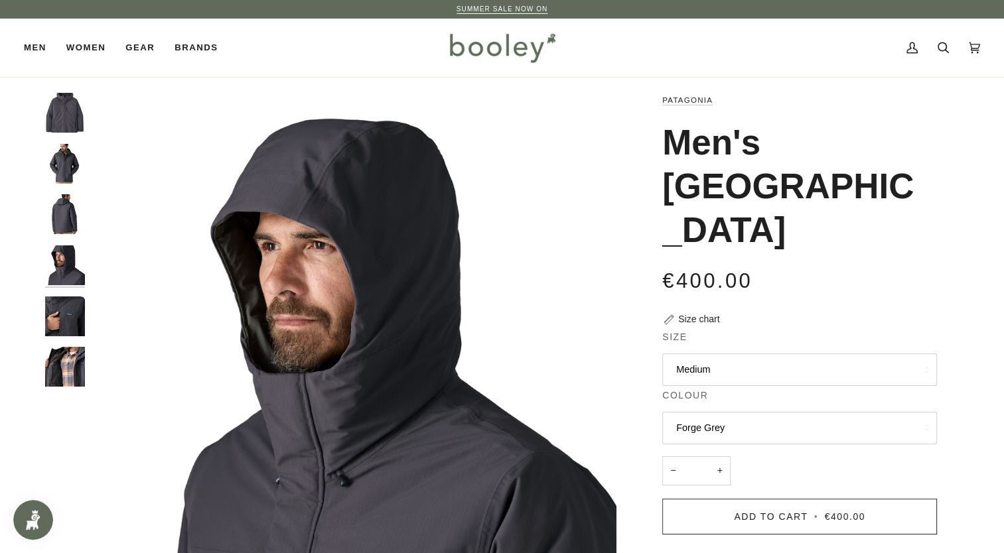
click at [64, 312] on img "Patagonia Men's Windshadow Parka Forge Grey - Booley Galway" at bounding box center [65, 317] width 40 height 40
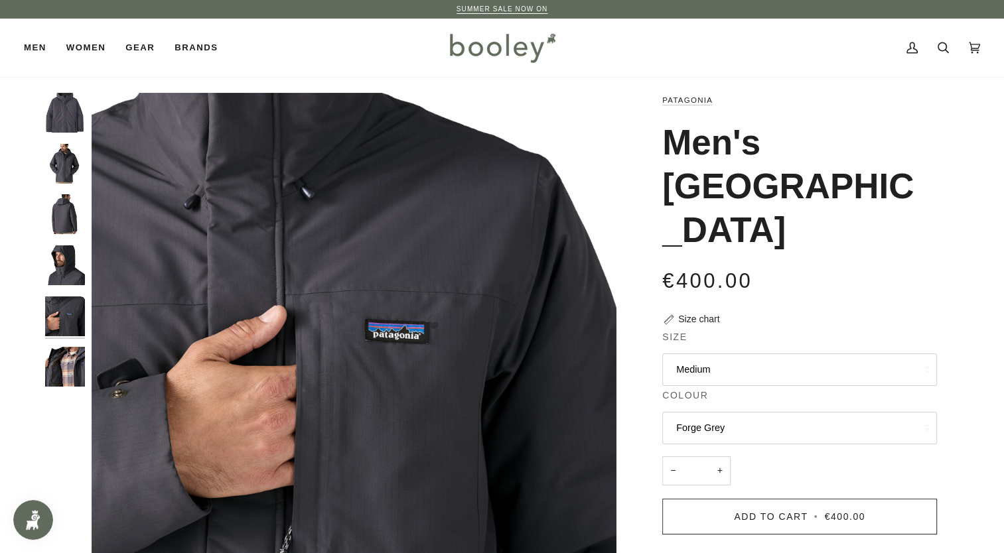
click at [62, 368] on img "Patagonia Men's Windshadow Parka Forge Grey - Booley Galway" at bounding box center [65, 367] width 40 height 40
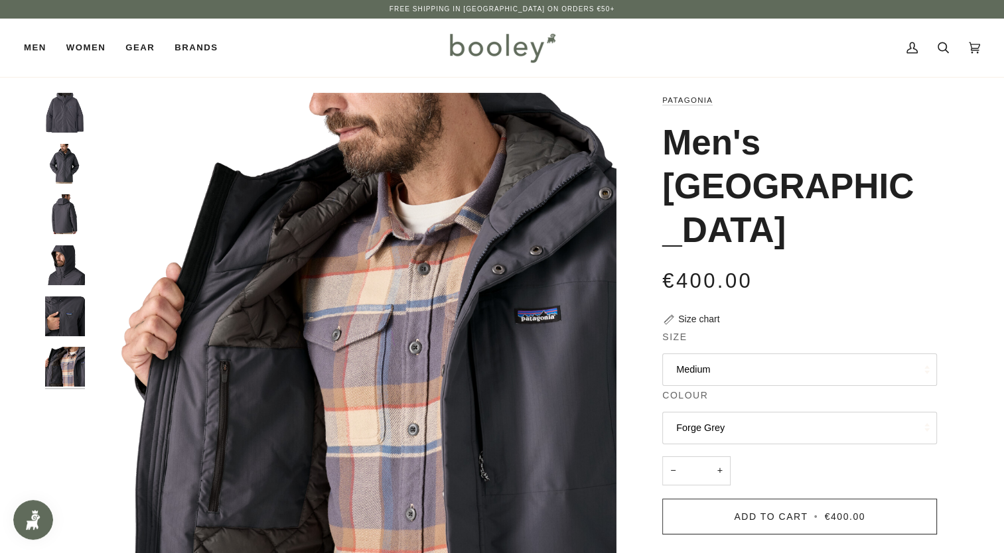
click at [58, 107] on img "Patagonia Men's Windshadow Parka Forge Grey - Booley Galway" at bounding box center [65, 113] width 40 height 40
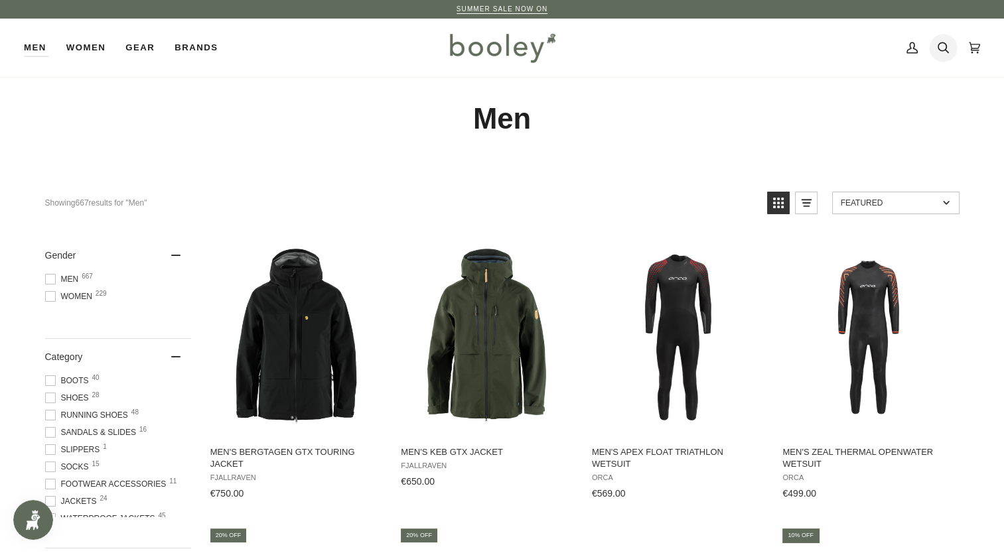
click at [946, 44] on icon at bounding box center [943, 48] width 11 height 20
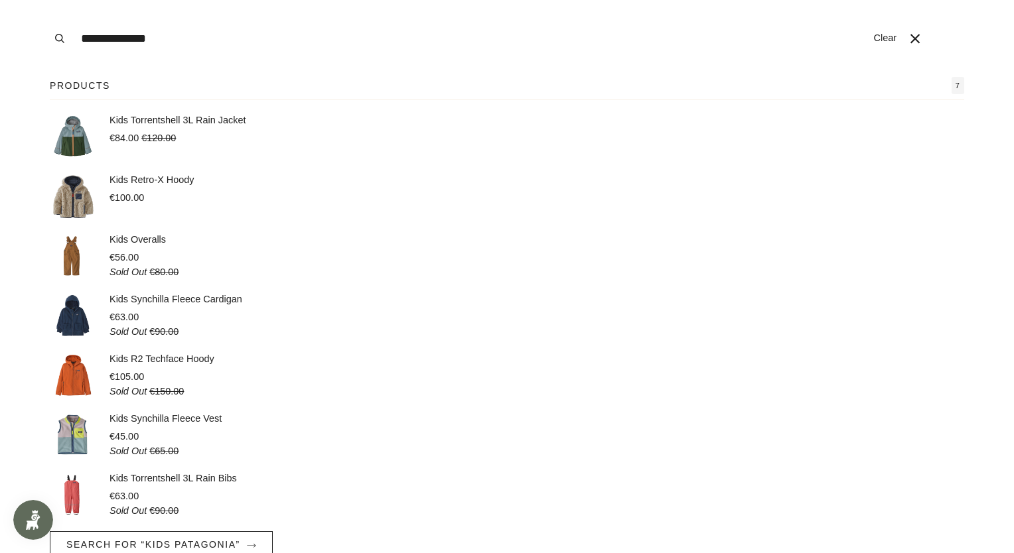
type input "**********"
click at [45, 0] on button "Search" at bounding box center [59, 38] width 29 height 77
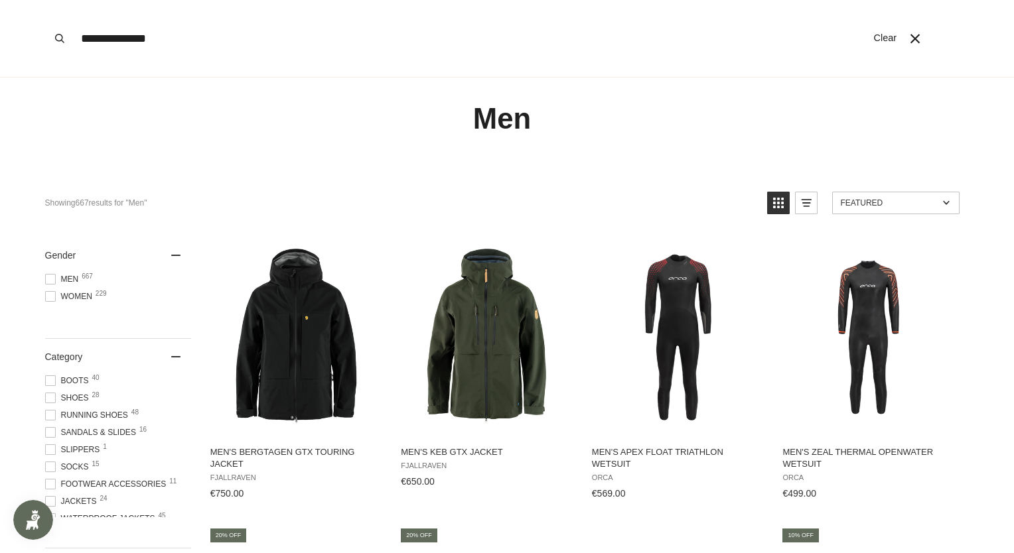
click at [321, 322] on span at bounding box center [507, 276] width 1014 height 553
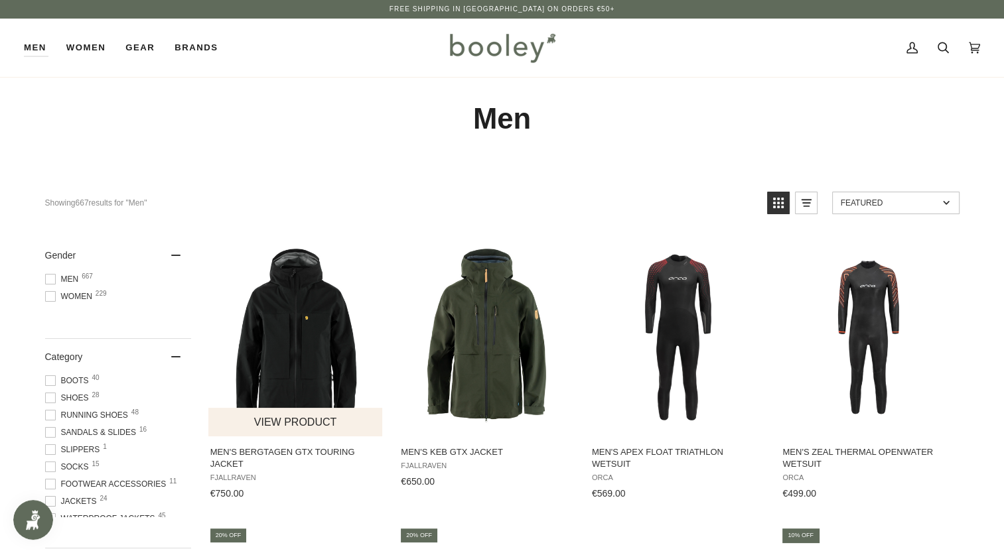
click at [292, 339] on img "Men's Bergtagen GTX Touring Jacket" at bounding box center [296, 337] width 176 height 176
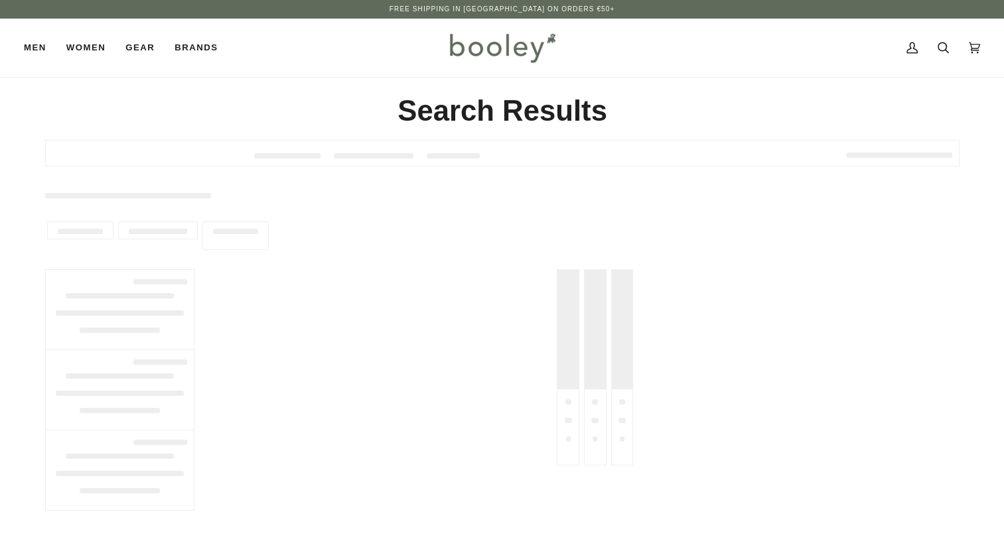
type input "**********"
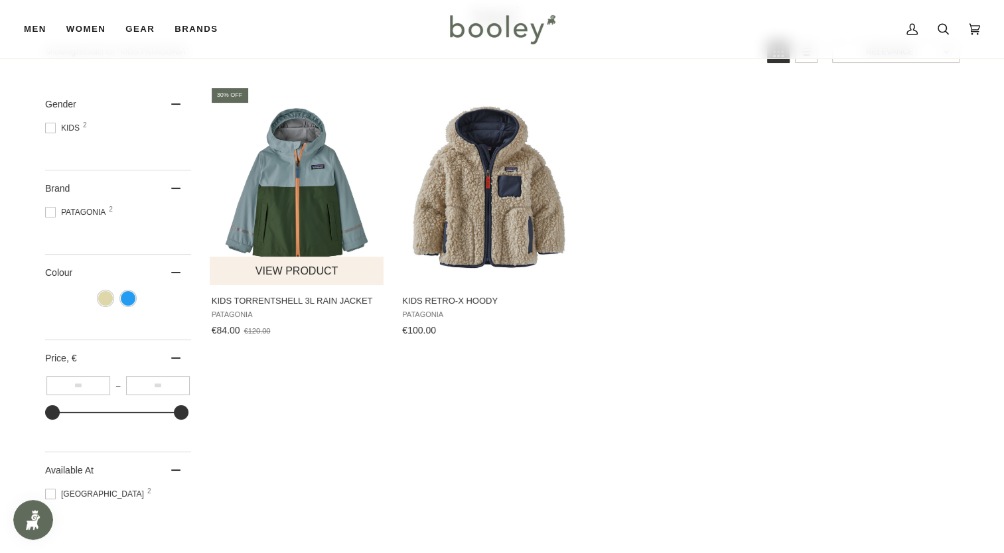
scroll to position [133, 0]
click at [306, 216] on img "Kids Torrentshell 3L Rain Jacket" at bounding box center [297, 187] width 176 height 176
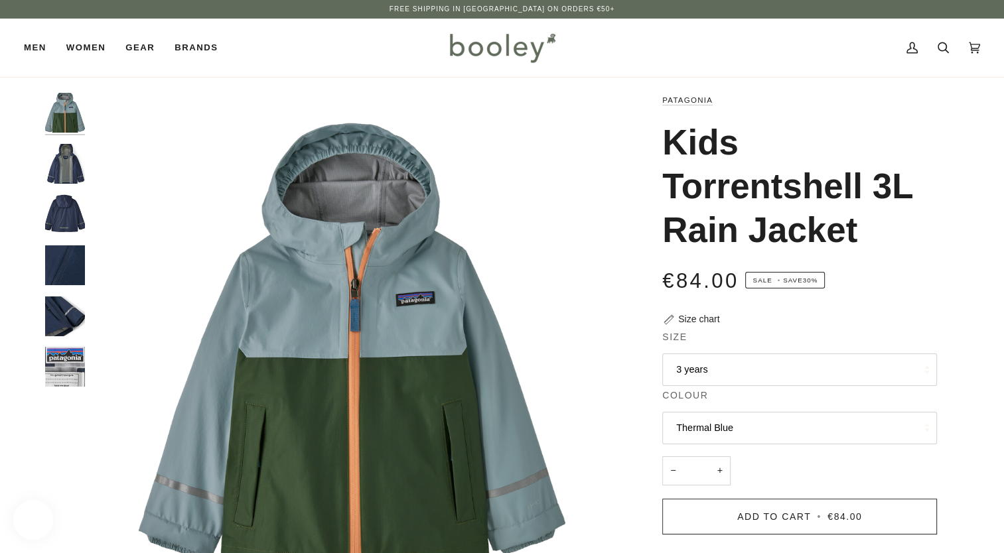
click at [69, 170] on img "Patagonia Kids Torrentshell 3L Rain Jacket - Booley Galway" at bounding box center [65, 164] width 40 height 40
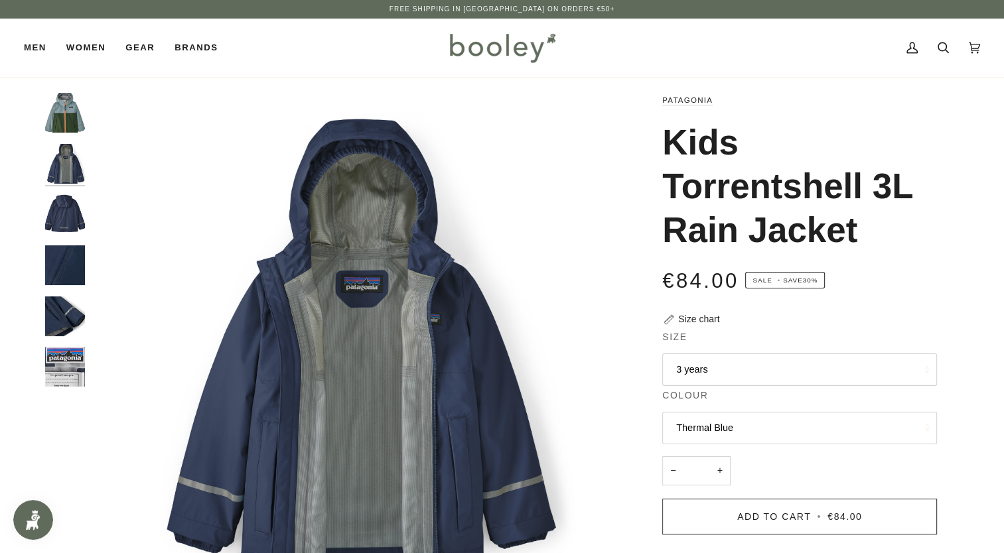
click at [64, 206] on img "Patagonia Kids Torrentshell 3L Rain Jacket - Booley Galway" at bounding box center [65, 214] width 40 height 40
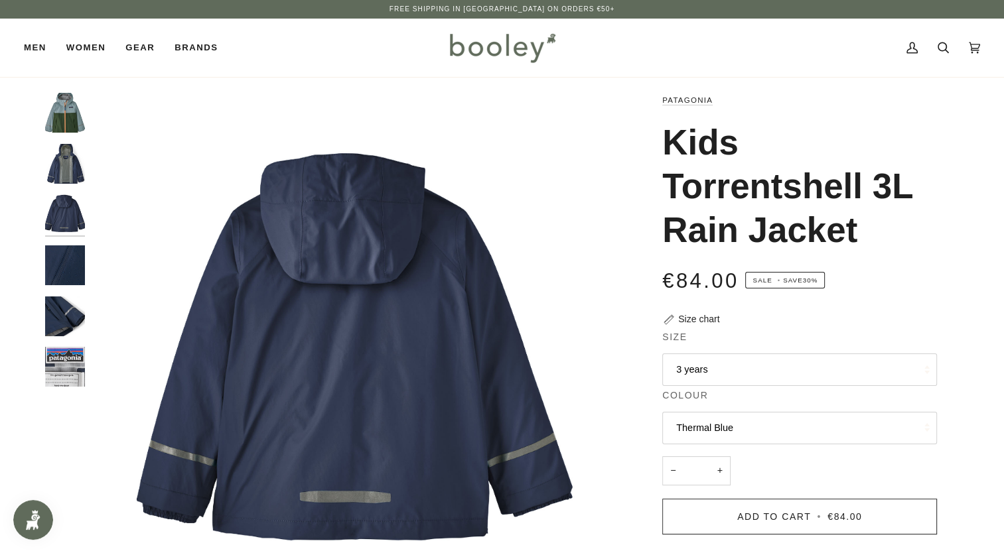
click at [64, 112] on img "Kids Torrentshell 3L Rain Jacket" at bounding box center [65, 113] width 40 height 40
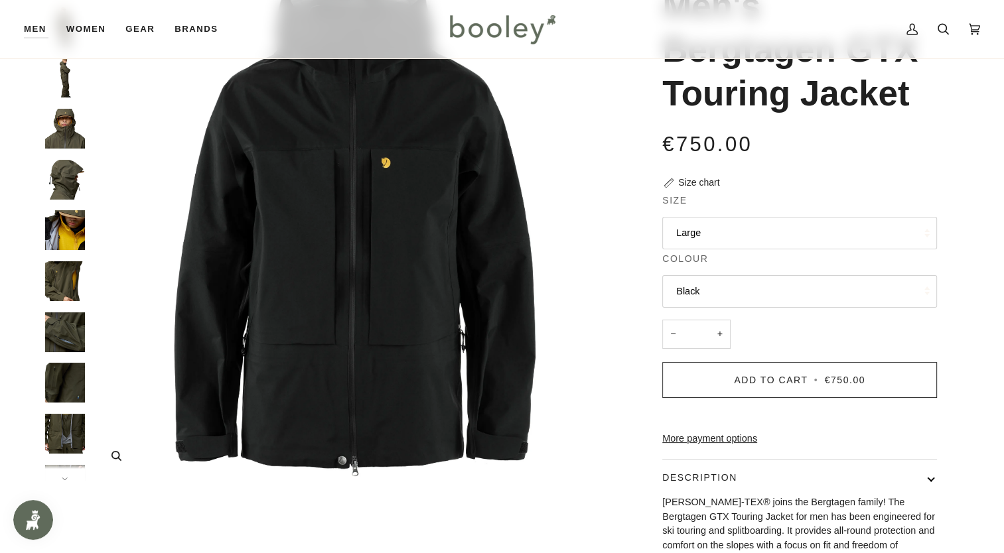
scroll to position [130, 0]
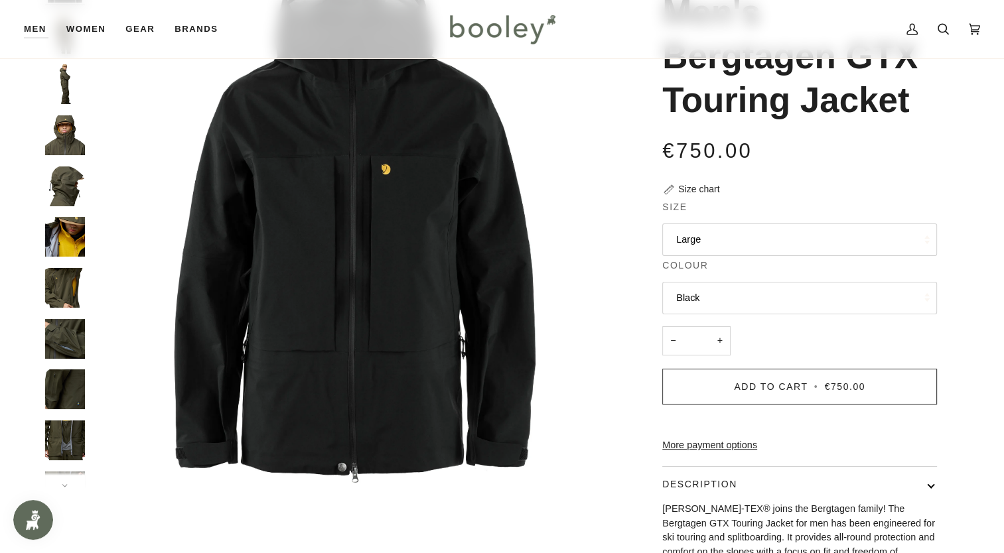
click at [66, 104] on img "Fjallraven Men's Bergtagen GTX Touring Jacket - Booley Galway" at bounding box center [65, 84] width 40 height 40
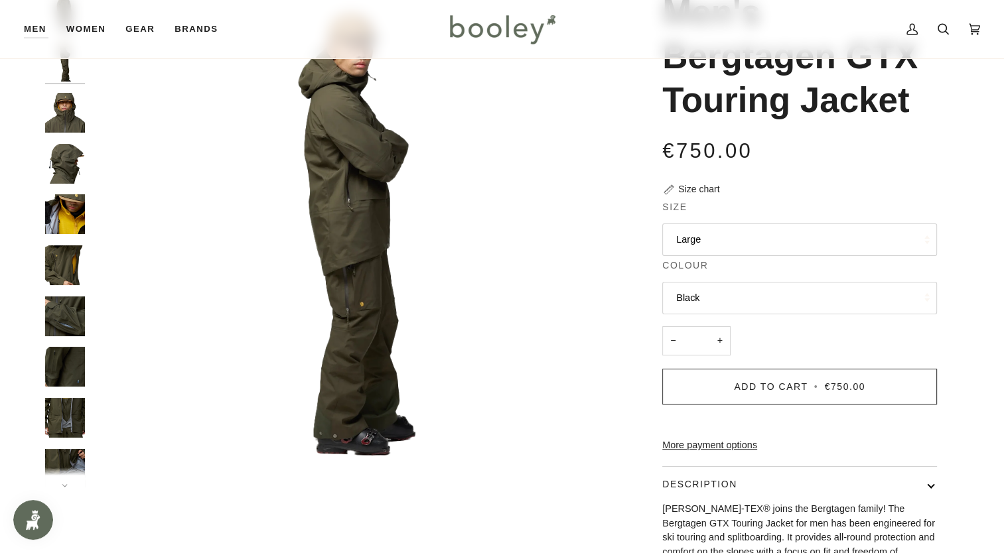
click at [74, 133] on img "Fjallraven Men's Bergtagen GTX Touring Jacket - Booley Galway" at bounding box center [65, 113] width 40 height 40
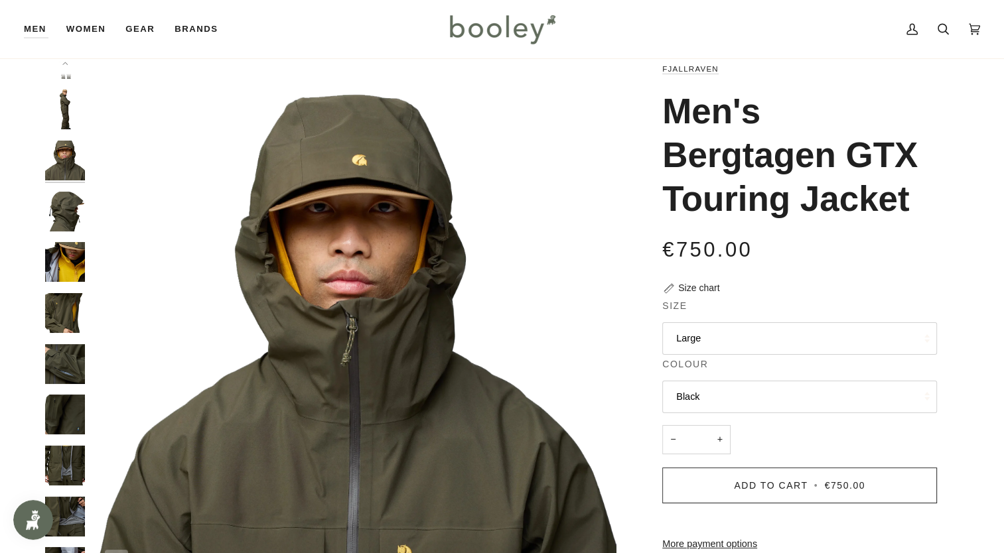
scroll to position [0, 0]
